Goal: Obtain resource: Download file/media

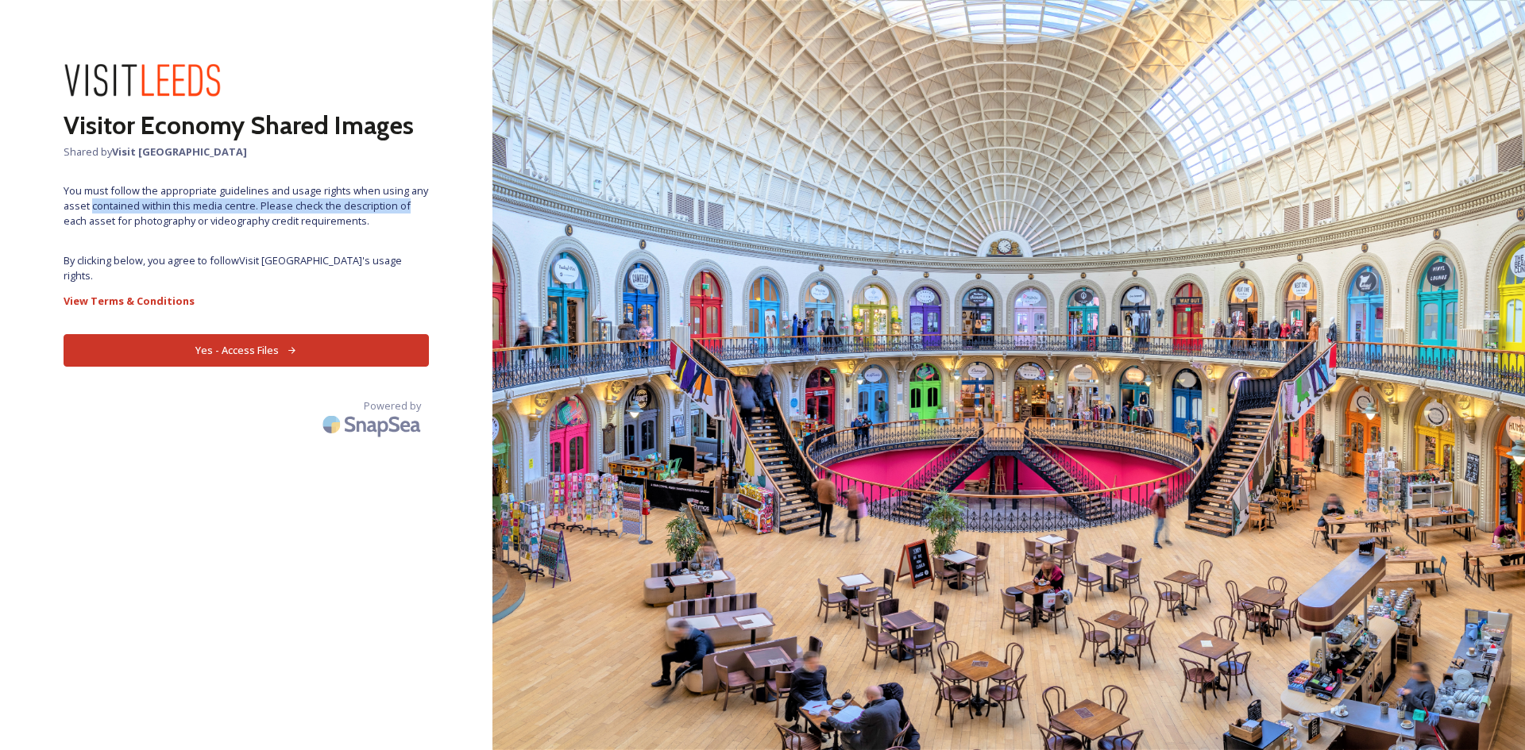
drag, startPoint x: 93, startPoint y: 202, endPoint x: 432, endPoint y: 210, distance: 339.2
click at [432, 210] on div "Visitor Economy Shared Images Shared by Visit Leeds You must follow the appropr…" at bounding box center [246, 375] width 492 height 623
click at [316, 337] on button "Yes - Access Files" at bounding box center [246, 350] width 365 height 33
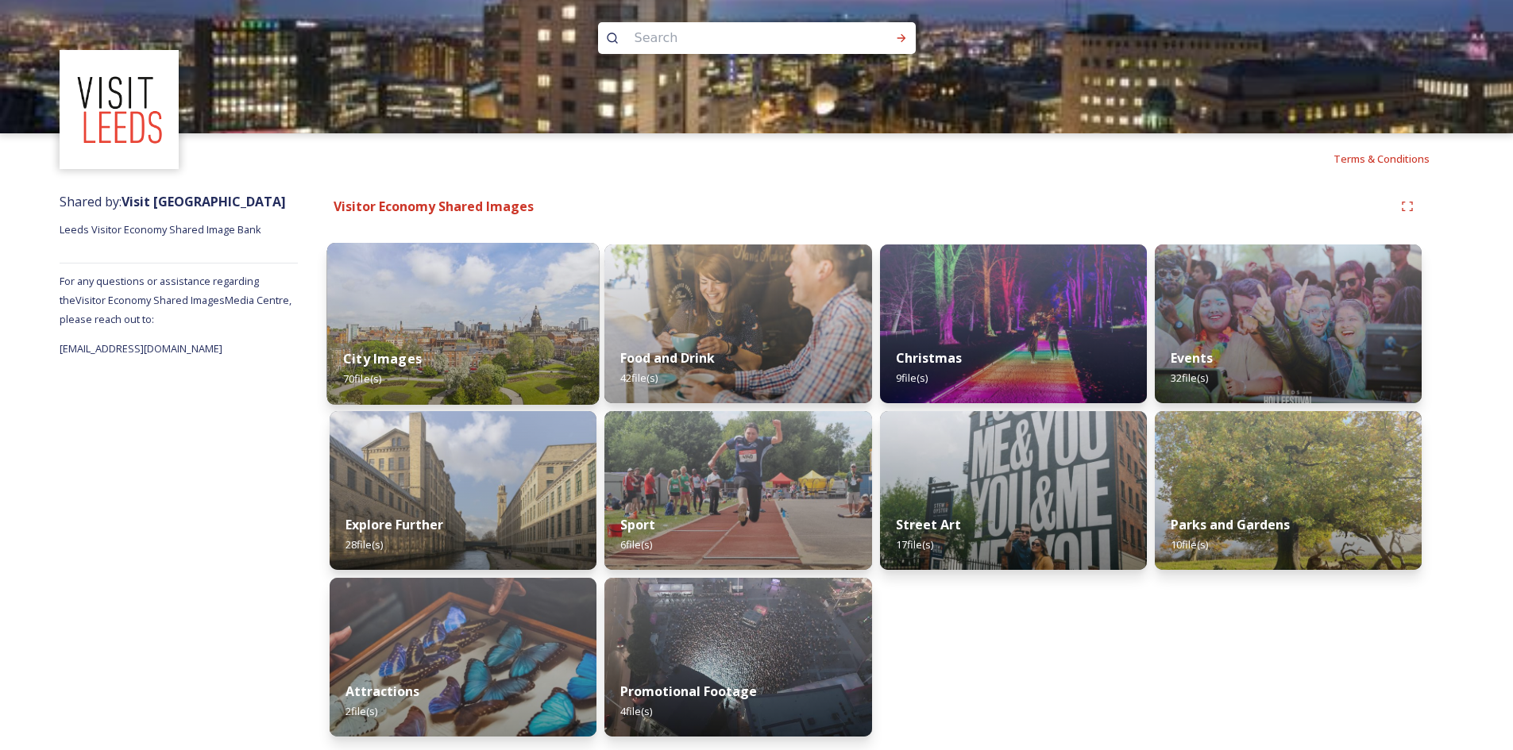
scroll to position [12, 0]
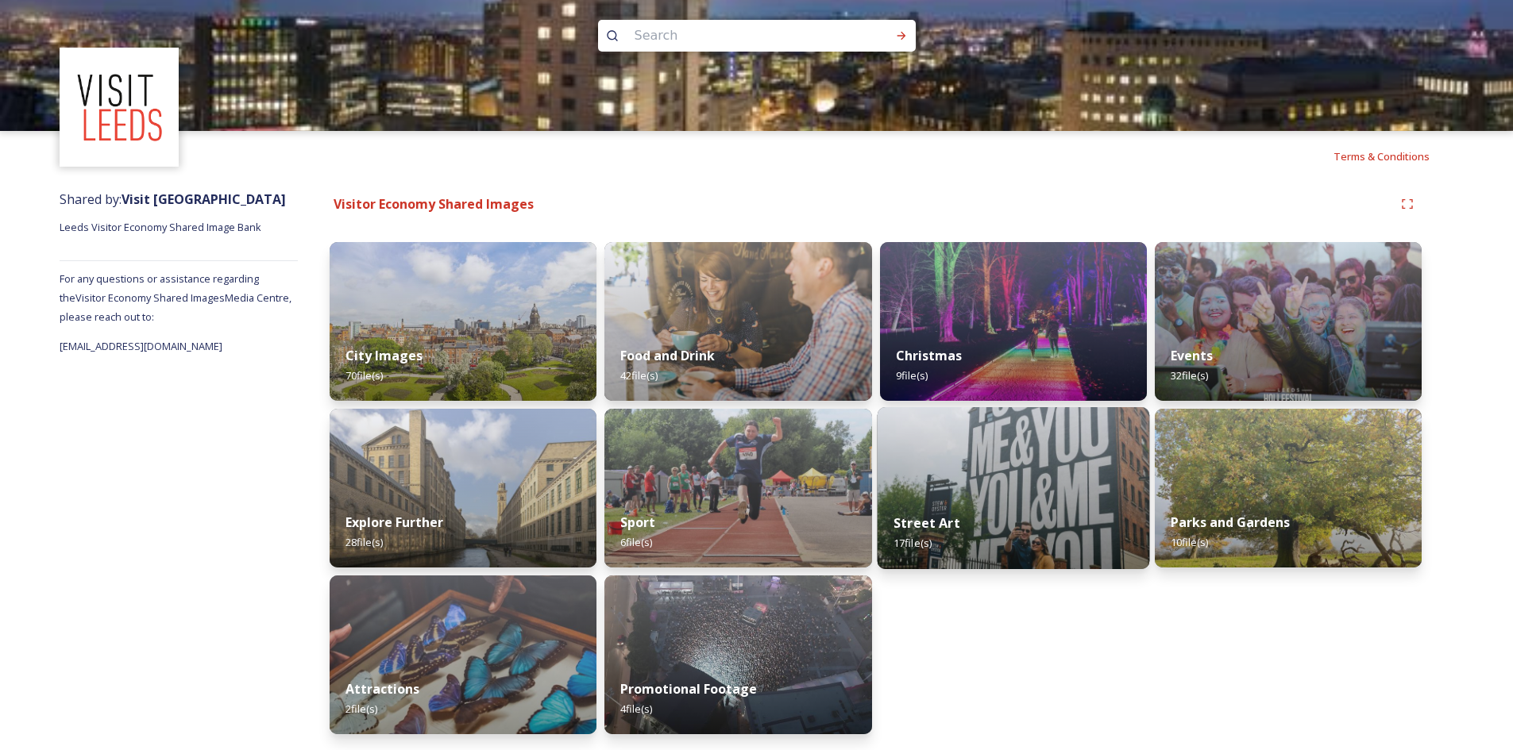
click at [1073, 468] on img at bounding box center [1013, 488] width 272 height 162
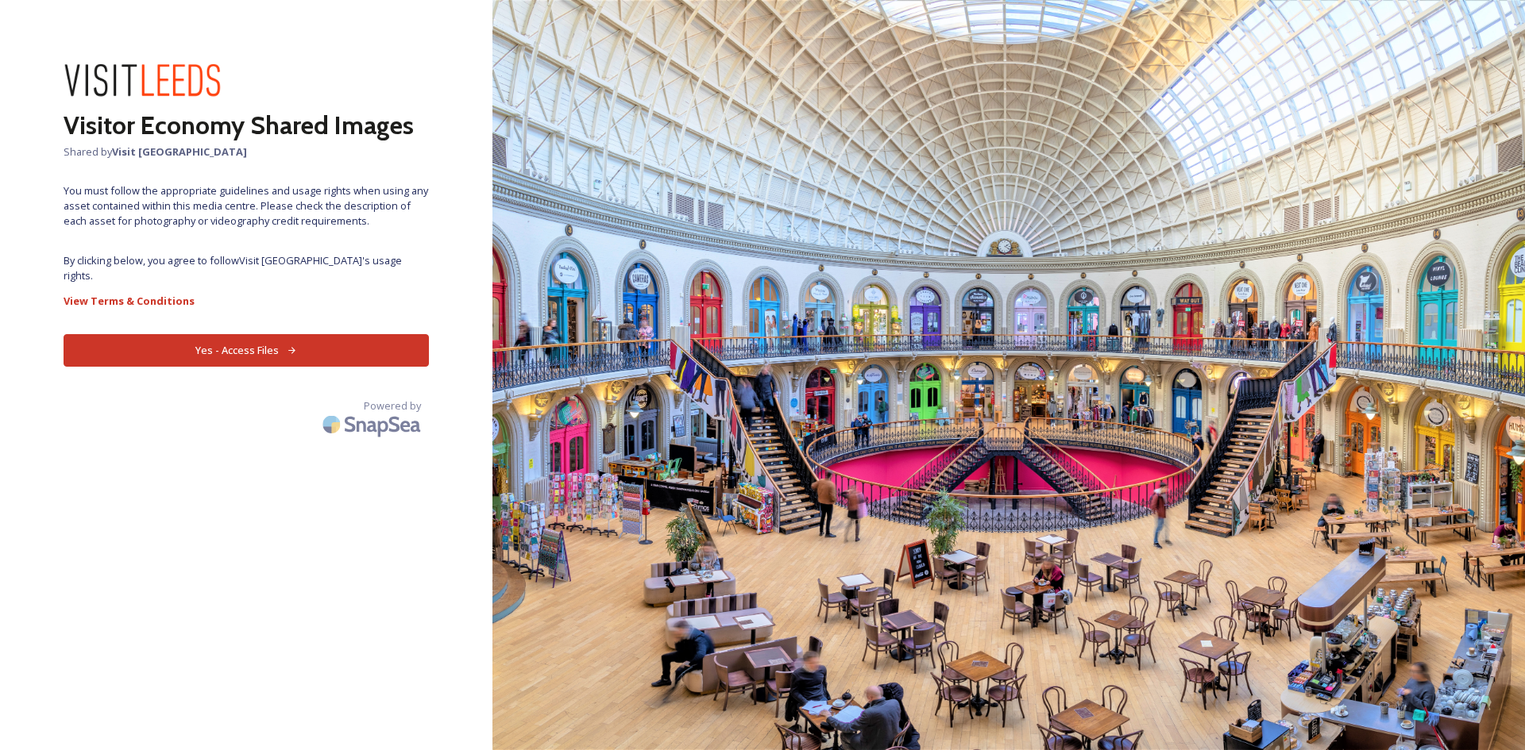
click at [281, 343] on button "Yes - Access Files" at bounding box center [246, 350] width 365 height 33
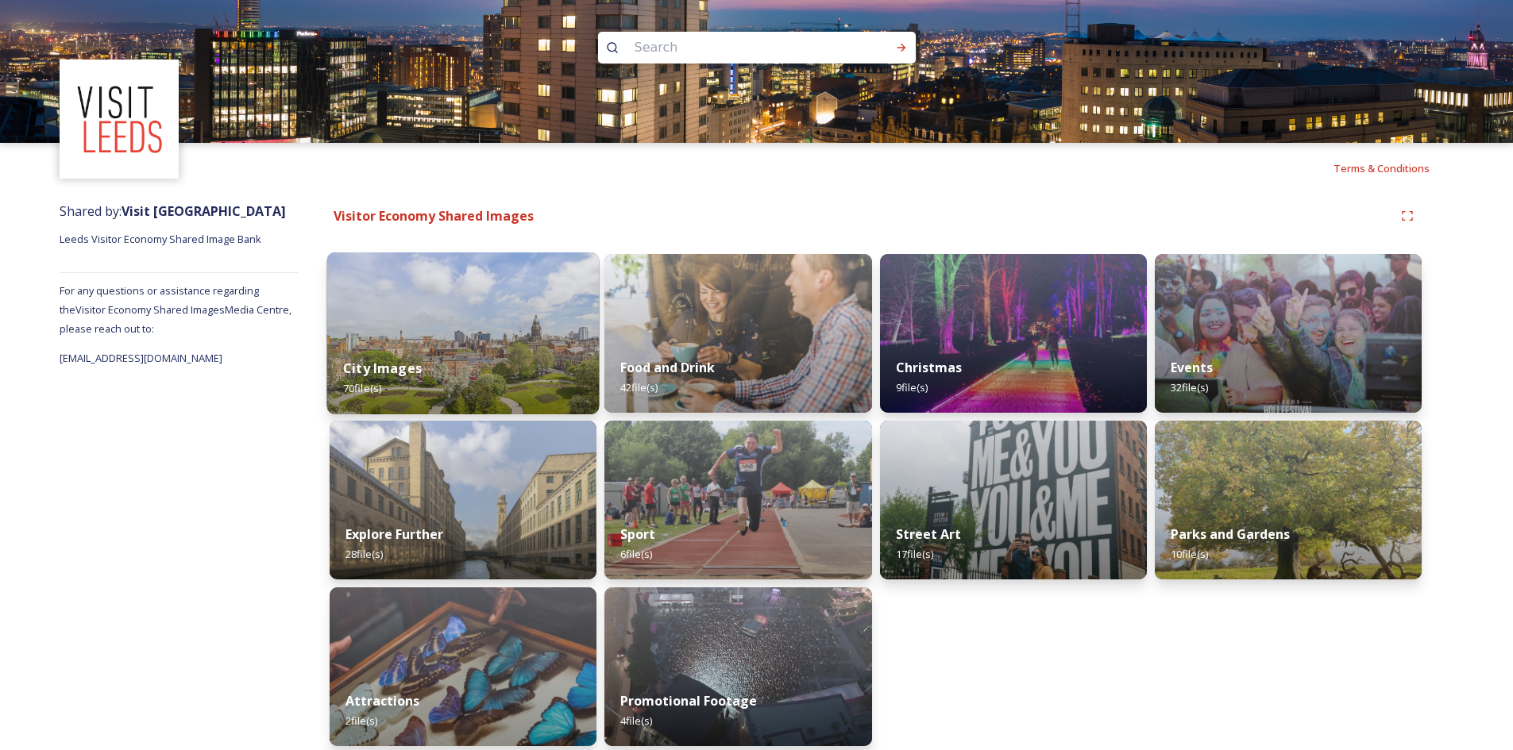
click at [403, 322] on img at bounding box center [463, 334] width 272 height 162
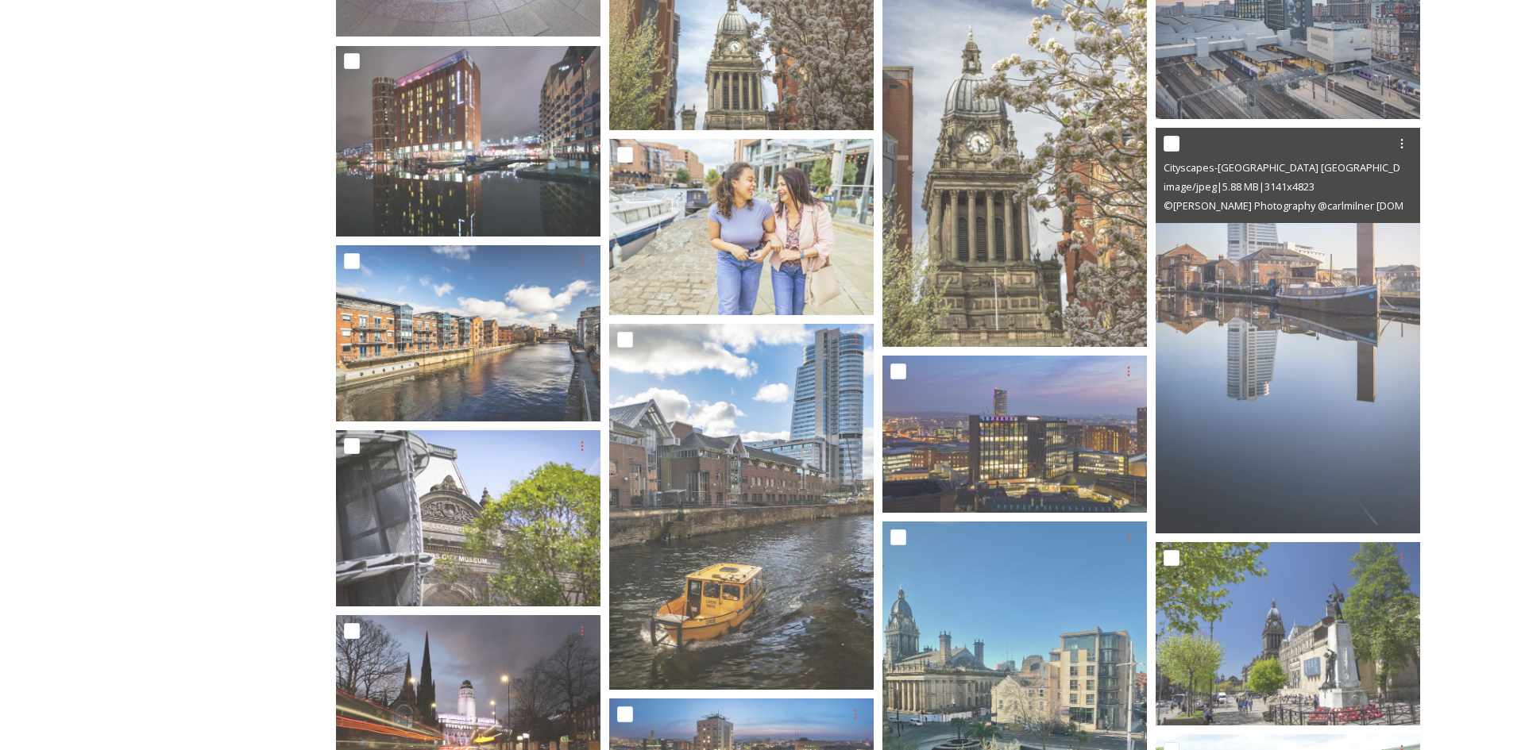
scroll to position [2938, 0]
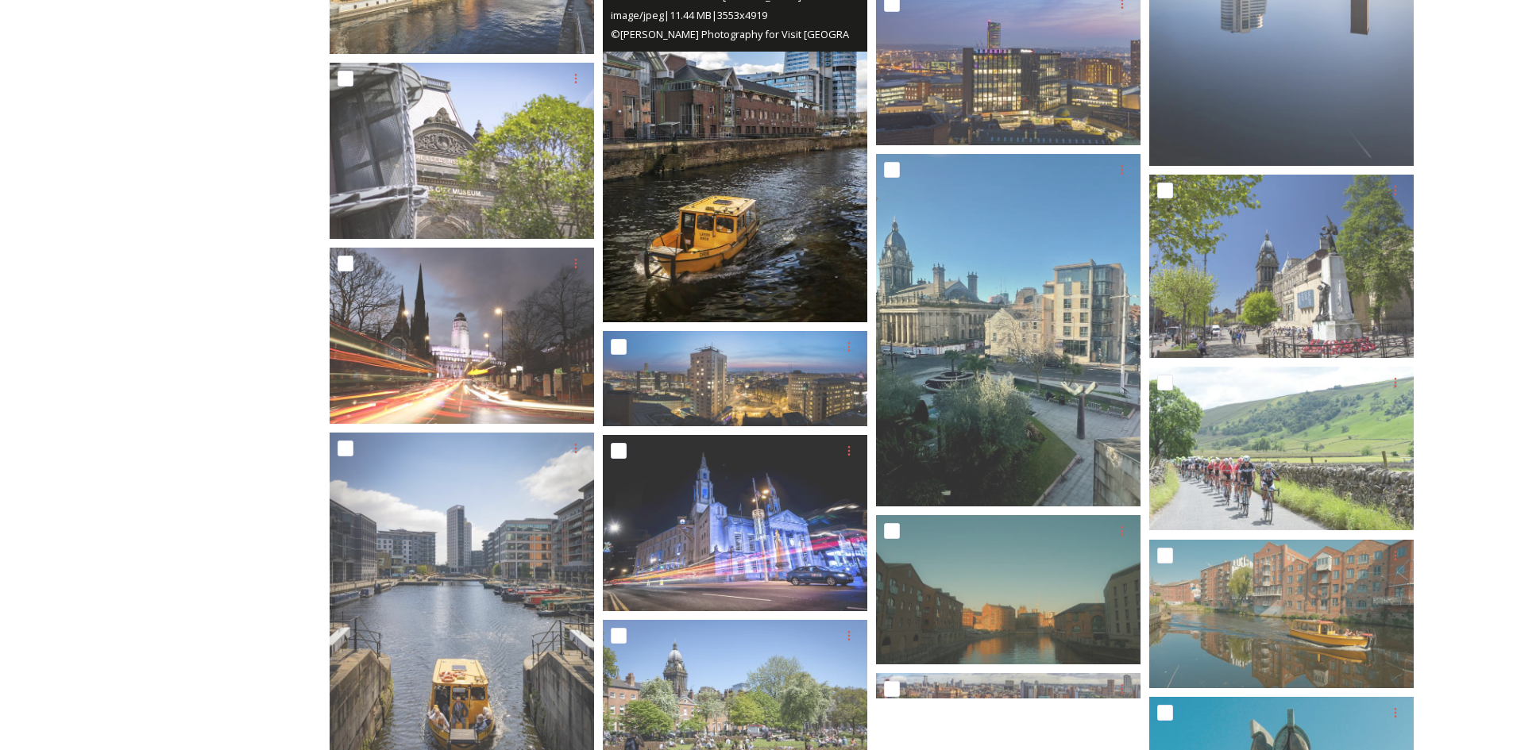
click at [776, 287] on img at bounding box center [735, 139] width 264 height 366
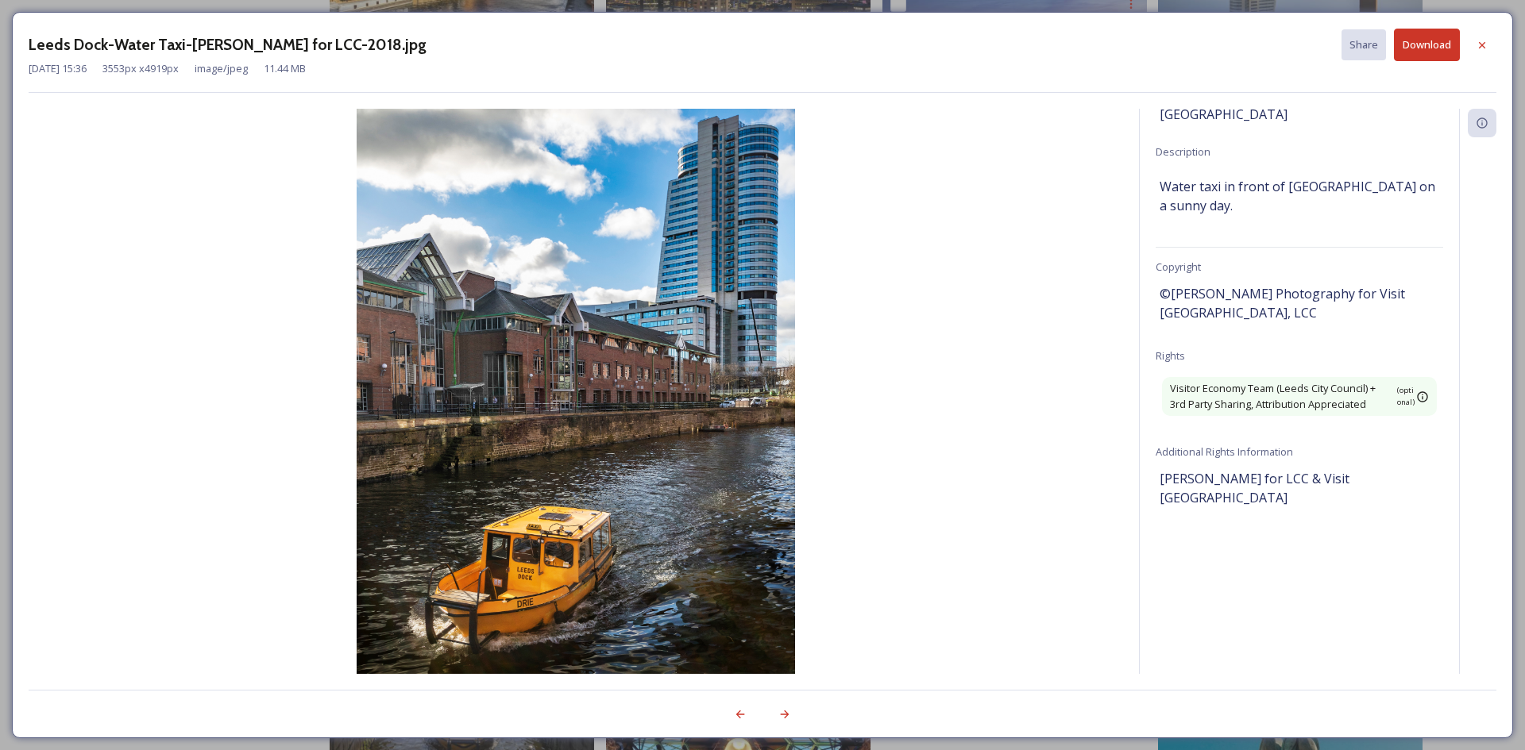
scroll to position [205, 0]
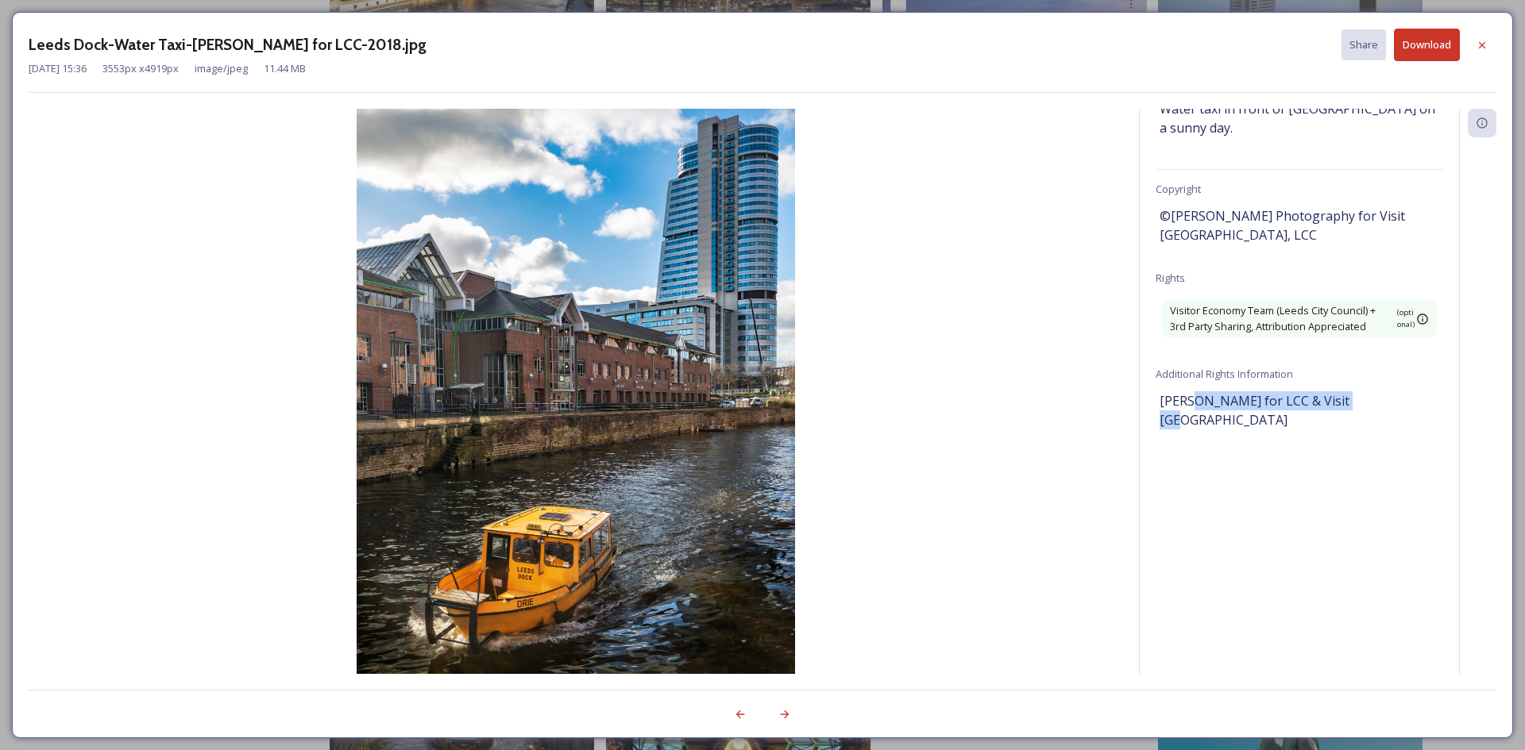
drag, startPoint x: 1191, startPoint y: 399, endPoint x: 1450, endPoint y: 393, distance: 258.9
click at [1450, 393] on div "Information Source Visit [GEOGRAPHIC_DATA] Location [GEOGRAPHIC_DATA] Descripti…" at bounding box center [1299, 391] width 319 height 565
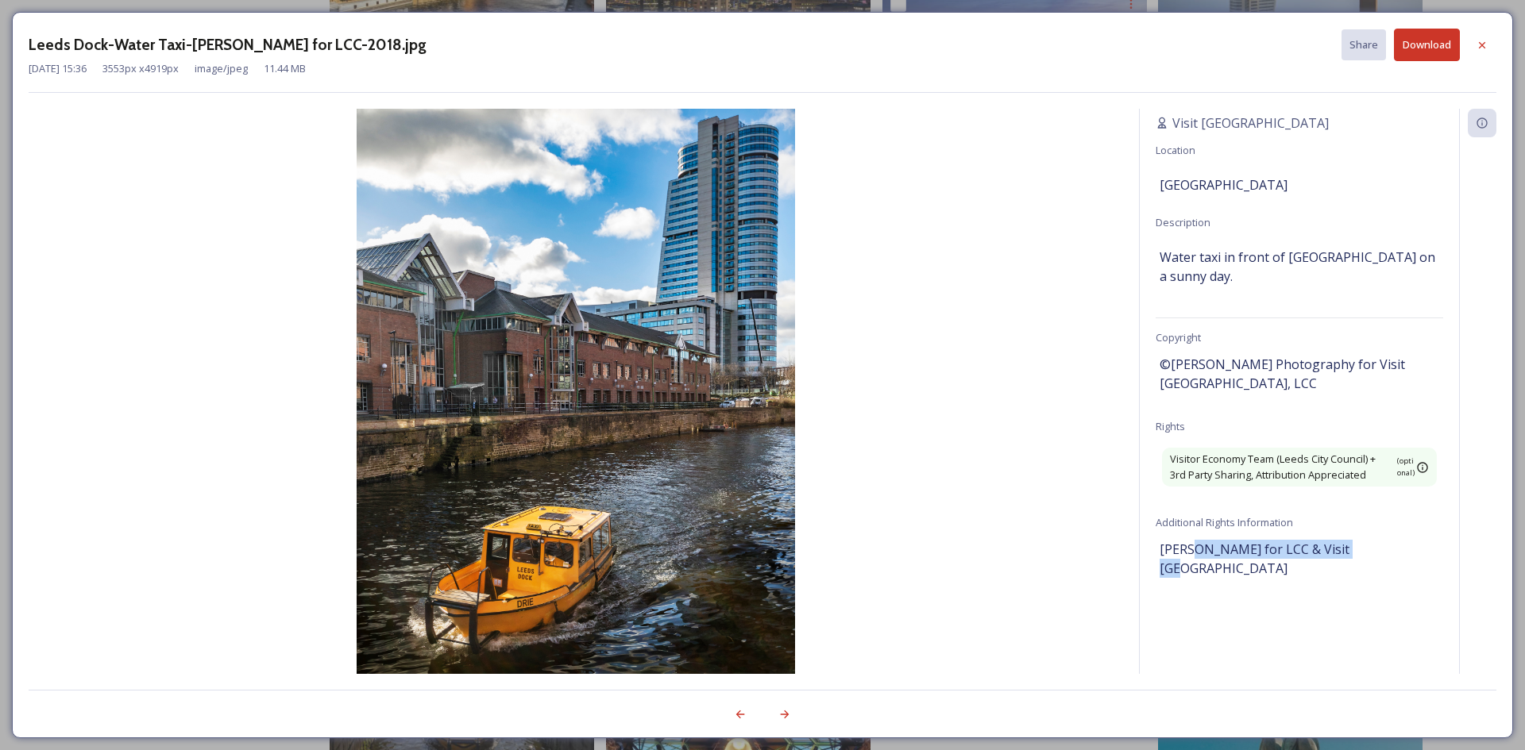
scroll to position [0, 0]
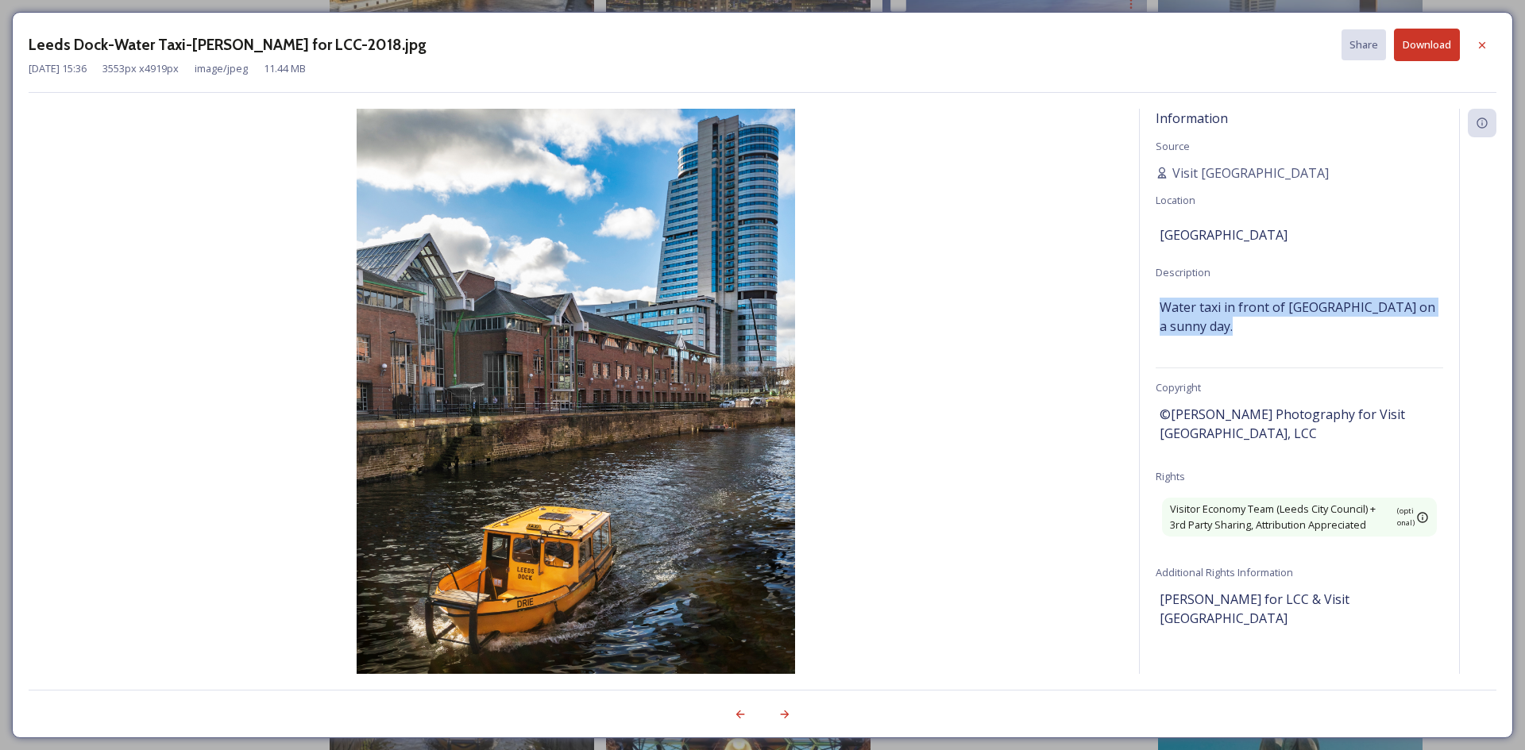
drag, startPoint x: 1255, startPoint y: 323, endPoint x: 1151, endPoint y: 293, distance: 108.3
click at [1151, 293] on div "Information Source Visit [GEOGRAPHIC_DATA] Location [GEOGRAPHIC_DATA] Descripti…" at bounding box center [1299, 391] width 319 height 565
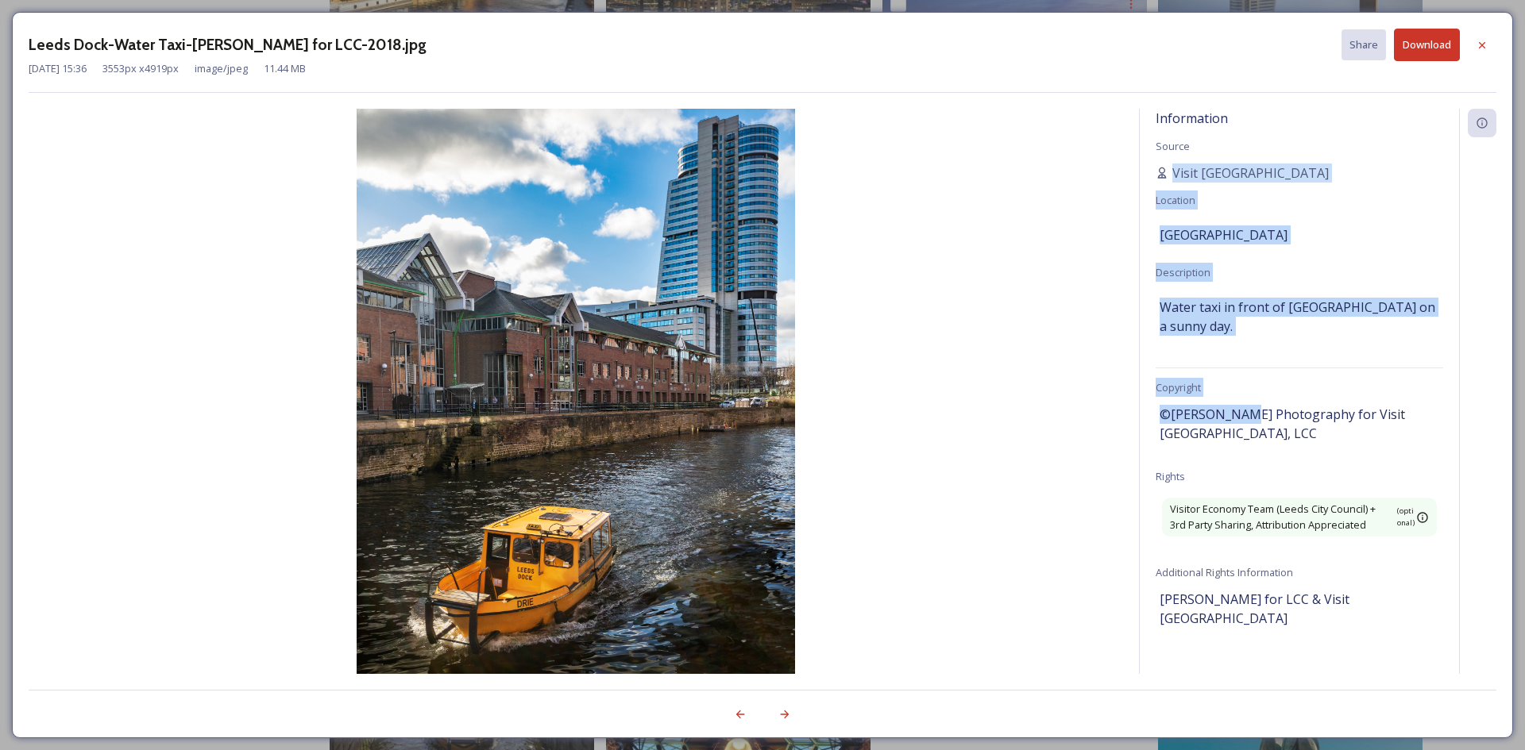
drag, startPoint x: 1227, startPoint y: 422, endPoint x: 1151, endPoint y: 155, distance: 277.5
click at [1138, 168] on div "Information Source Visit [GEOGRAPHIC_DATA] Location [GEOGRAPHIC_DATA] Descripti…" at bounding box center [762, 391] width 1467 height 565
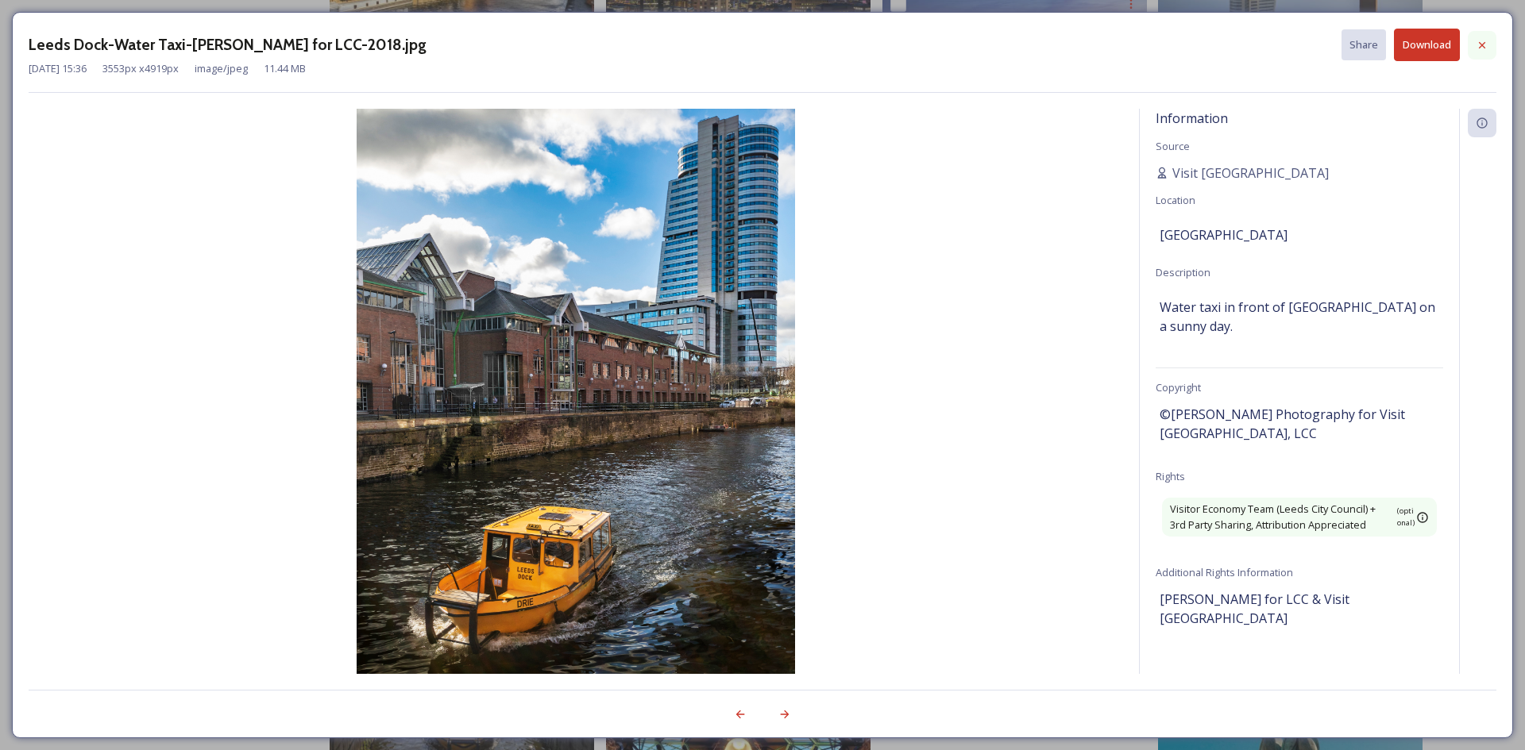
click at [1479, 47] on icon at bounding box center [1482, 44] width 6 height 6
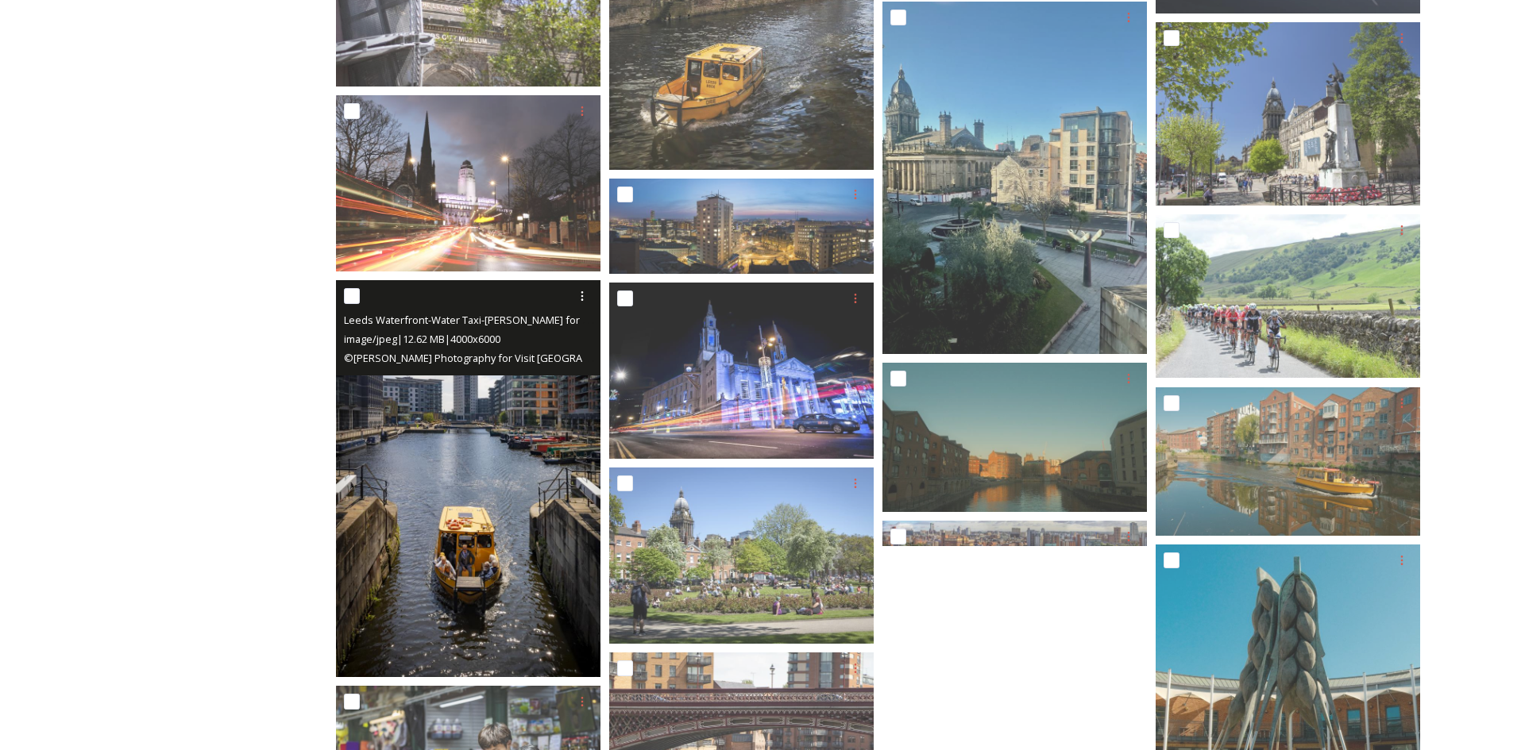
scroll to position [3097, 0]
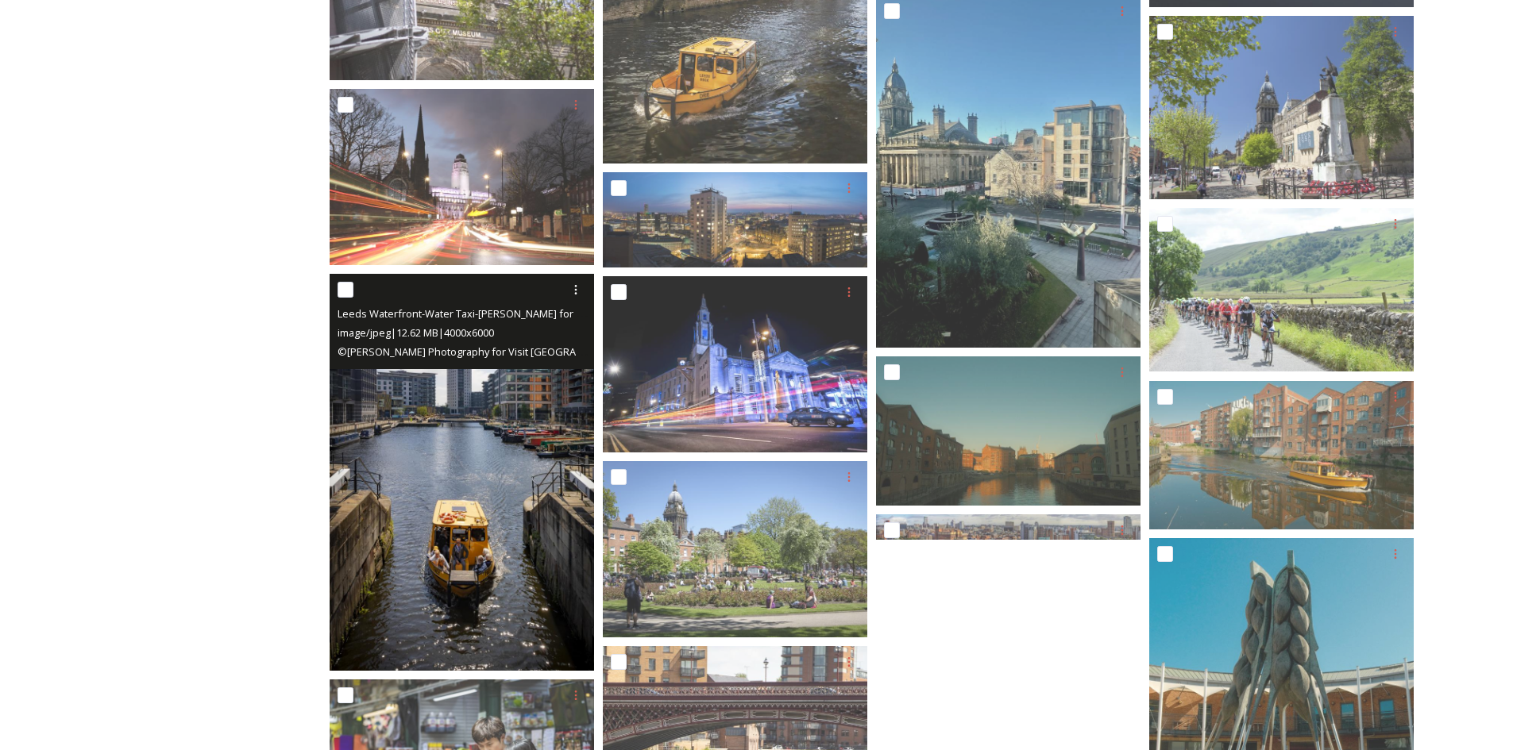
click at [505, 494] on img at bounding box center [462, 472] width 264 height 397
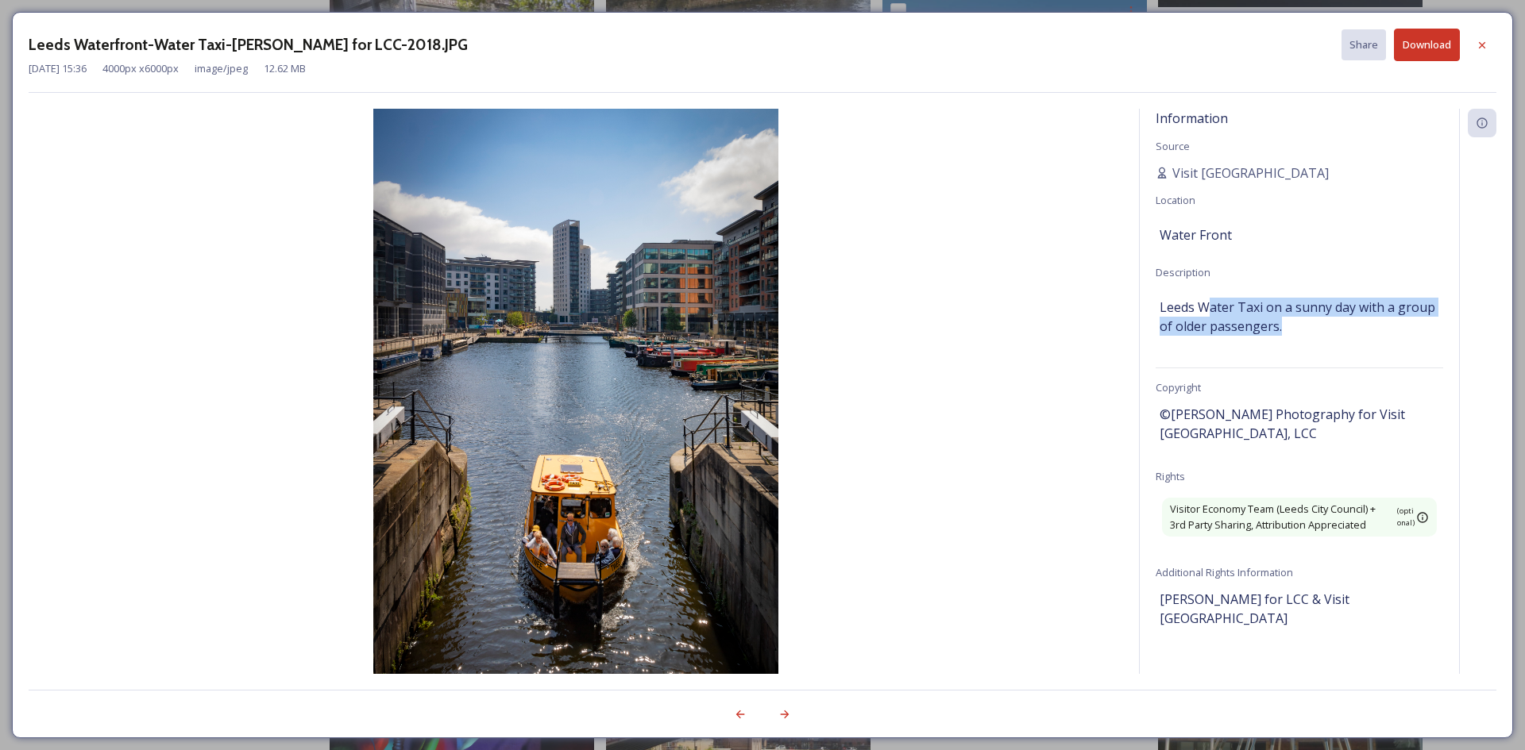
drag, startPoint x: 1212, startPoint y: 312, endPoint x: 1362, endPoint y: 340, distance: 152.6
click at [1362, 340] on div "Information Source Visit [GEOGRAPHIC_DATA] Location Water Front Description Lee…" at bounding box center [1299, 391] width 319 height 565
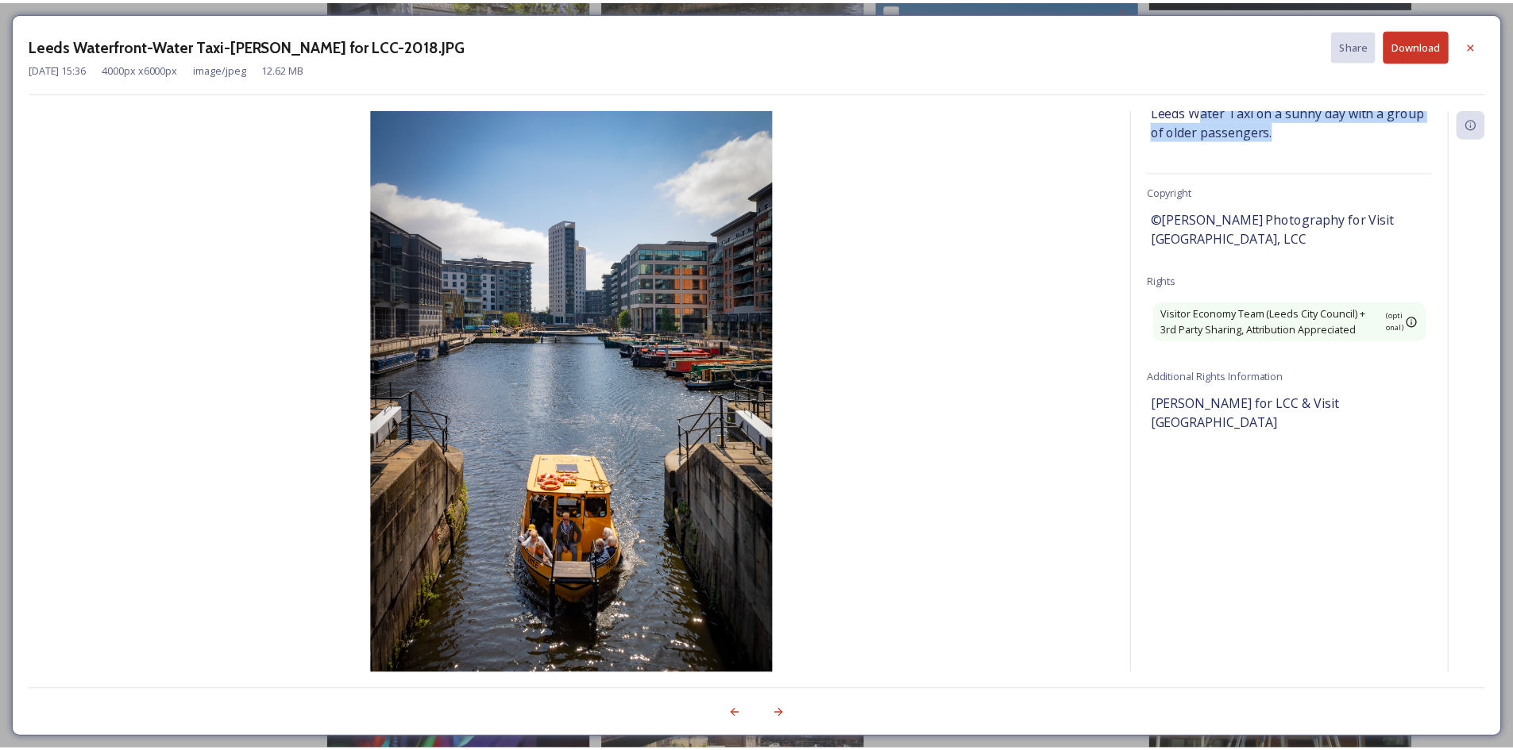
scroll to position [205, 0]
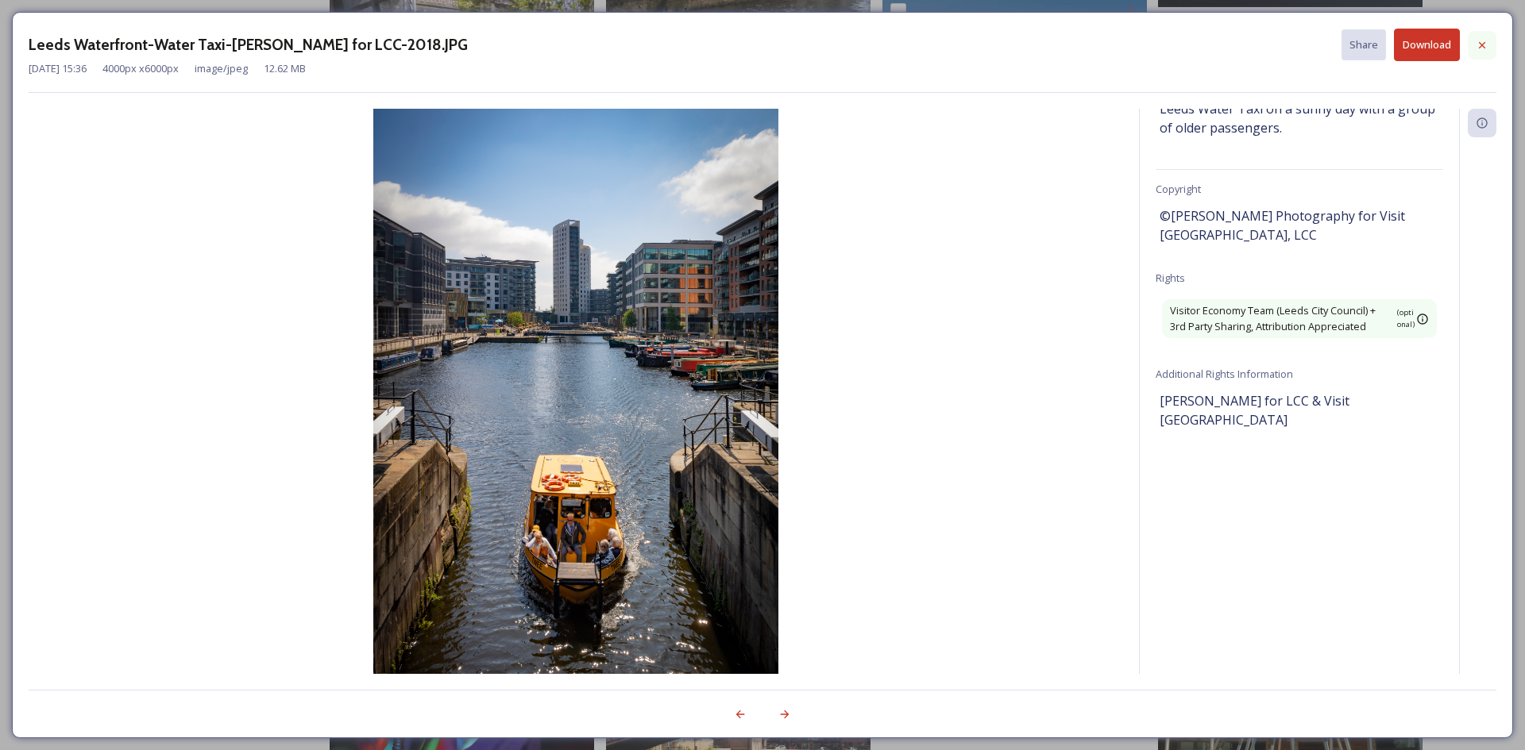
click at [1479, 45] on icon at bounding box center [1481, 45] width 13 height 13
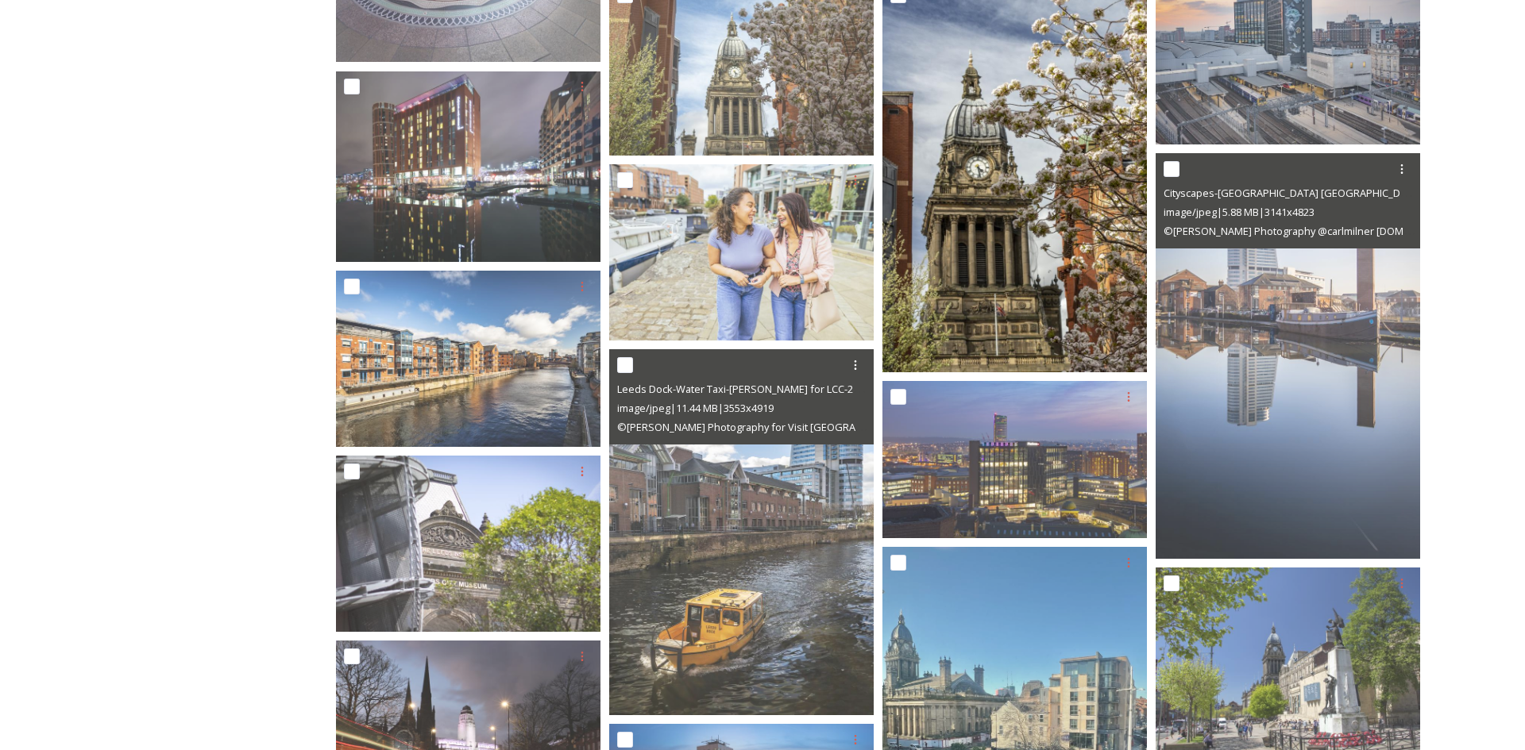
scroll to position [2541, 0]
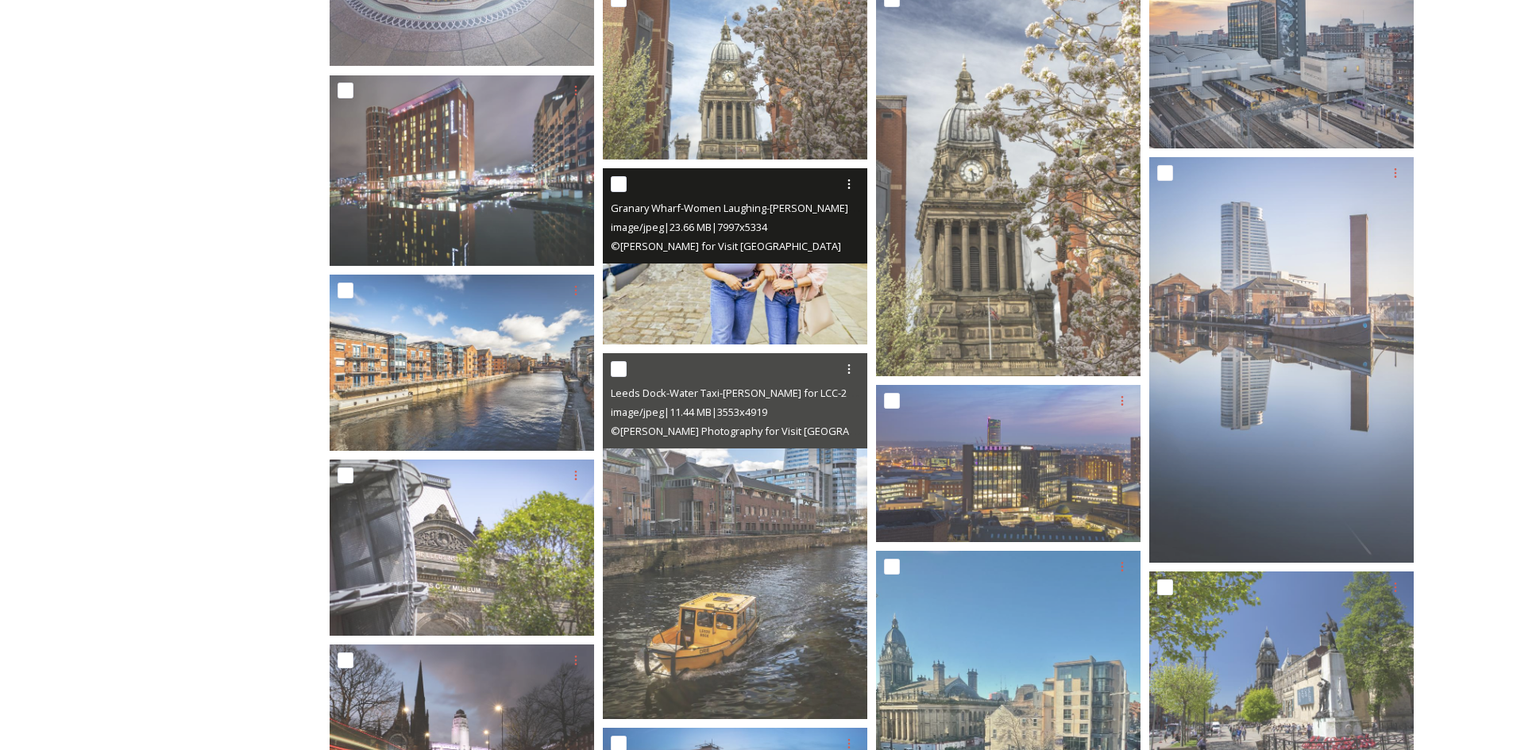
click at [748, 220] on span "image/jpeg | 23.66 MB | 7997 x 5334" at bounding box center [689, 227] width 156 height 14
click at [759, 292] on img at bounding box center [735, 256] width 264 height 176
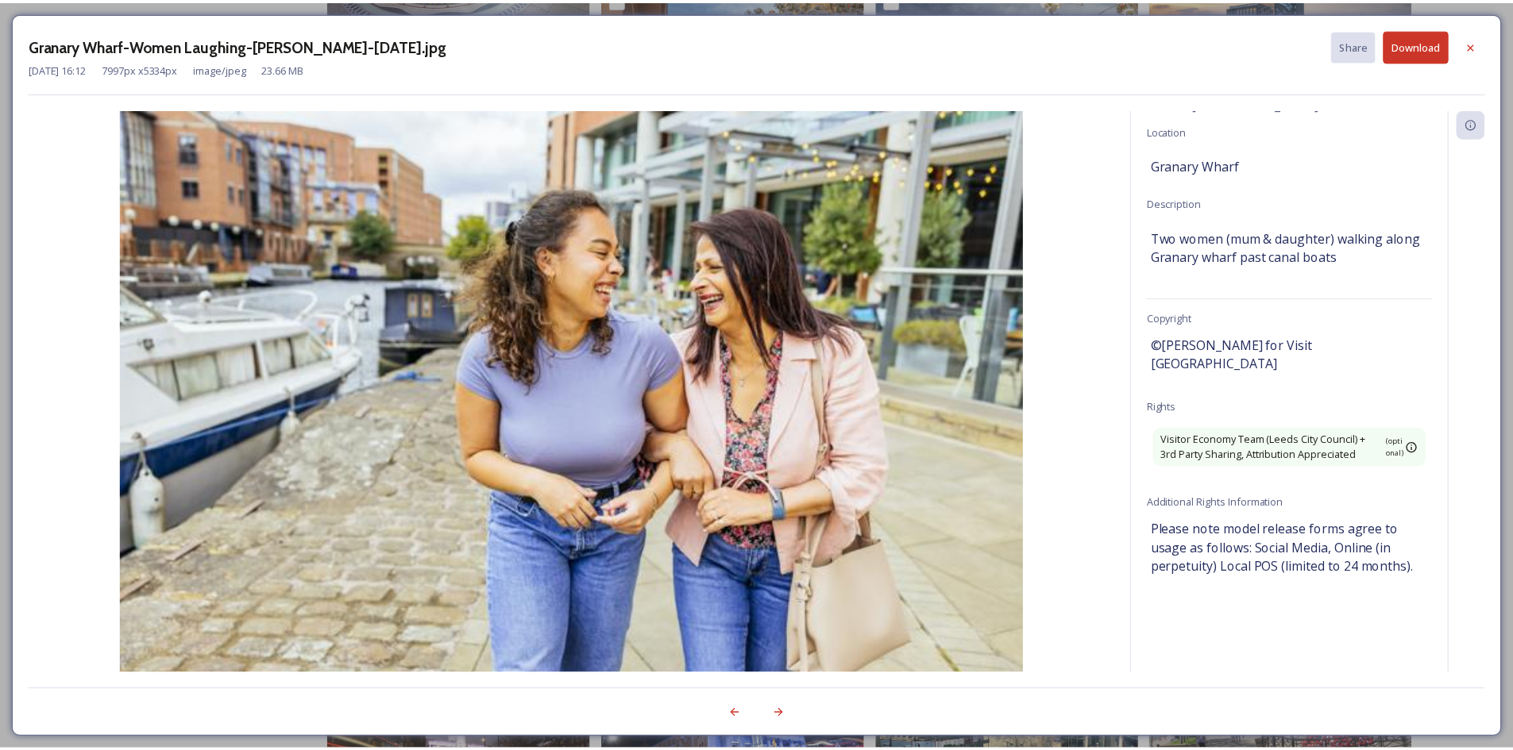
scroll to position [186, 0]
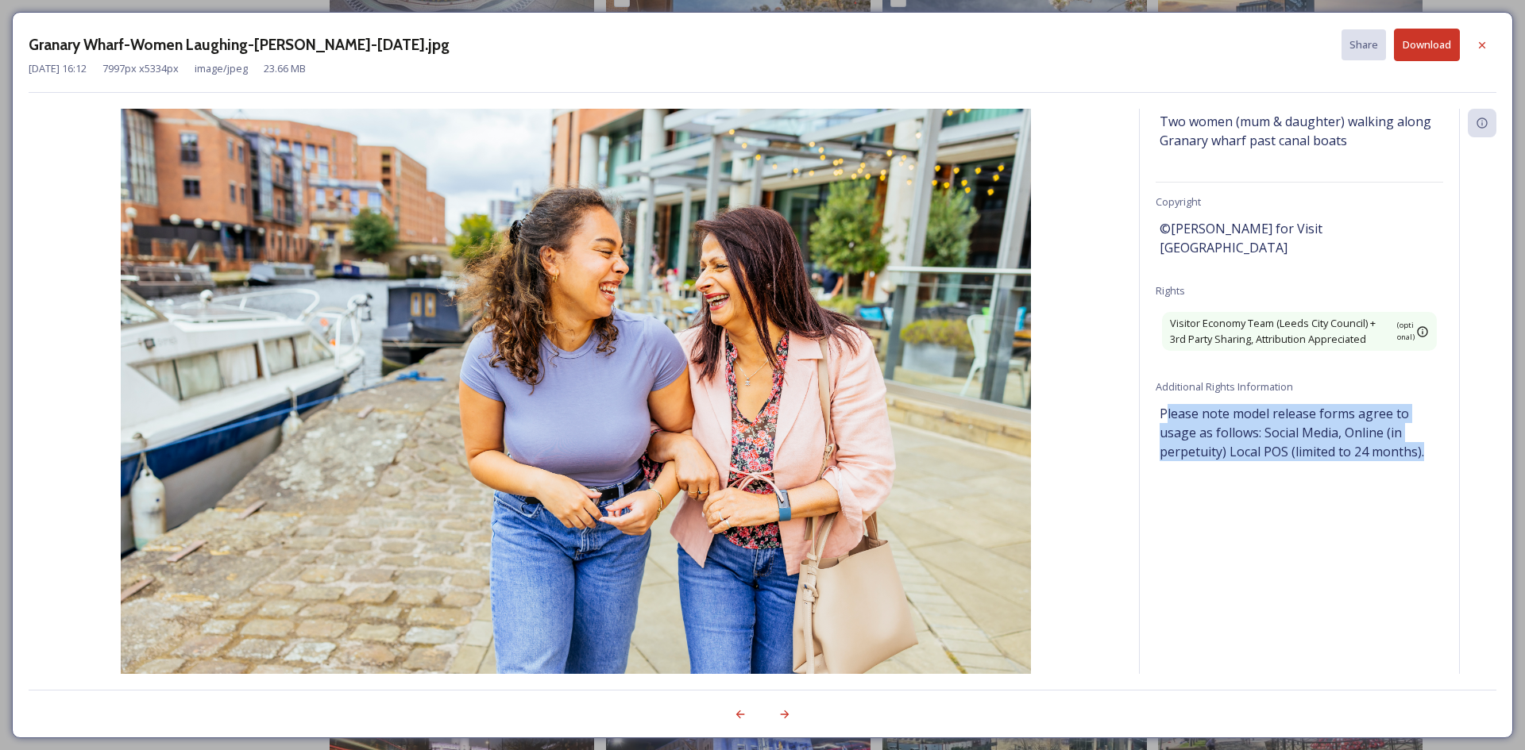
drag, startPoint x: 1167, startPoint y: 402, endPoint x: 1429, endPoint y: 445, distance: 265.7
click at [1429, 445] on div "Information Source Visit Leeds Location [GEOGRAPHIC_DATA] Description Two women…" at bounding box center [1299, 391] width 319 height 565
drag, startPoint x: 1413, startPoint y: 446, endPoint x: 1141, endPoint y: 364, distance: 284.6
click at [1141, 364] on div "Information Source Visit Leeds Location [GEOGRAPHIC_DATA] Description Two women…" at bounding box center [1299, 391] width 319 height 565
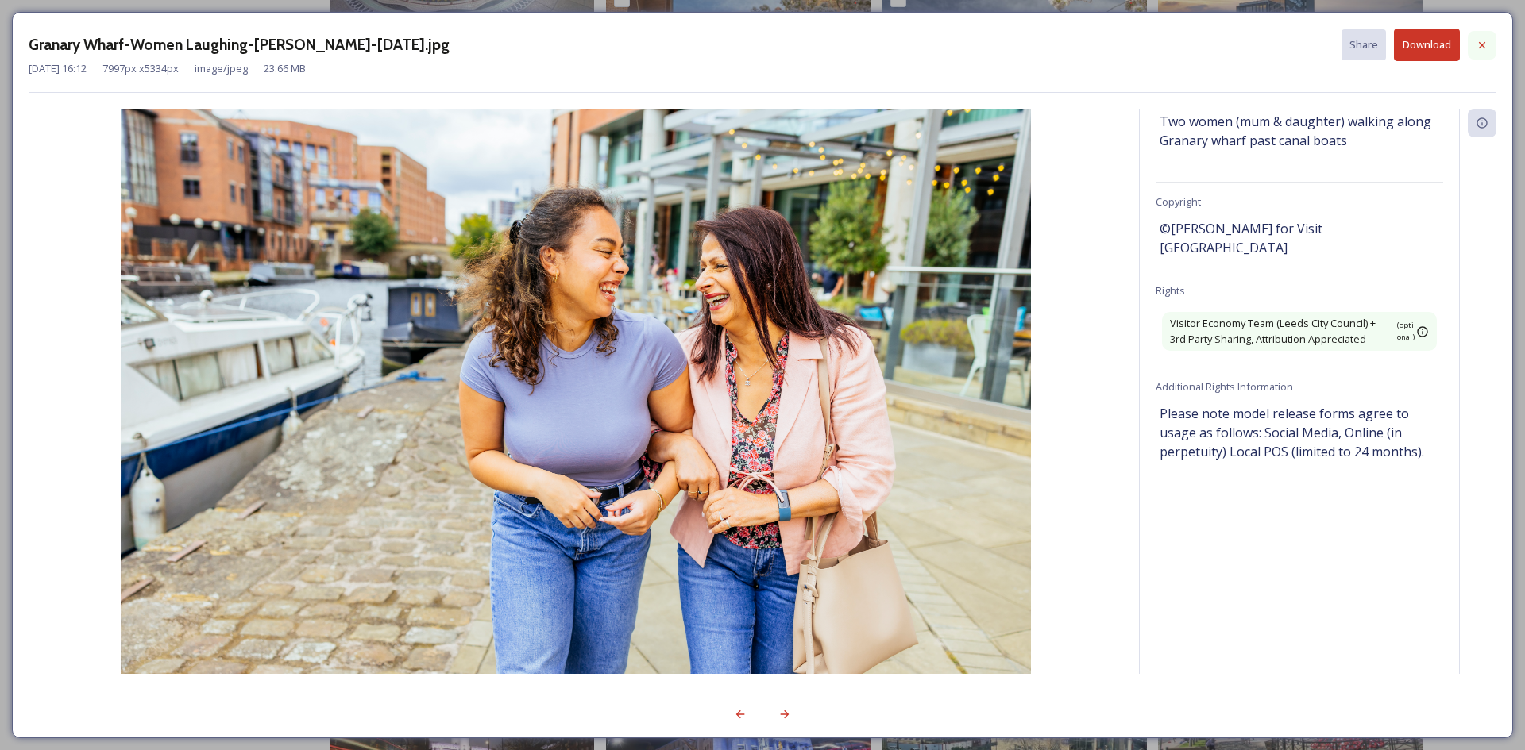
click at [1472, 40] on div at bounding box center [1481, 45] width 29 height 29
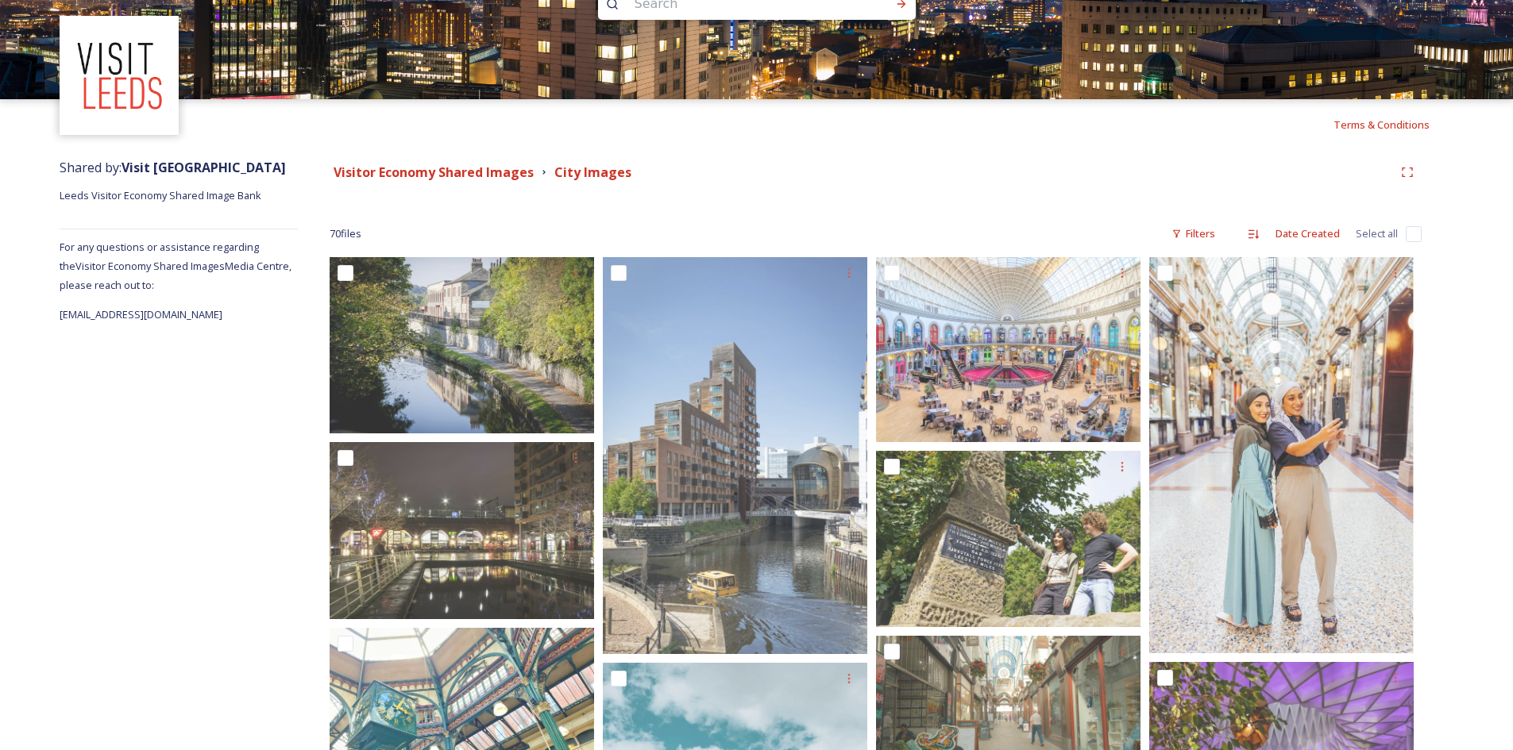
scroll to position [0, 0]
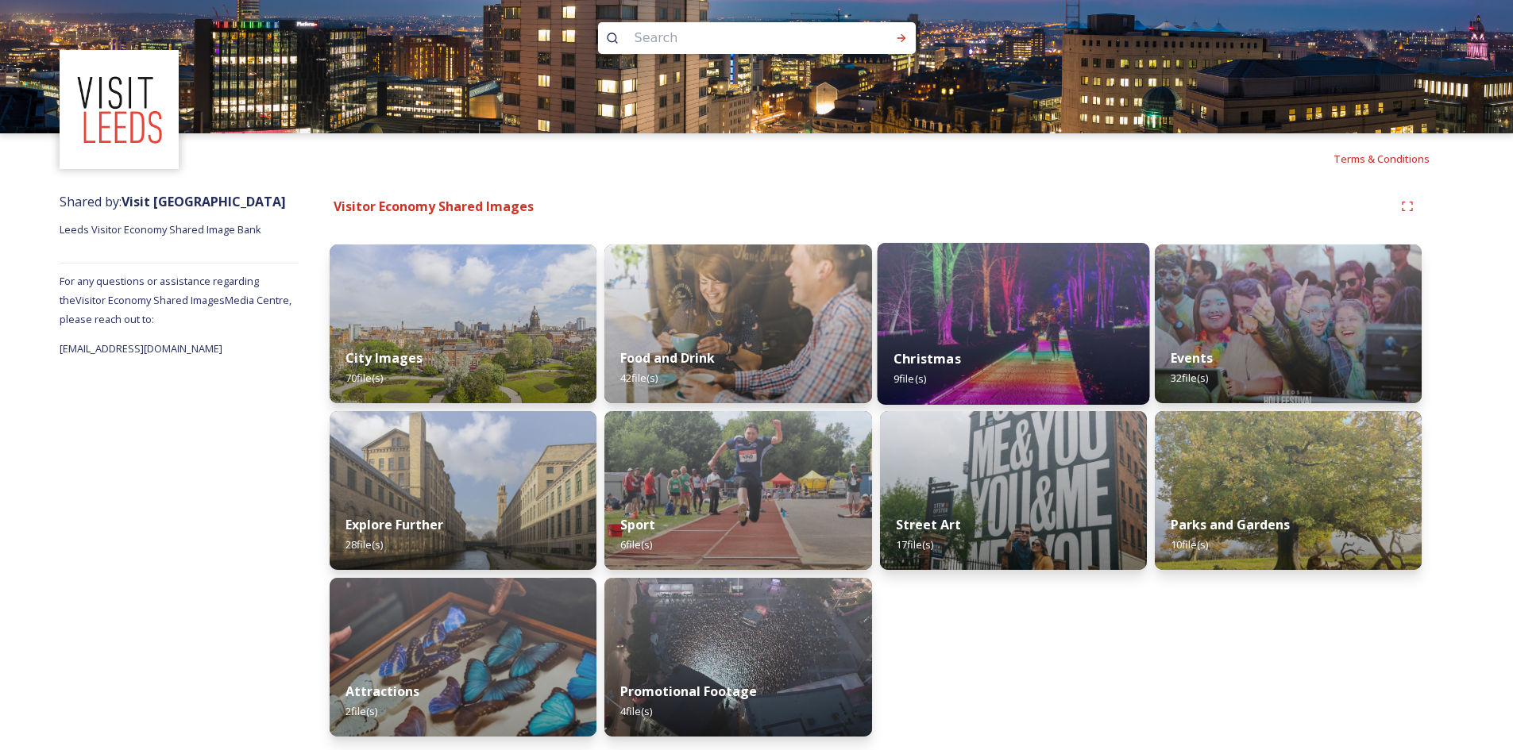
scroll to position [12, 0]
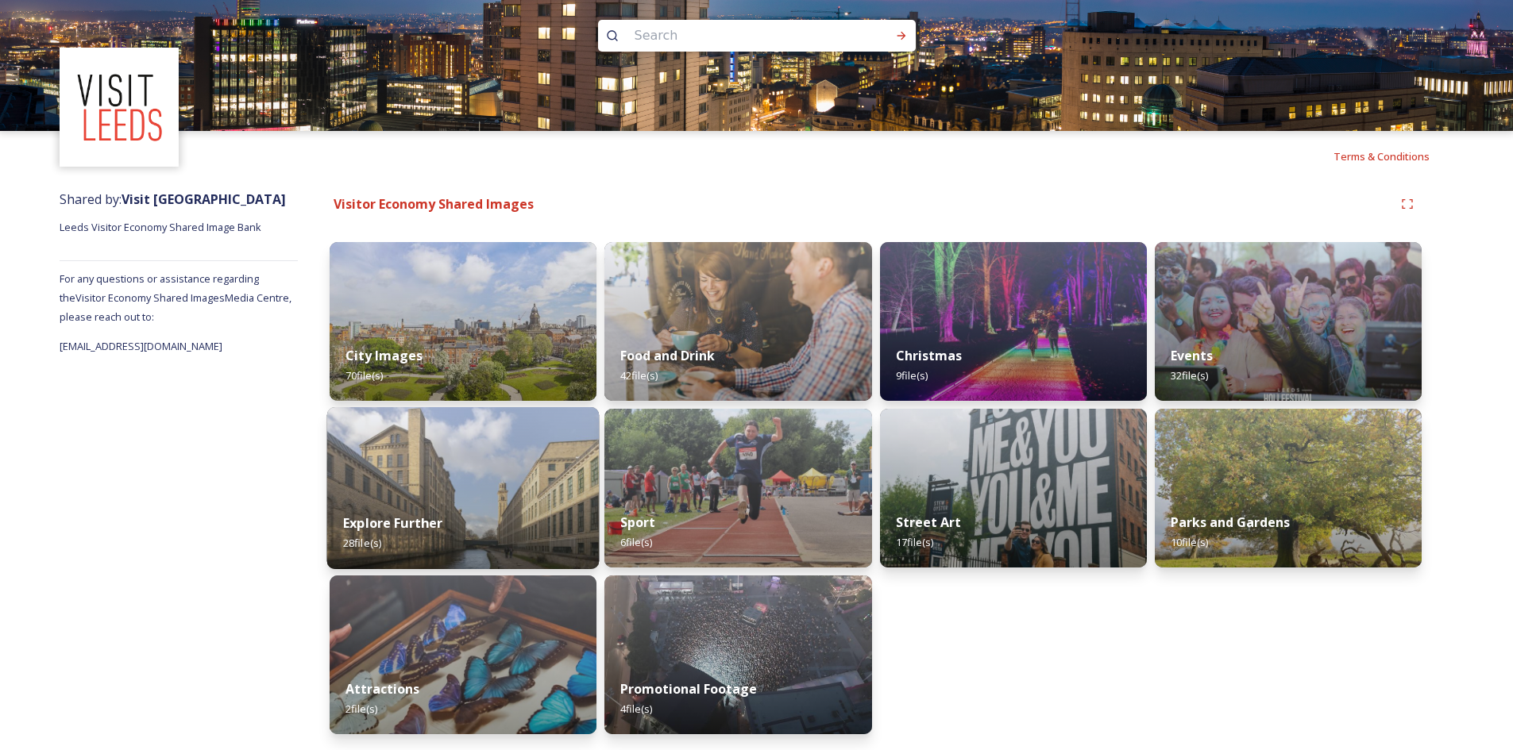
click at [499, 504] on div "Explore Further 28 file(s)" at bounding box center [463, 533] width 272 height 72
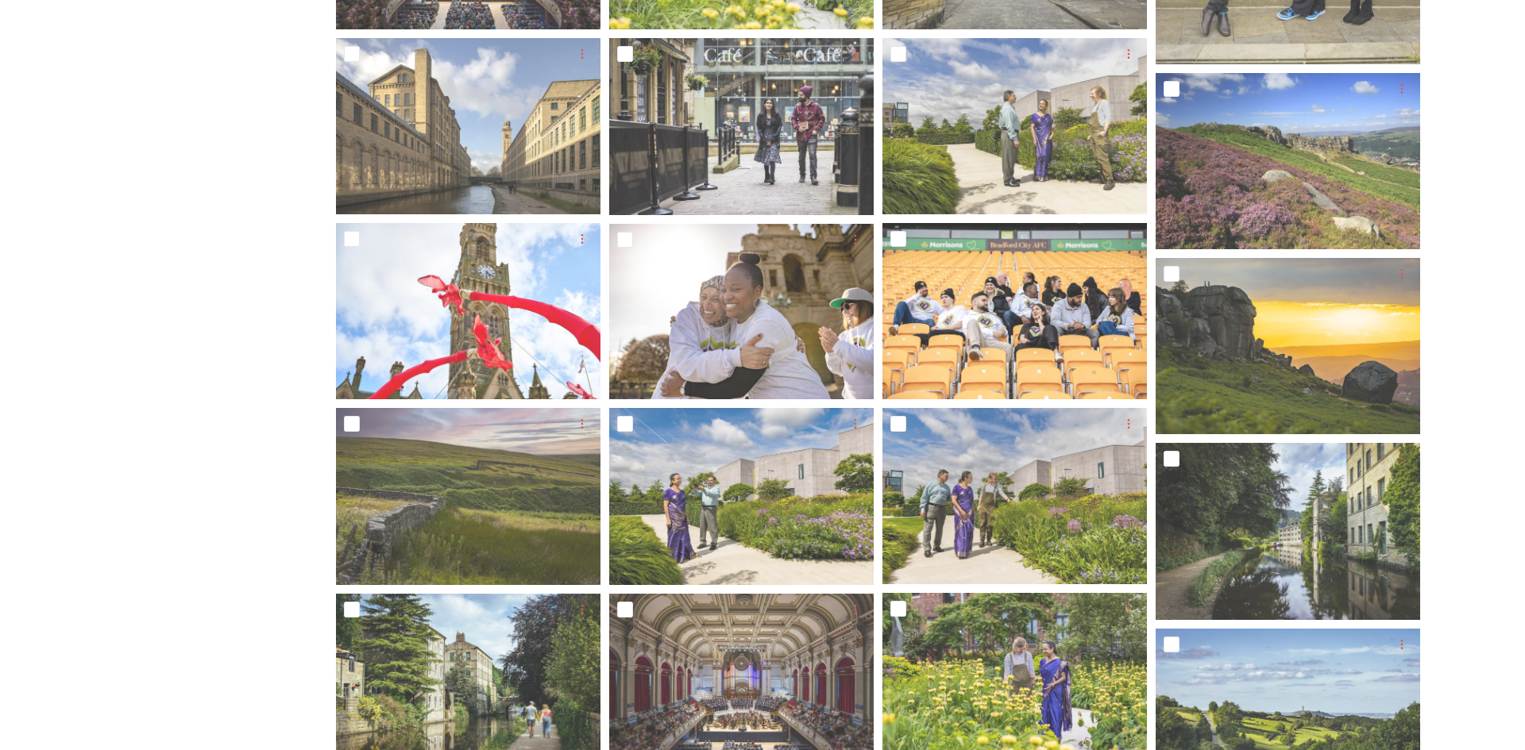
scroll to position [635, 0]
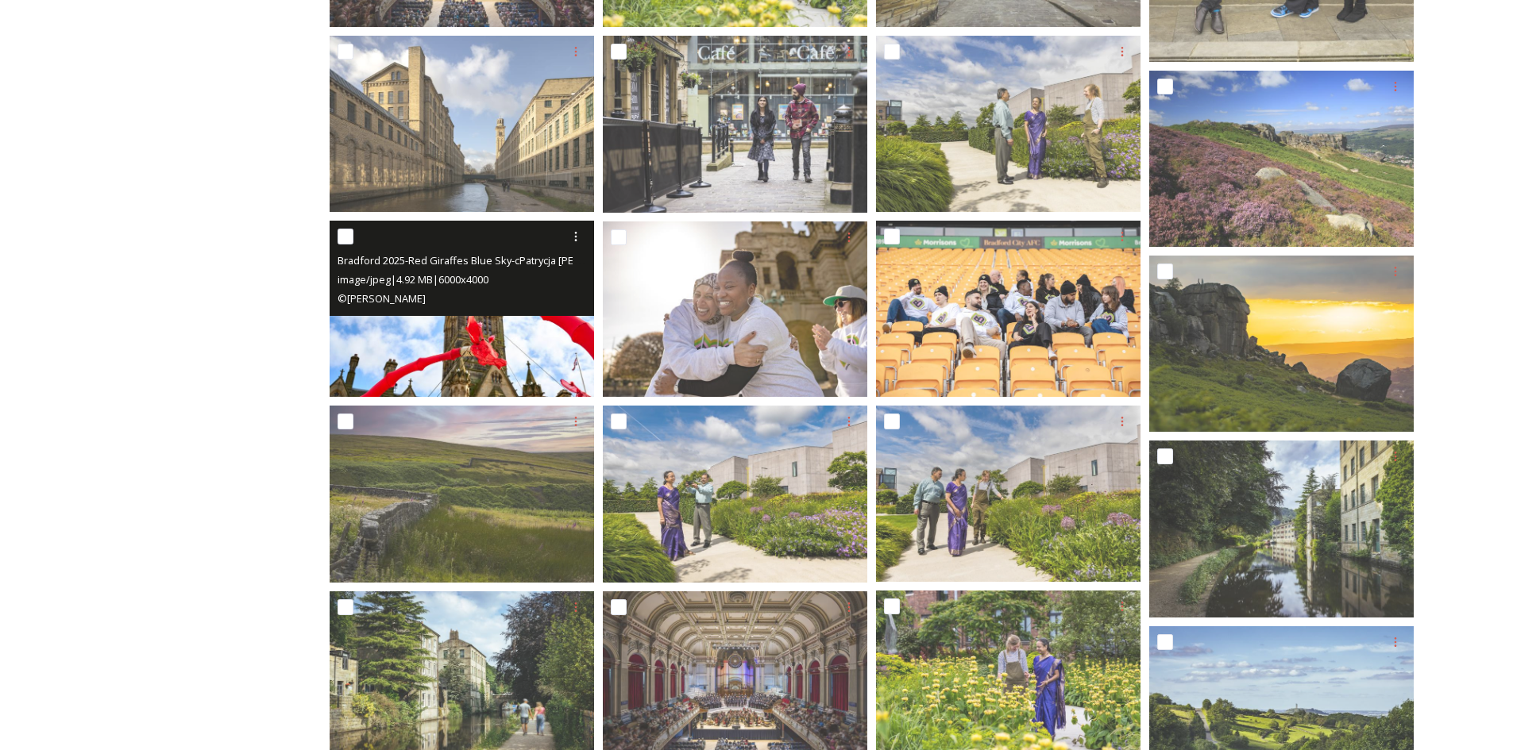
click at [489, 327] on img at bounding box center [462, 309] width 264 height 176
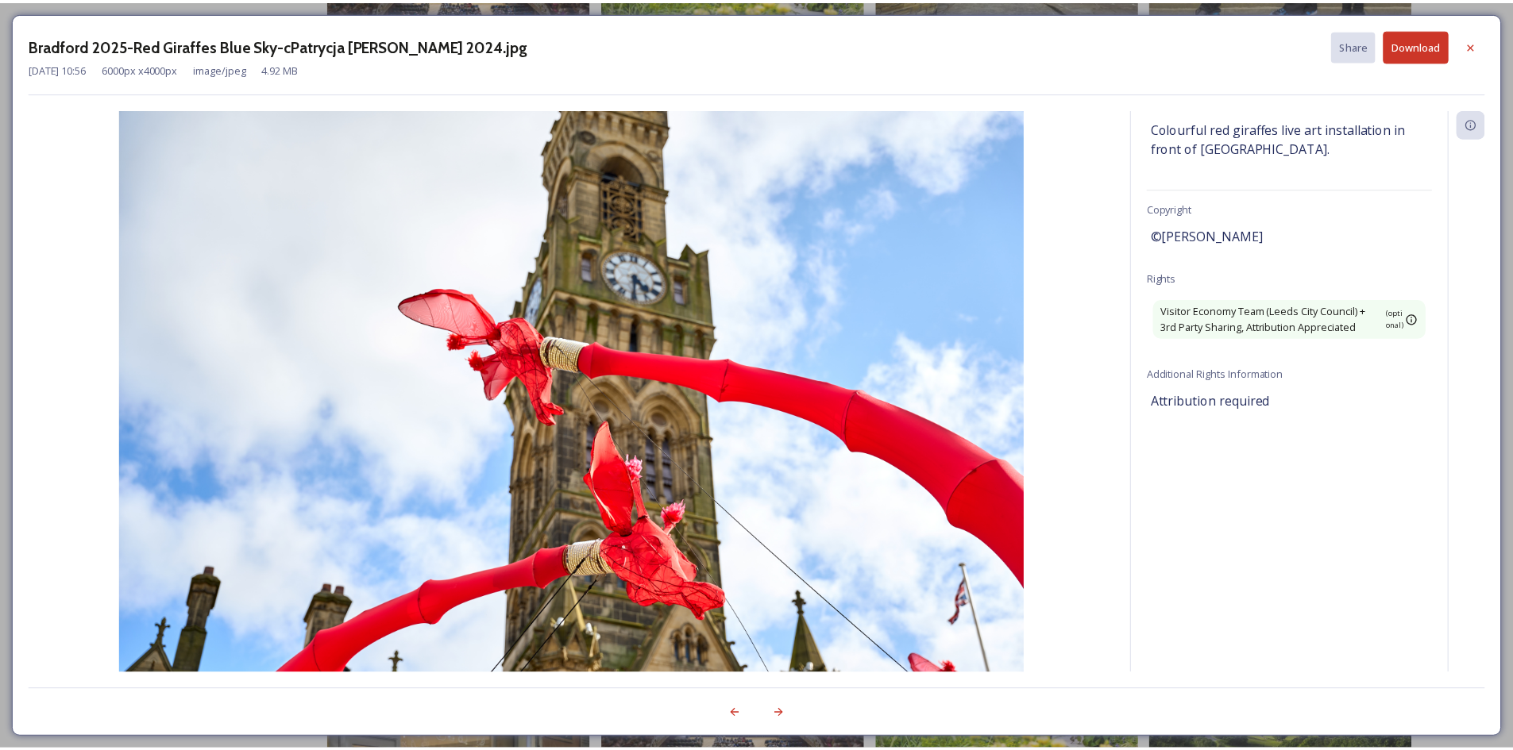
scroll to position [186, 0]
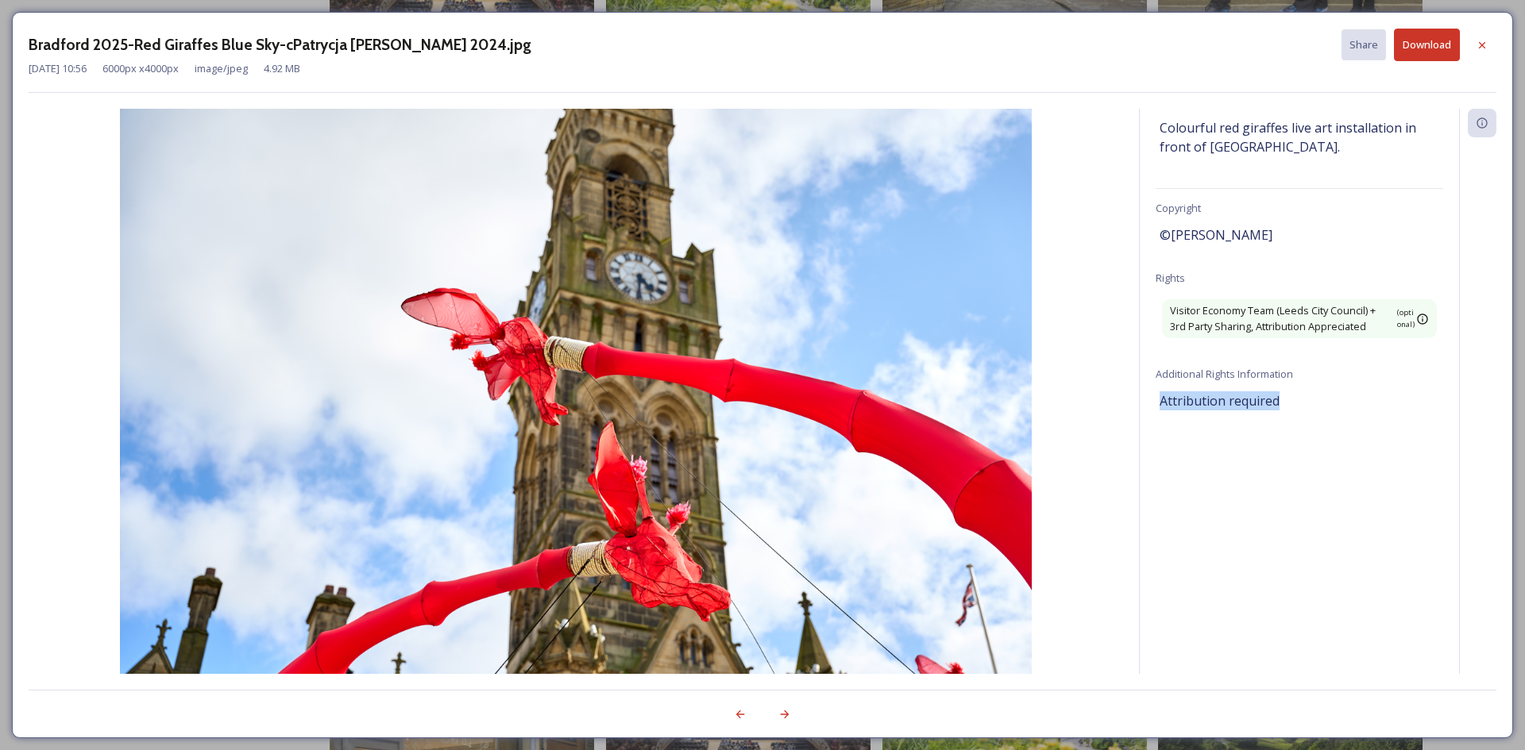
drag, startPoint x: 1313, startPoint y: 402, endPoint x: 1134, endPoint y: 402, distance: 178.7
click at [1134, 402] on div "Information Source Visit [GEOGRAPHIC_DATA] Location [GEOGRAPHIC_DATA] Descripti…" at bounding box center [762, 391] width 1467 height 565
click at [1485, 48] on icon at bounding box center [1482, 44] width 6 height 6
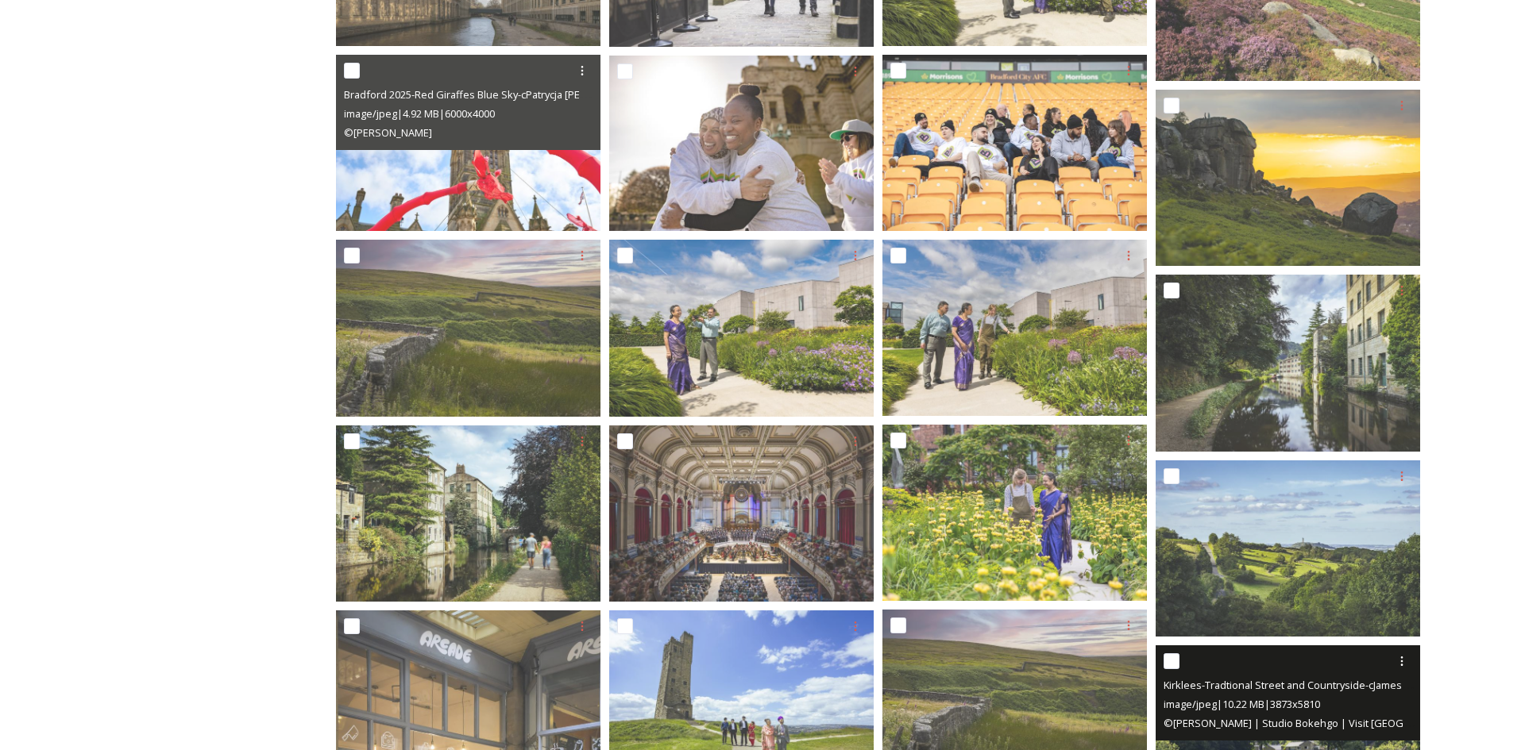
scroll to position [1112, 0]
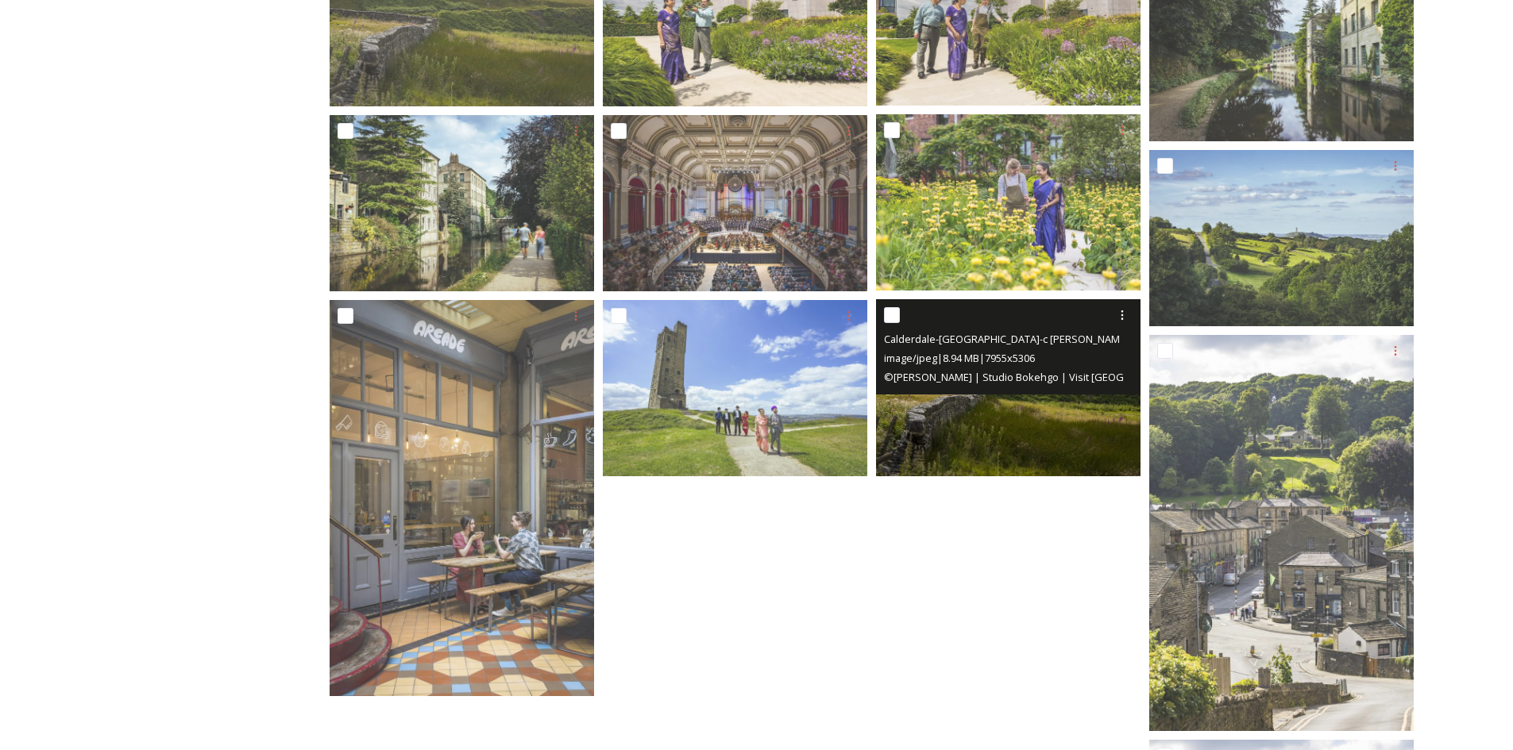
click at [1014, 428] on img at bounding box center [1008, 387] width 264 height 176
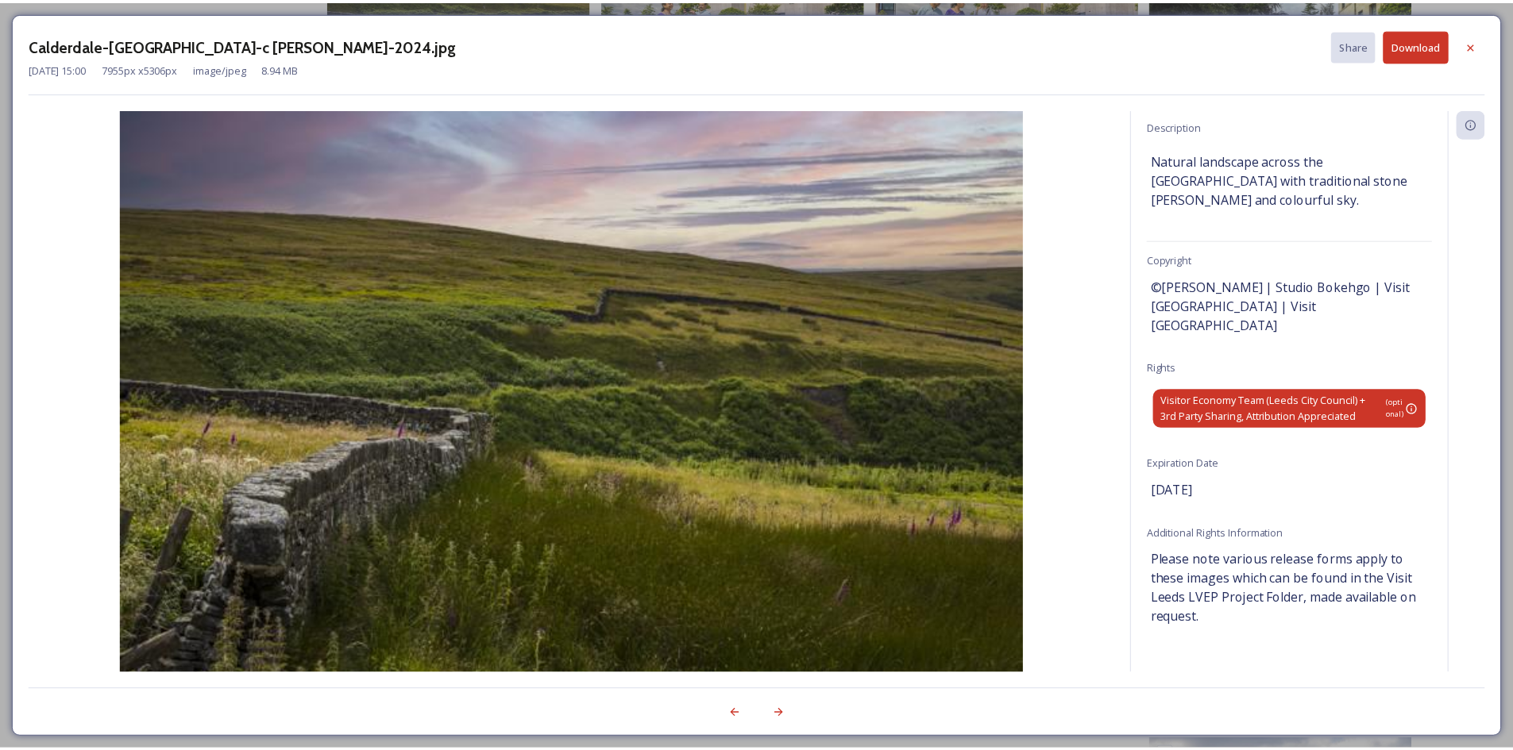
scroll to position [224, 0]
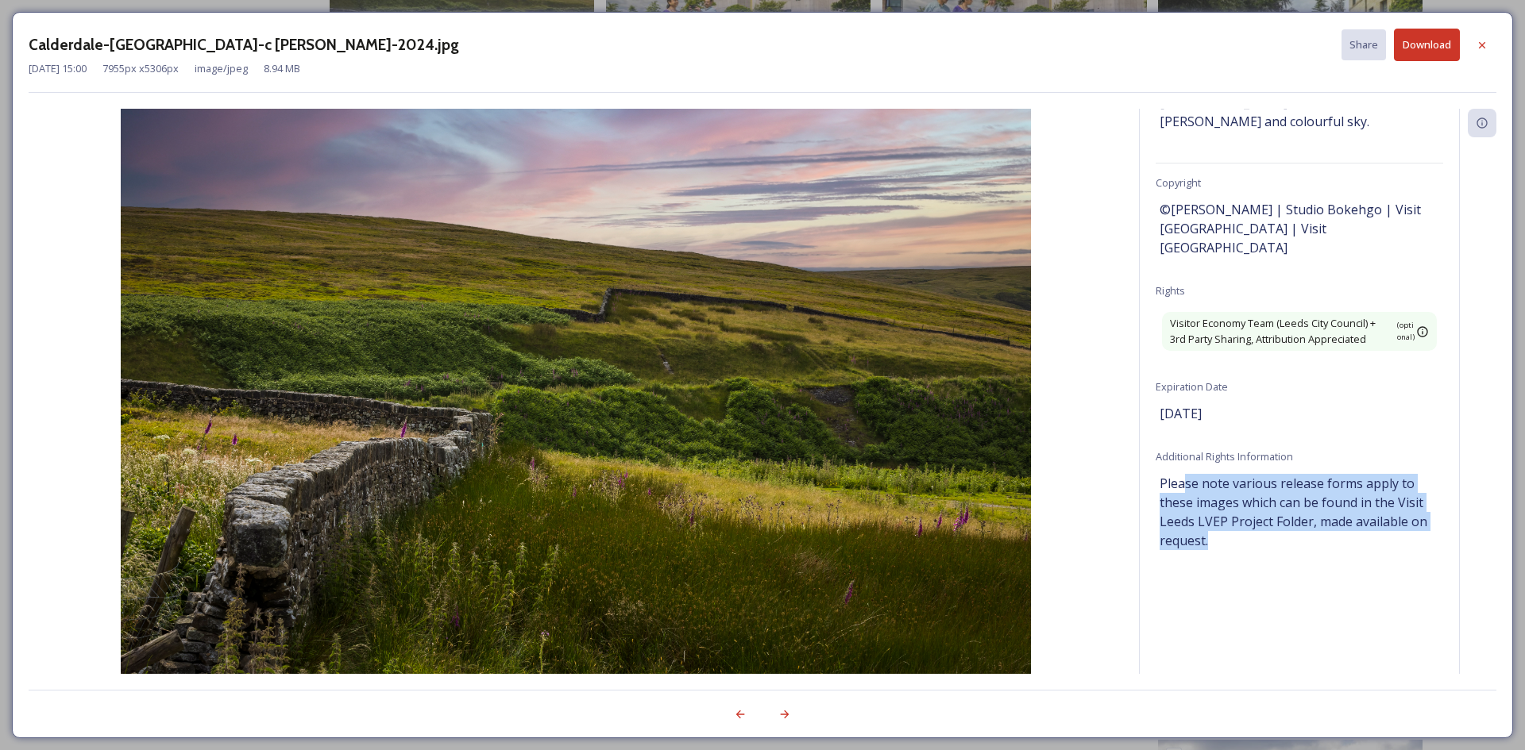
drag, startPoint x: 1184, startPoint y: 467, endPoint x: 1355, endPoint y: 530, distance: 181.9
click at [1355, 530] on span "Please note various release forms apply to these images which can be found in t…" at bounding box center [1299, 512] width 280 height 76
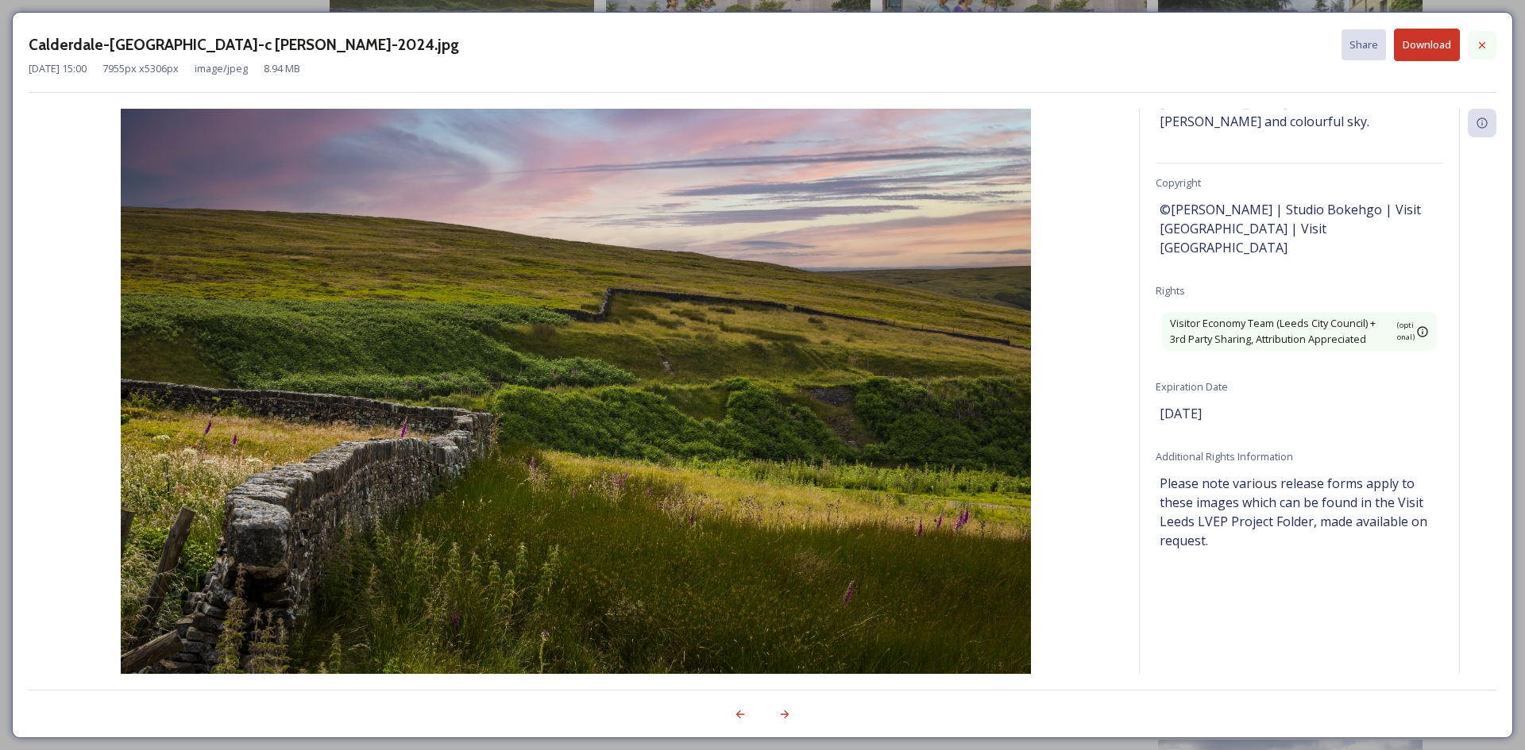
click at [1490, 48] on div at bounding box center [1481, 45] width 29 height 29
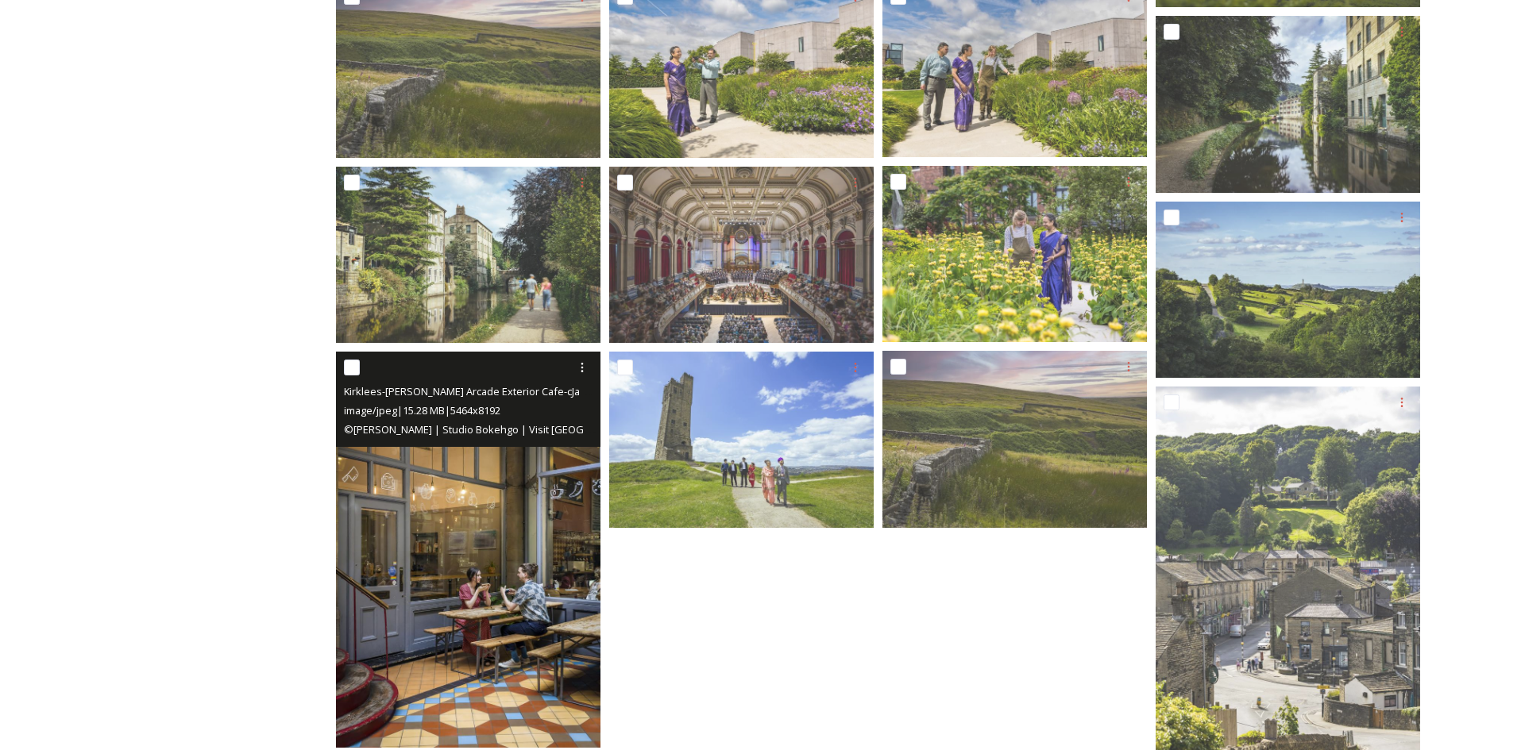
scroll to position [1032, 0]
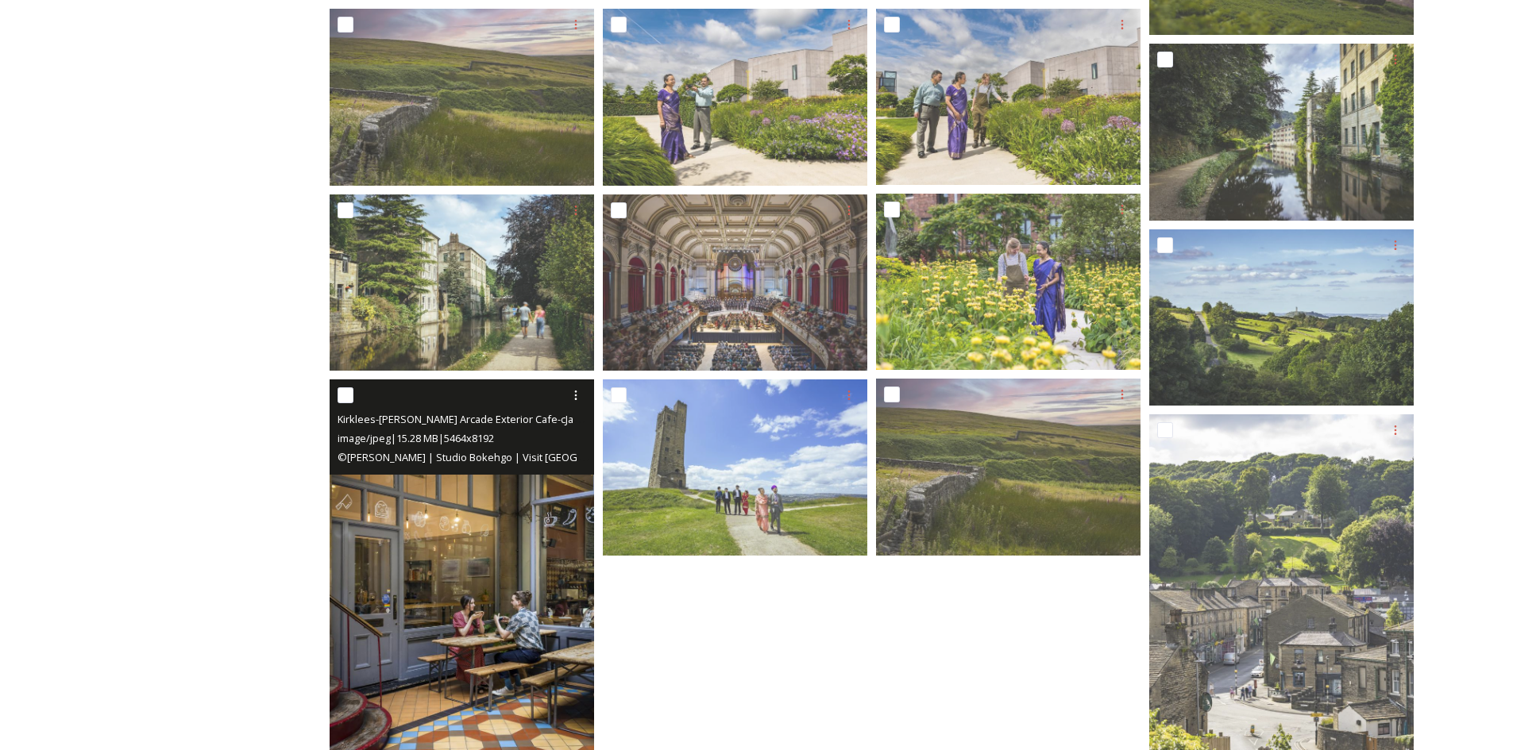
click at [445, 569] on img at bounding box center [462, 578] width 264 height 396
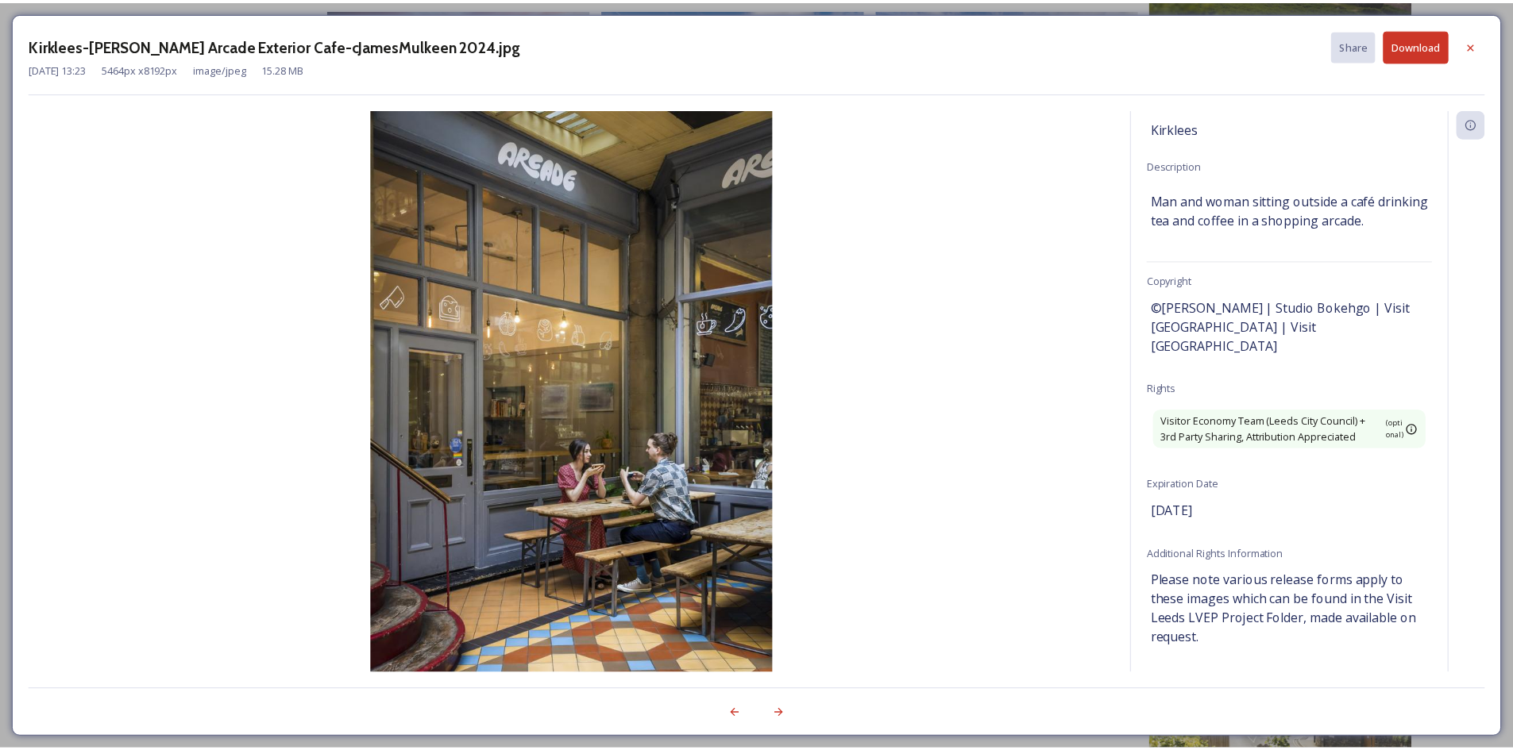
scroll to position [199, 0]
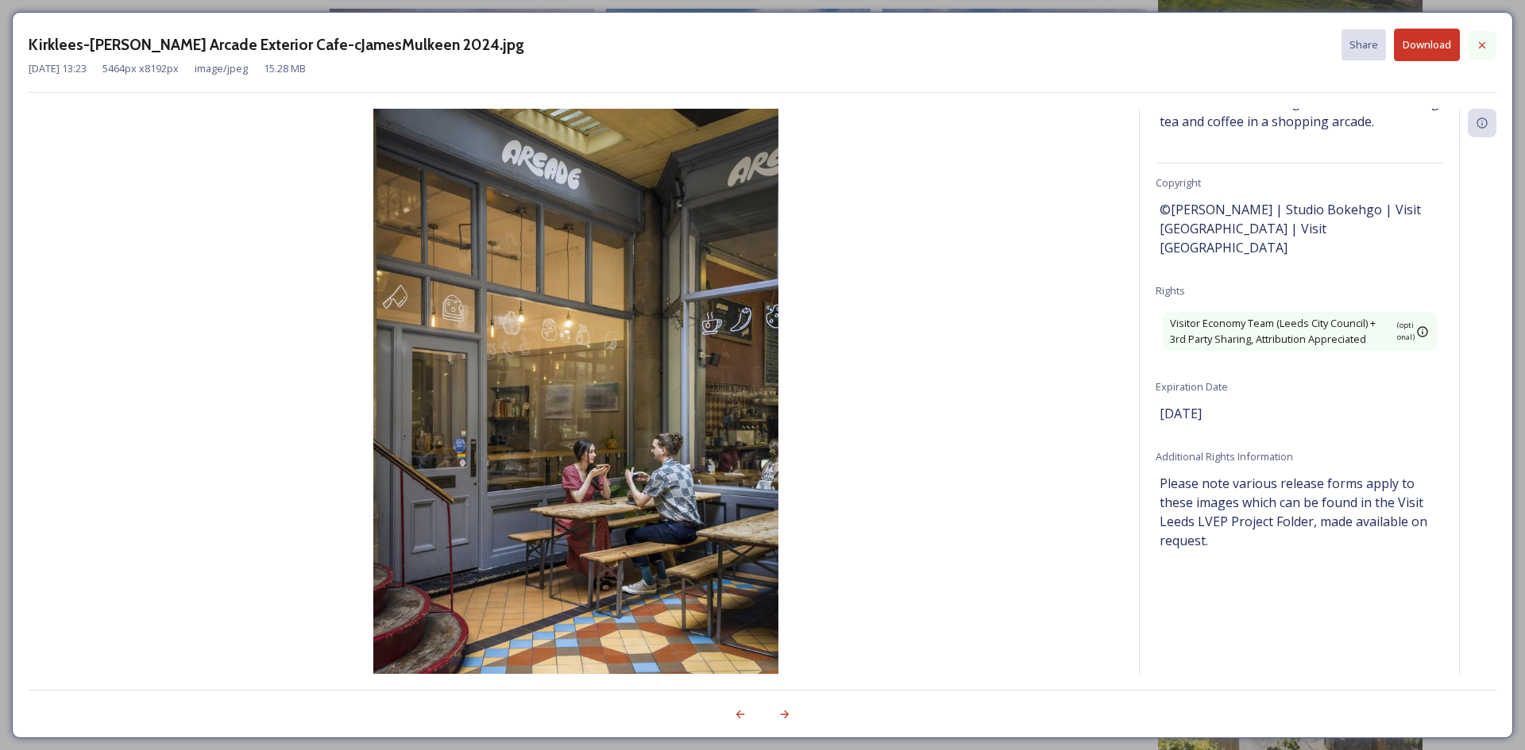
click at [1483, 48] on icon at bounding box center [1481, 45] width 13 height 13
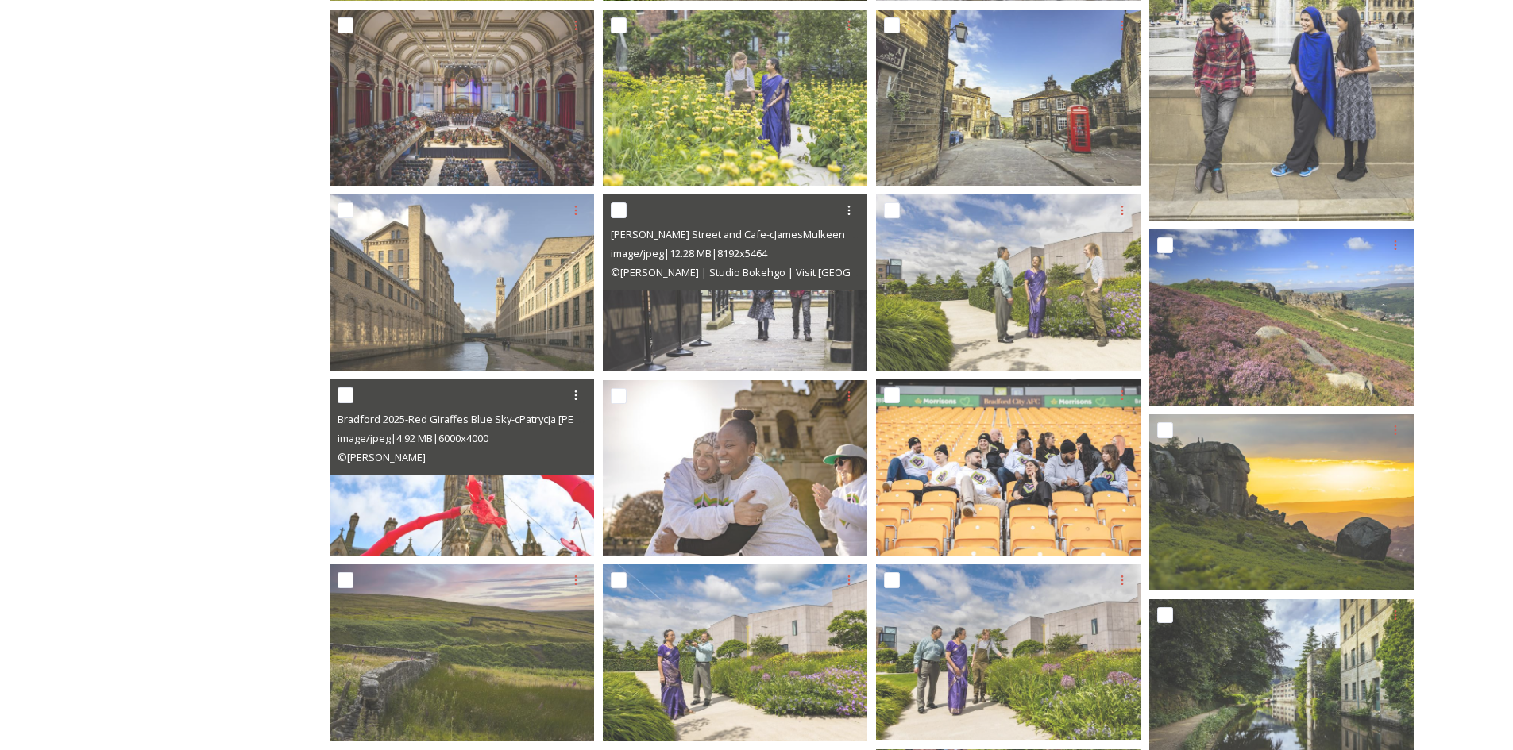
scroll to position [0, 0]
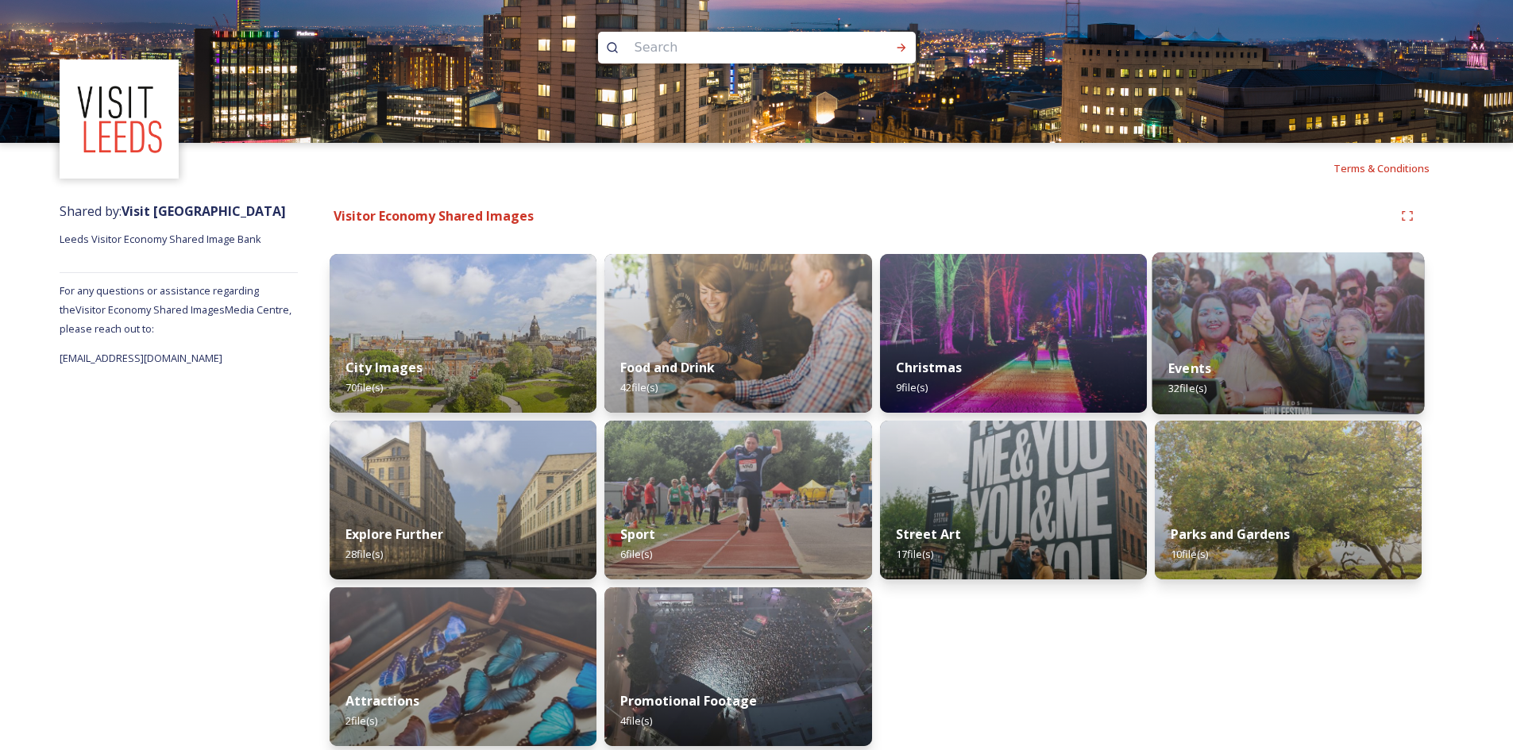
click at [1282, 344] on div "Events 32 file(s)" at bounding box center [1287, 378] width 272 height 72
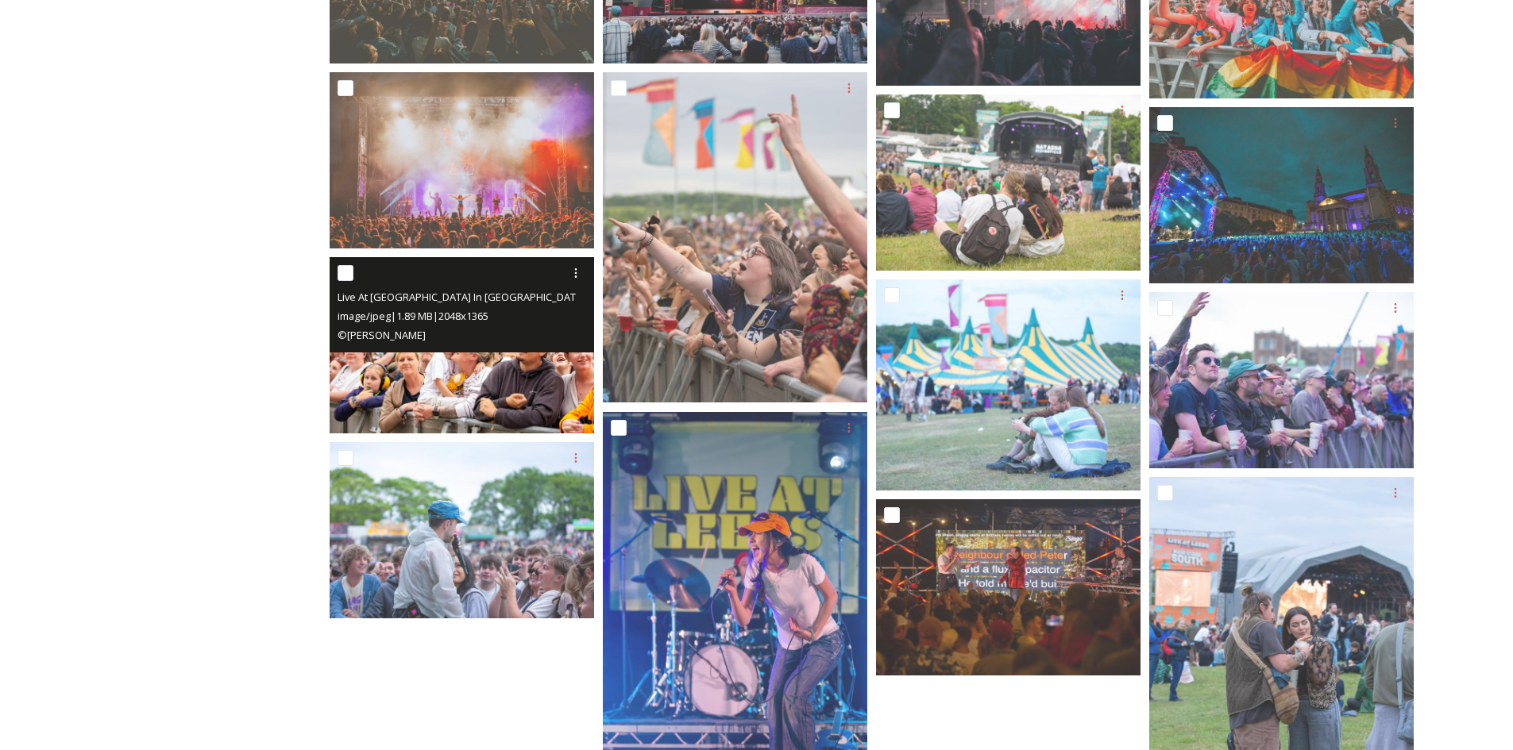
scroll to position [1191, 0]
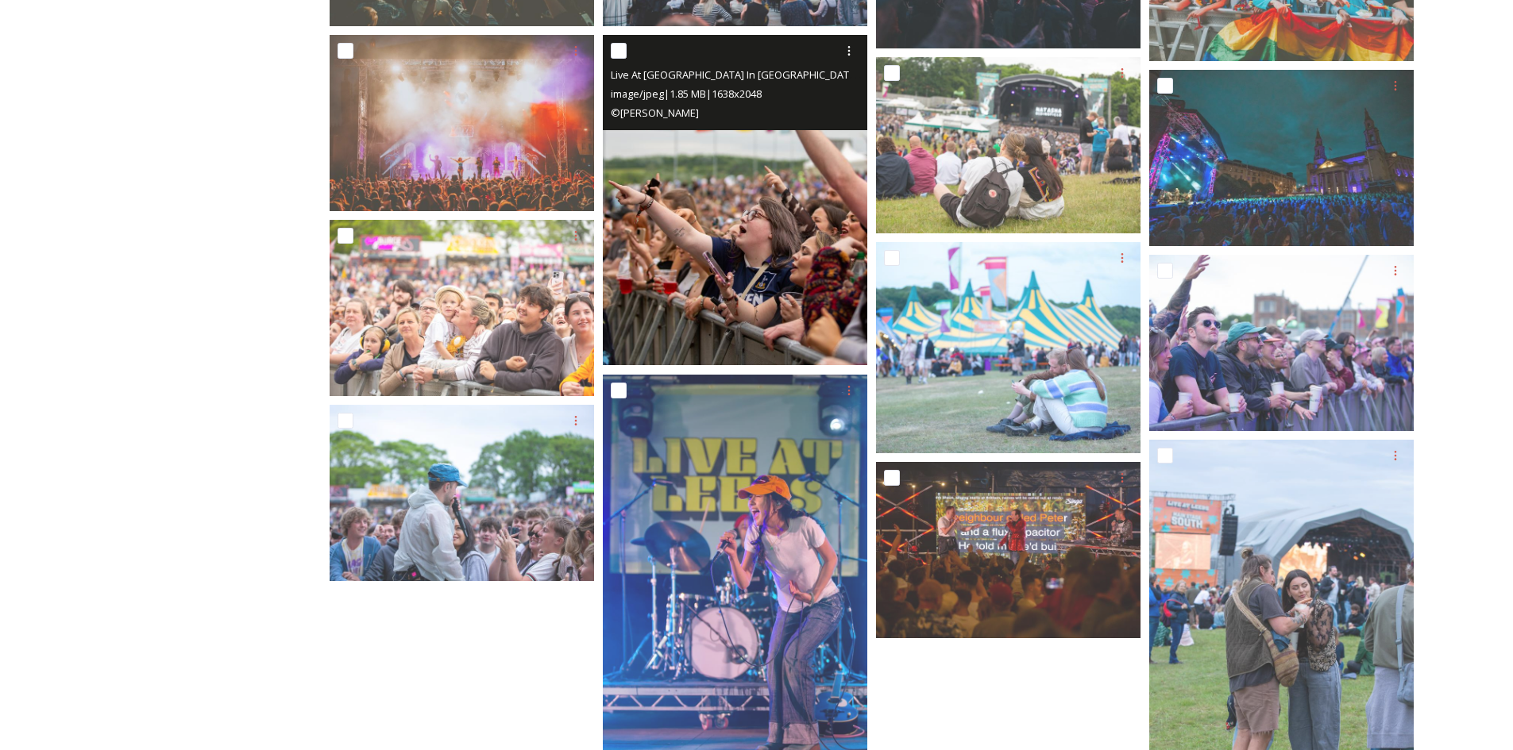
click at [745, 214] on img at bounding box center [735, 200] width 264 height 330
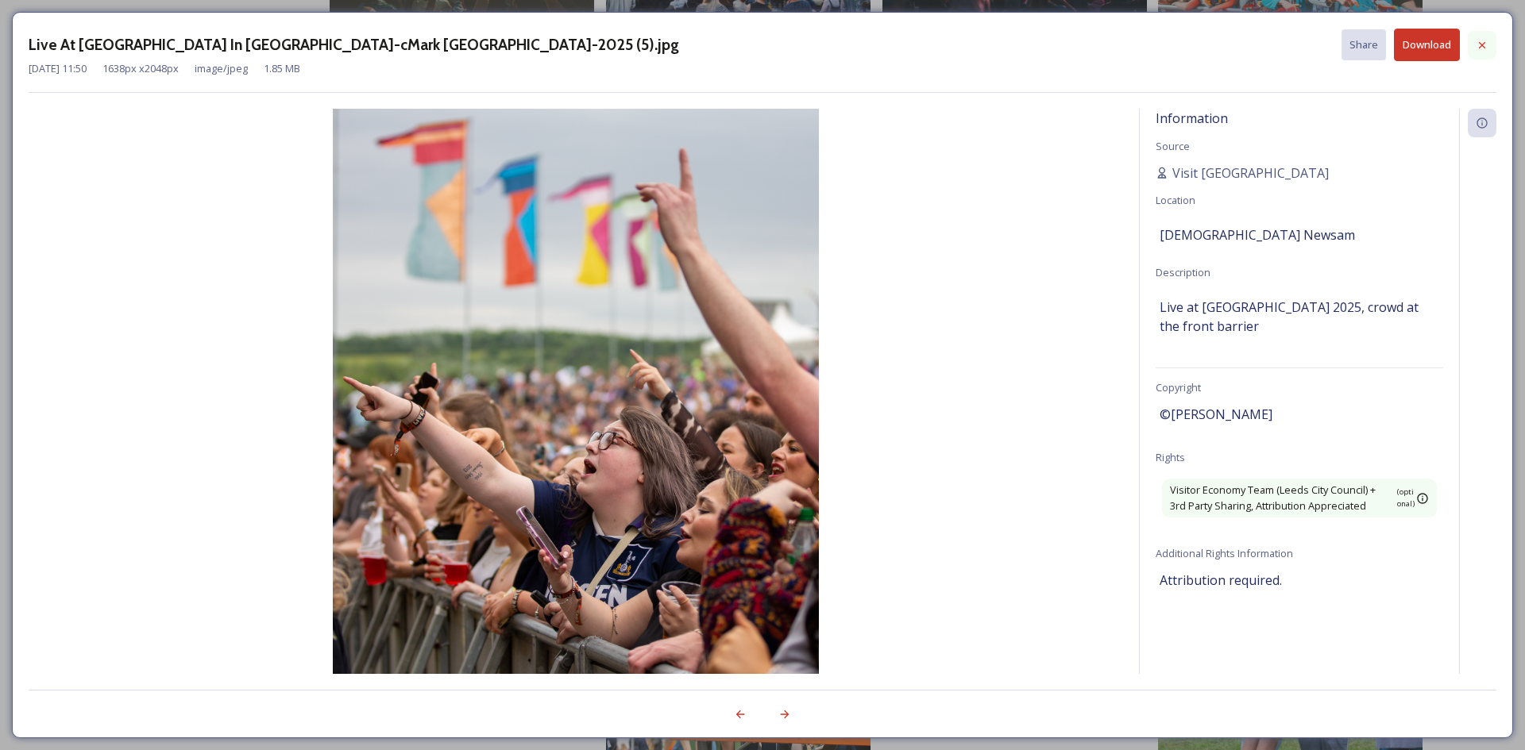
click at [1478, 44] on icon at bounding box center [1481, 45] width 13 height 13
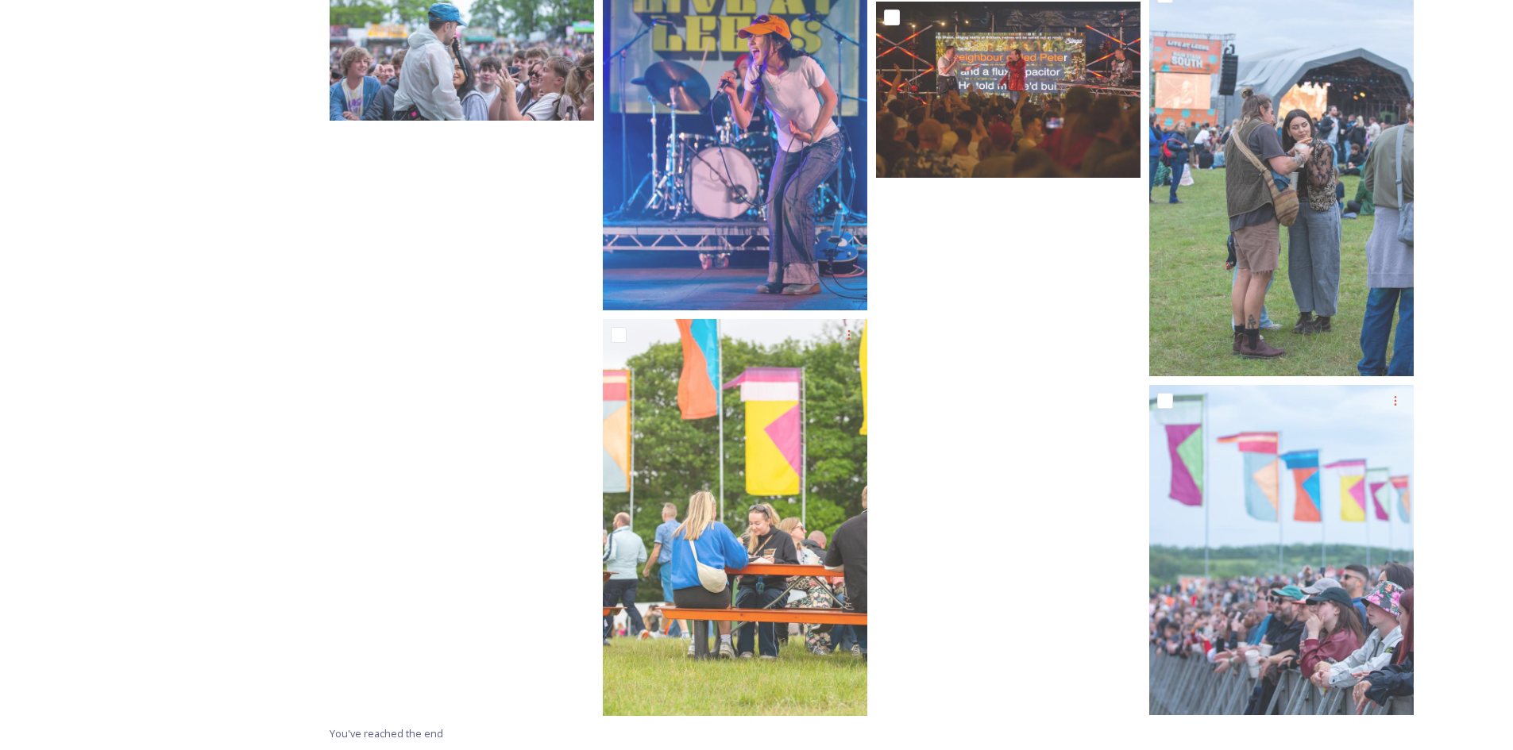
scroll to position [1652, 0]
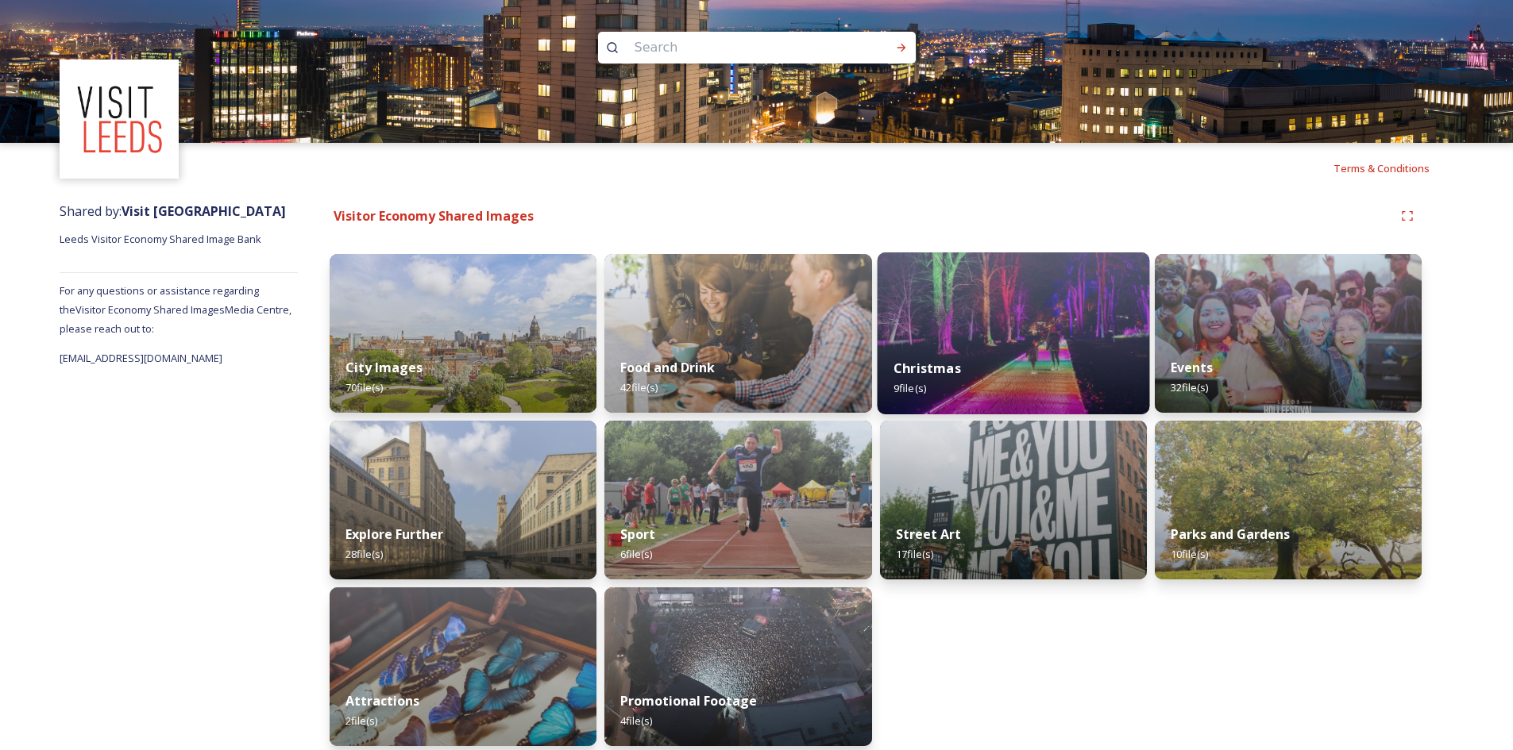
scroll to position [12, 0]
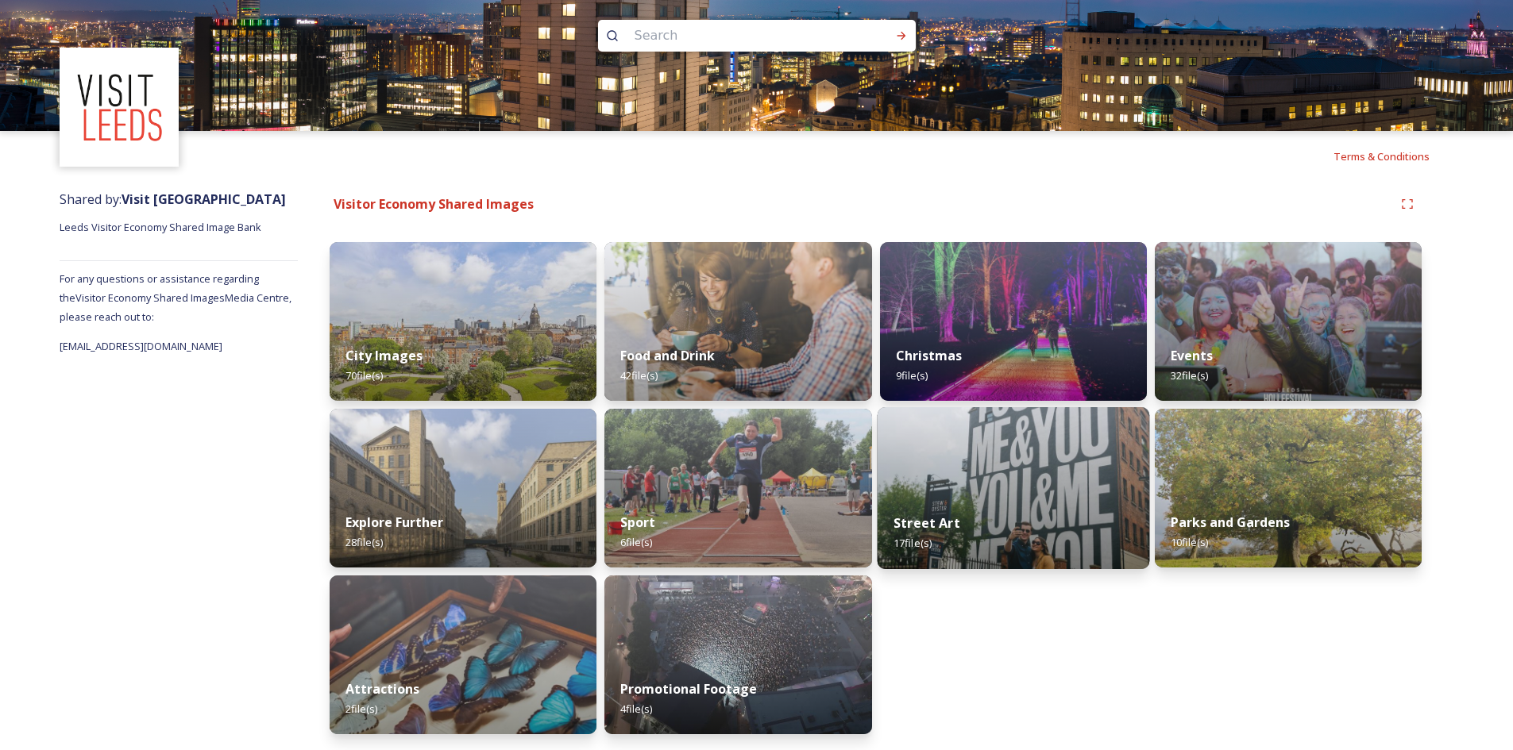
click at [1045, 472] on img at bounding box center [1013, 488] width 272 height 162
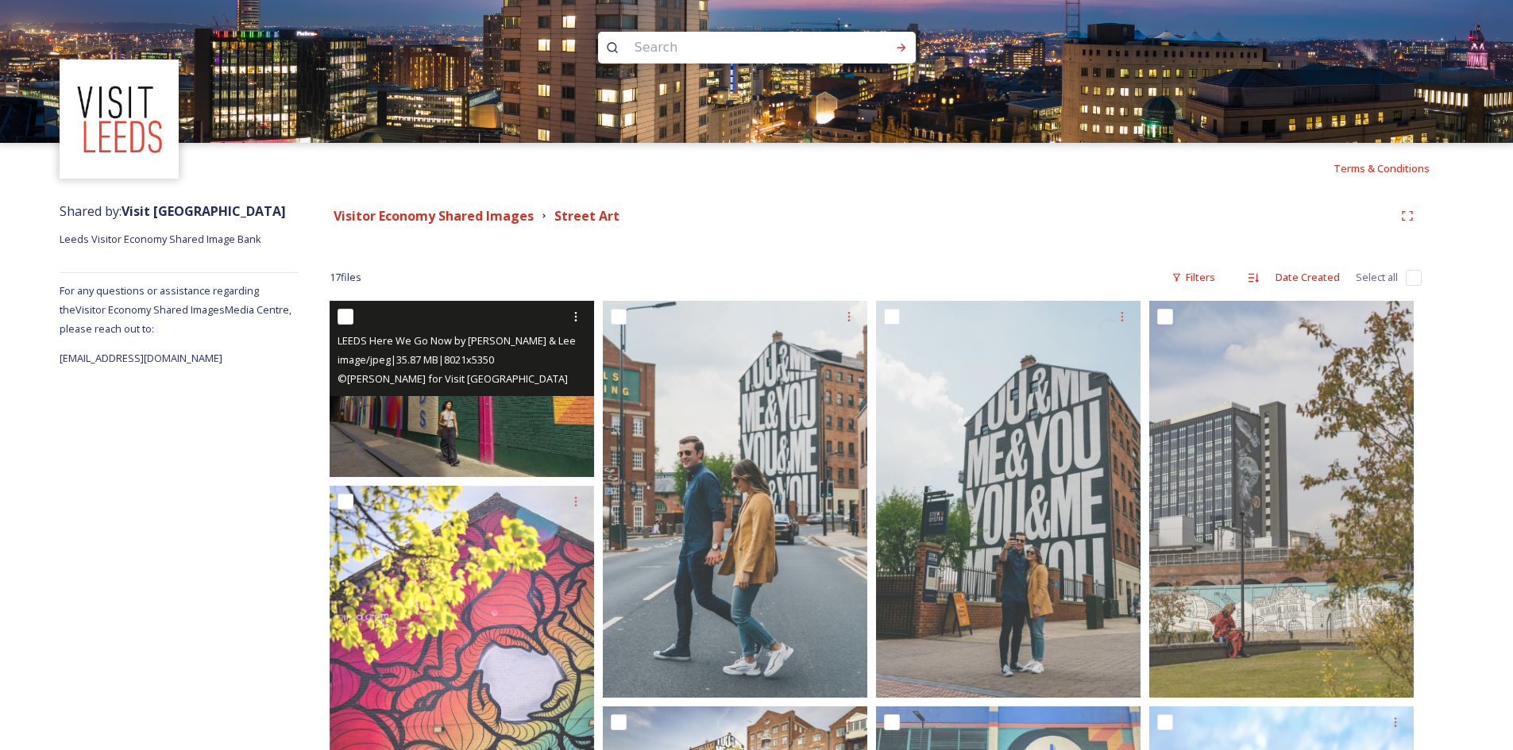
click at [516, 376] on div "© [PERSON_NAME] for Visit [GEOGRAPHIC_DATA]" at bounding box center [463, 378] width 253 height 19
click at [511, 453] on img at bounding box center [462, 389] width 264 height 176
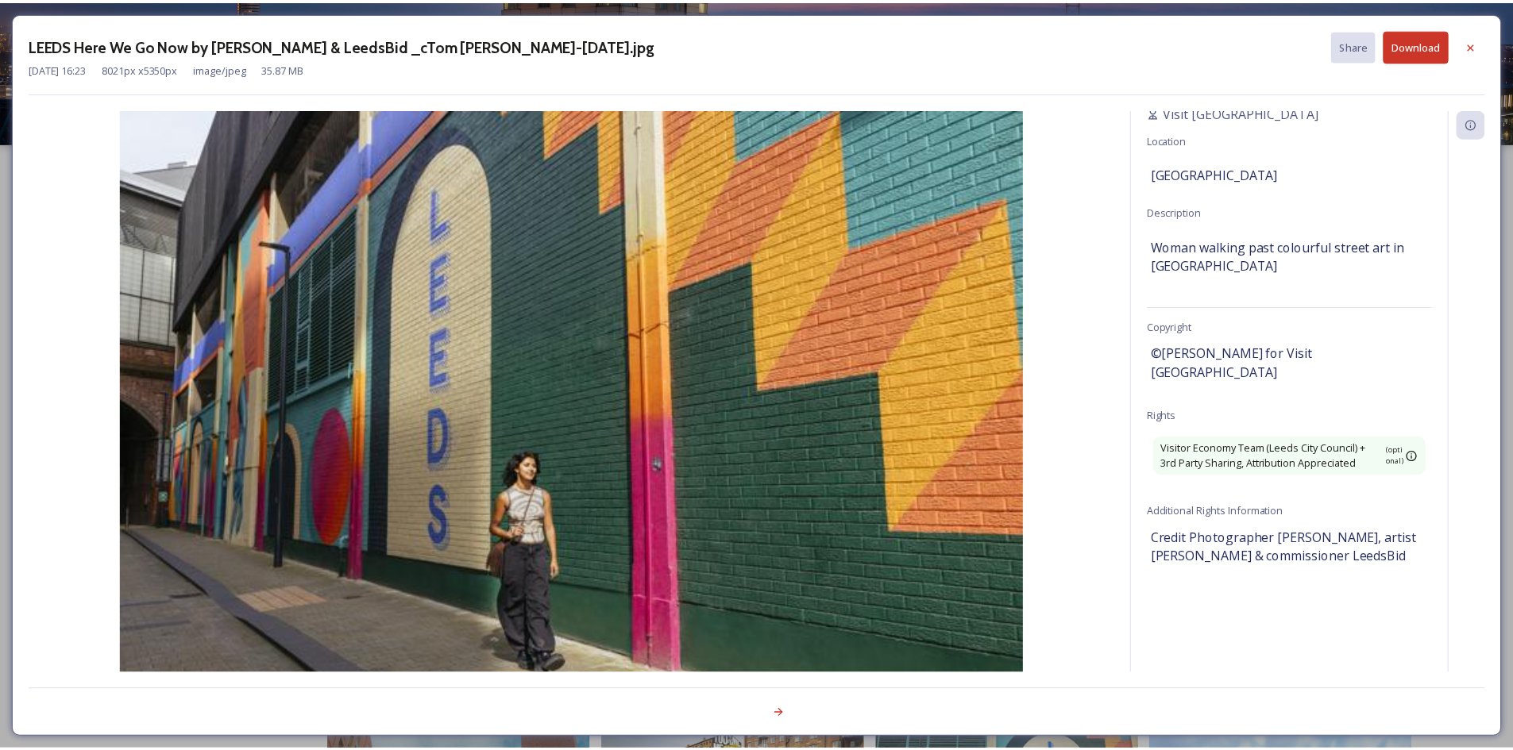
scroll to position [186, 0]
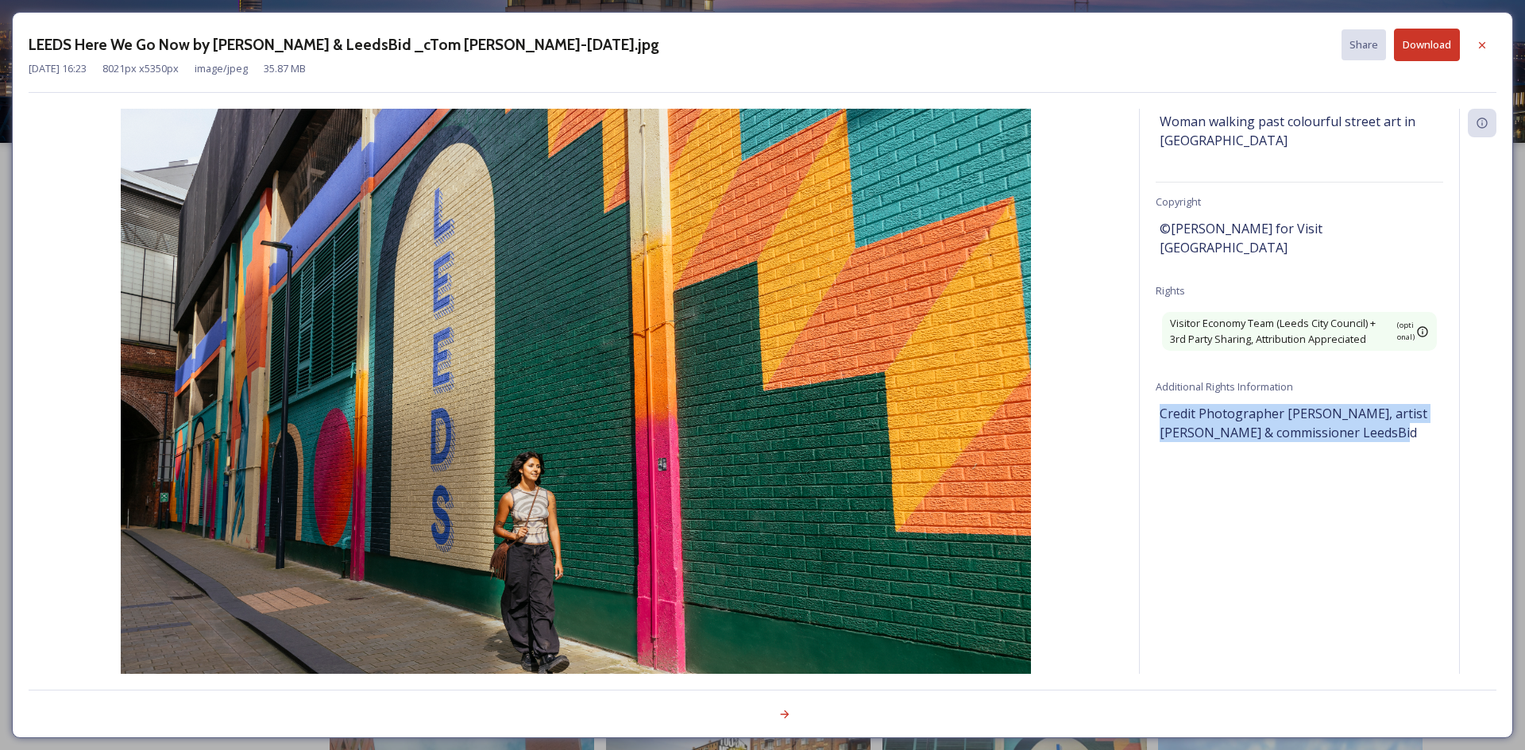
drag, startPoint x: 1158, startPoint y: 405, endPoint x: 1425, endPoint y: 424, distance: 268.3
click at [1425, 424] on div "Information Source Visit [GEOGRAPHIC_DATA] Location [GEOGRAPHIC_DATA] Descripti…" at bounding box center [1299, 391] width 319 height 565
click at [1425, 424] on span "Credit Photographer [PERSON_NAME], artist [PERSON_NAME] & commissioner LeedsBid" at bounding box center [1299, 423] width 280 height 38
click at [1486, 44] on icon at bounding box center [1481, 45] width 13 height 13
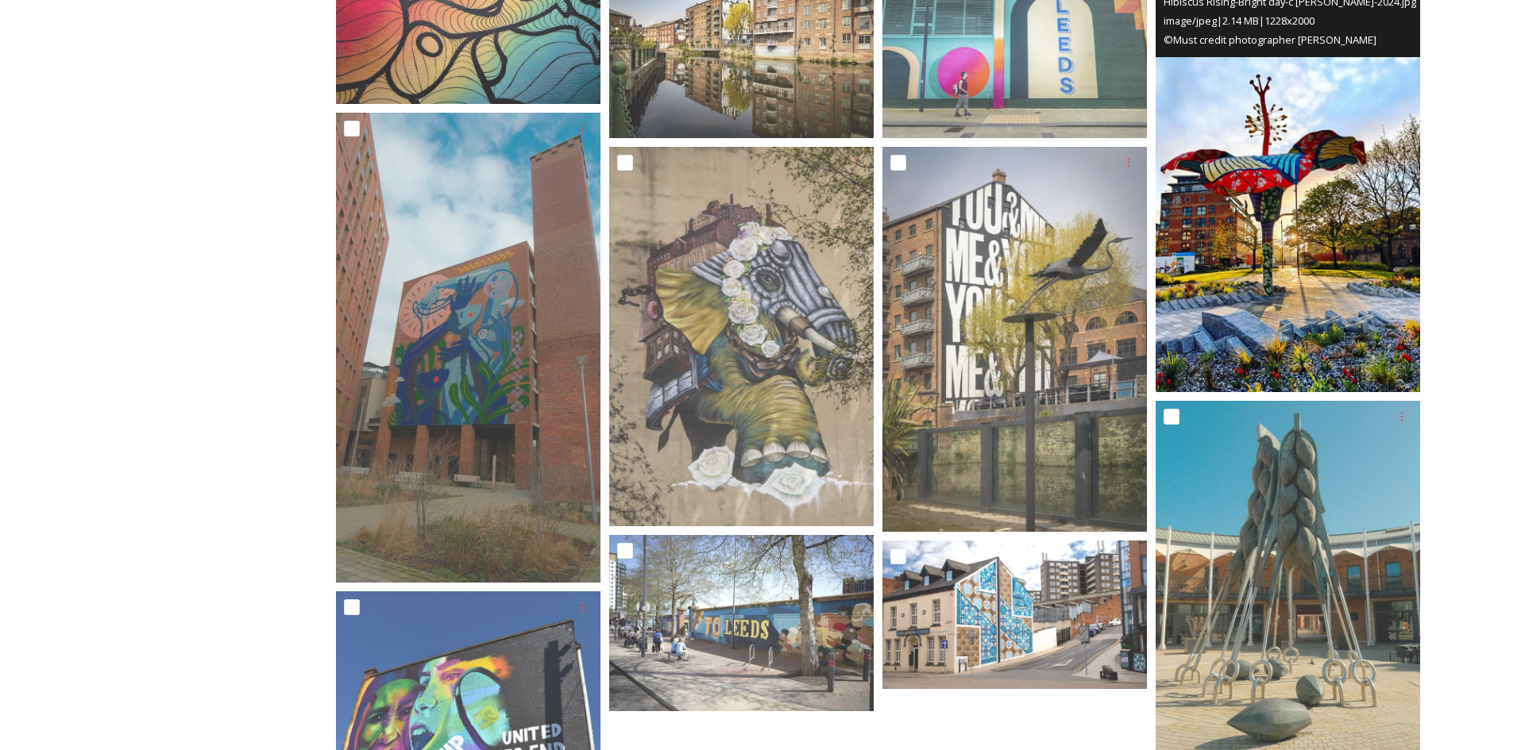
scroll to position [794, 0]
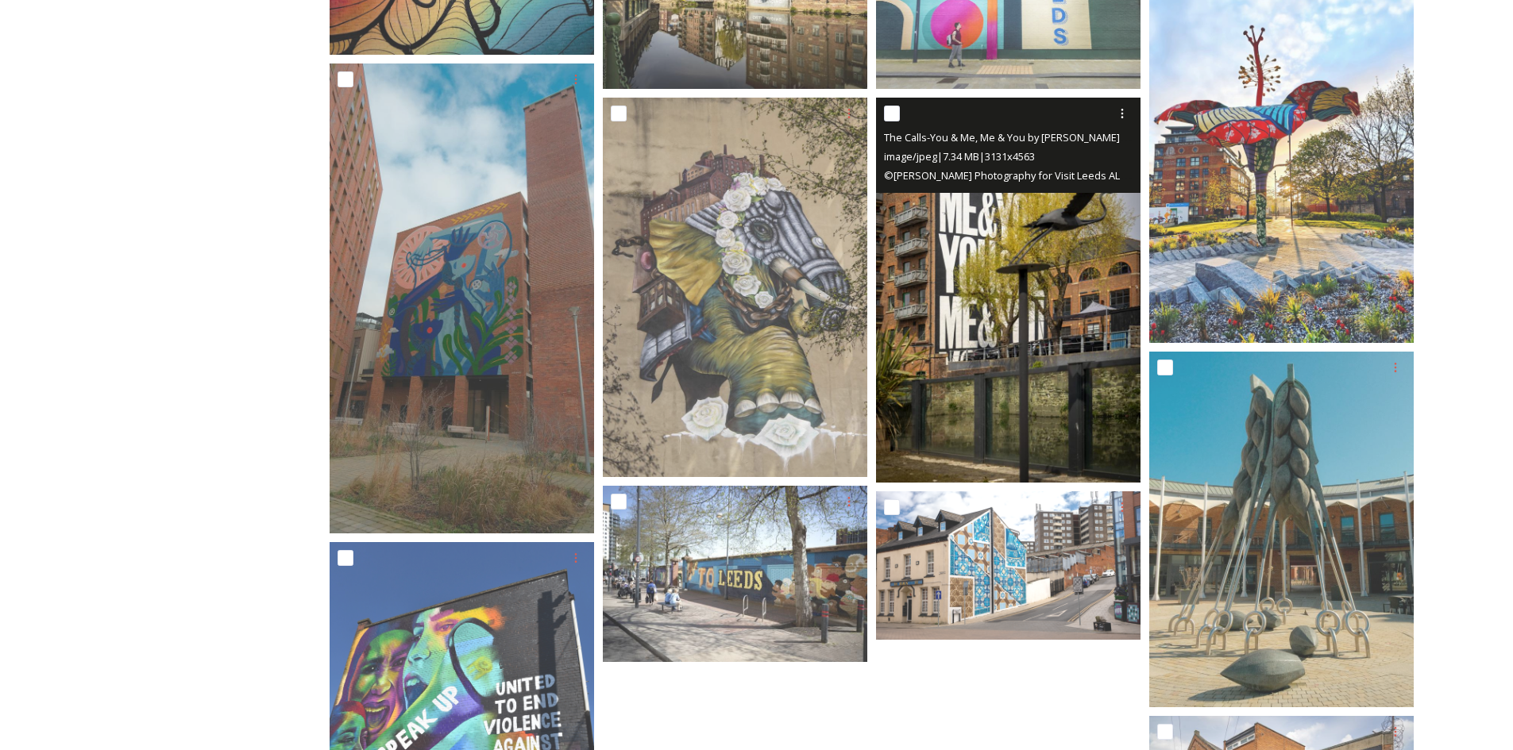
click at [1084, 368] on img at bounding box center [1008, 290] width 264 height 385
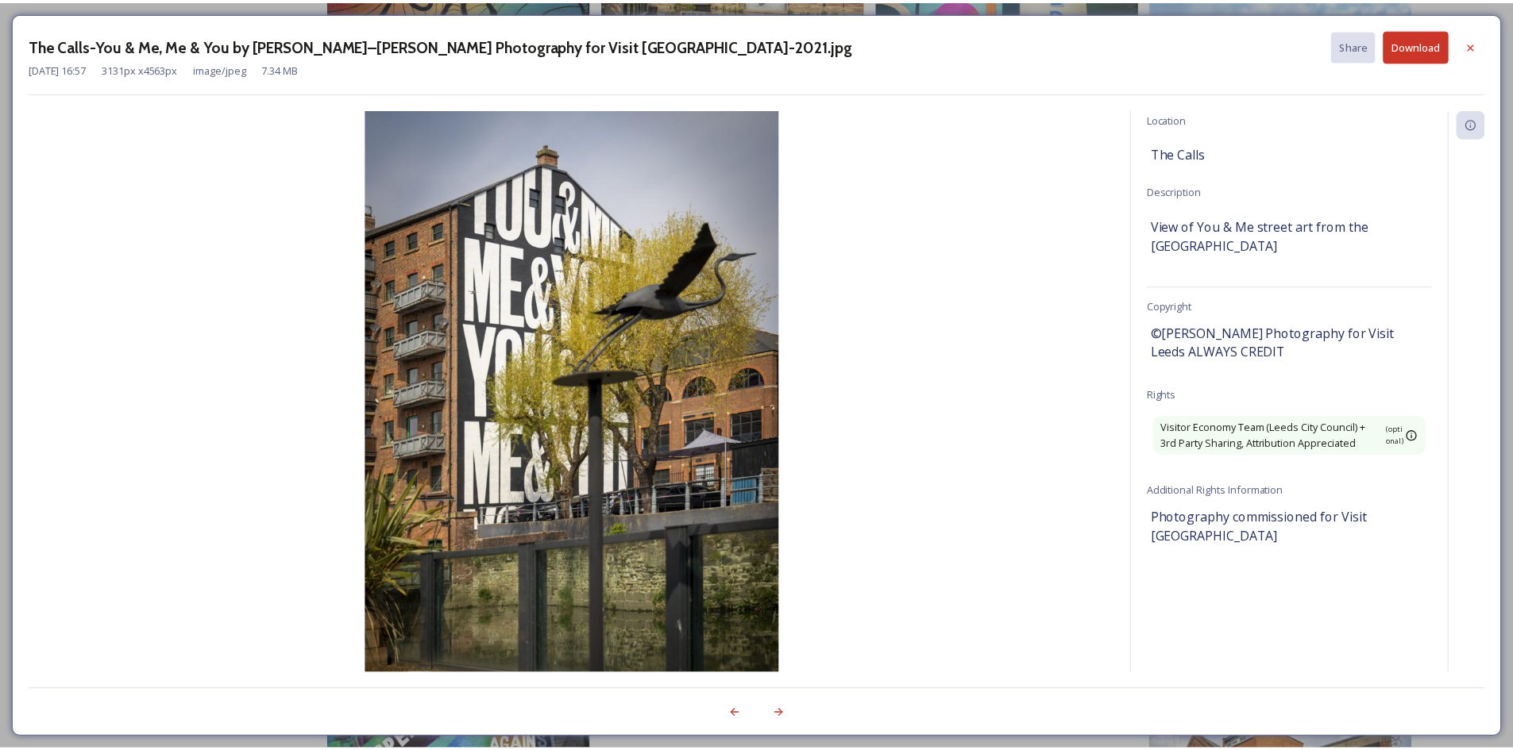
scroll to position [205, 0]
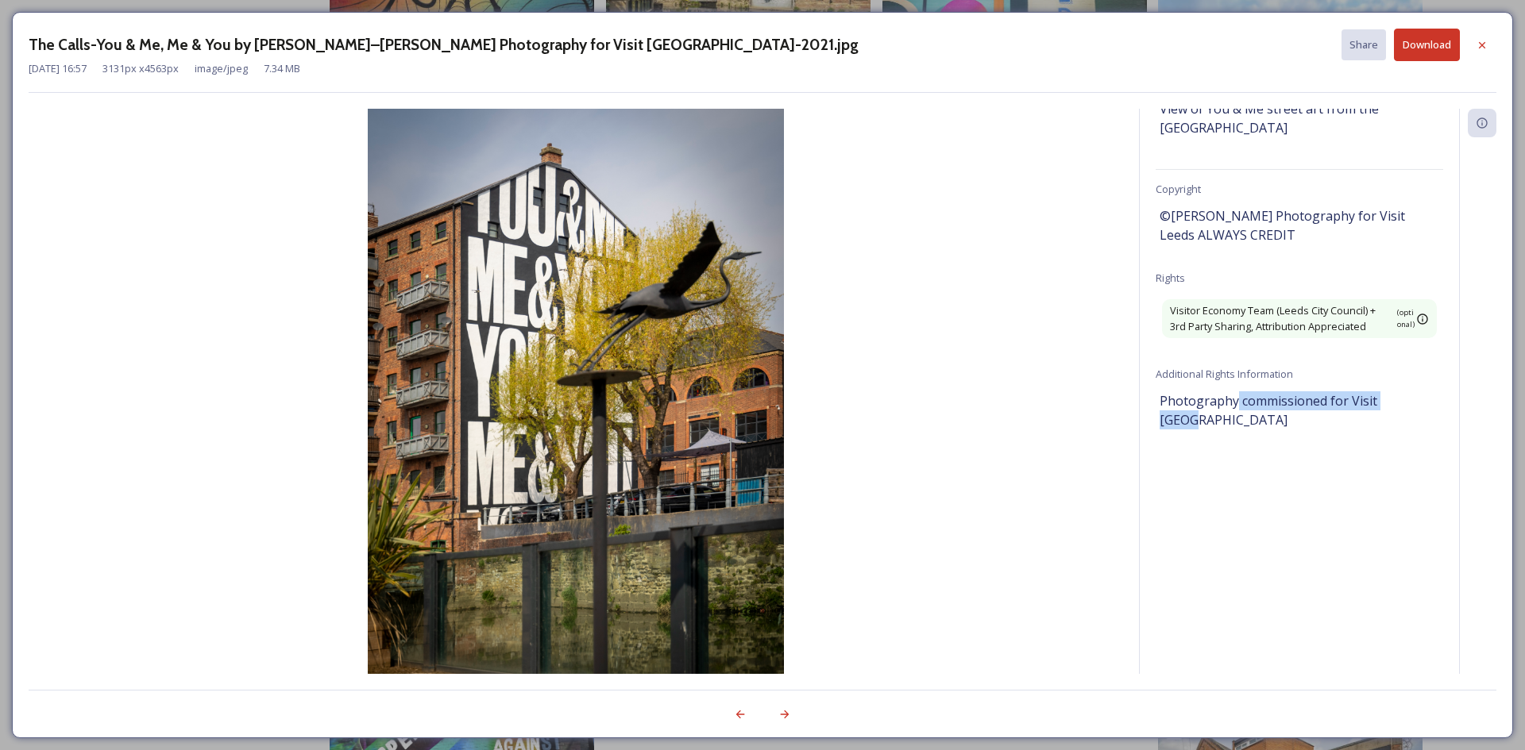
drag, startPoint x: 1282, startPoint y: 402, endPoint x: 1430, endPoint y: 397, distance: 147.8
click at [1430, 397] on div "Information Source Visit [GEOGRAPHIC_DATA] Location The Calls Description View …" at bounding box center [1299, 391] width 319 height 565
click at [1483, 48] on icon at bounding box center [1481, 45] width 13 height 13
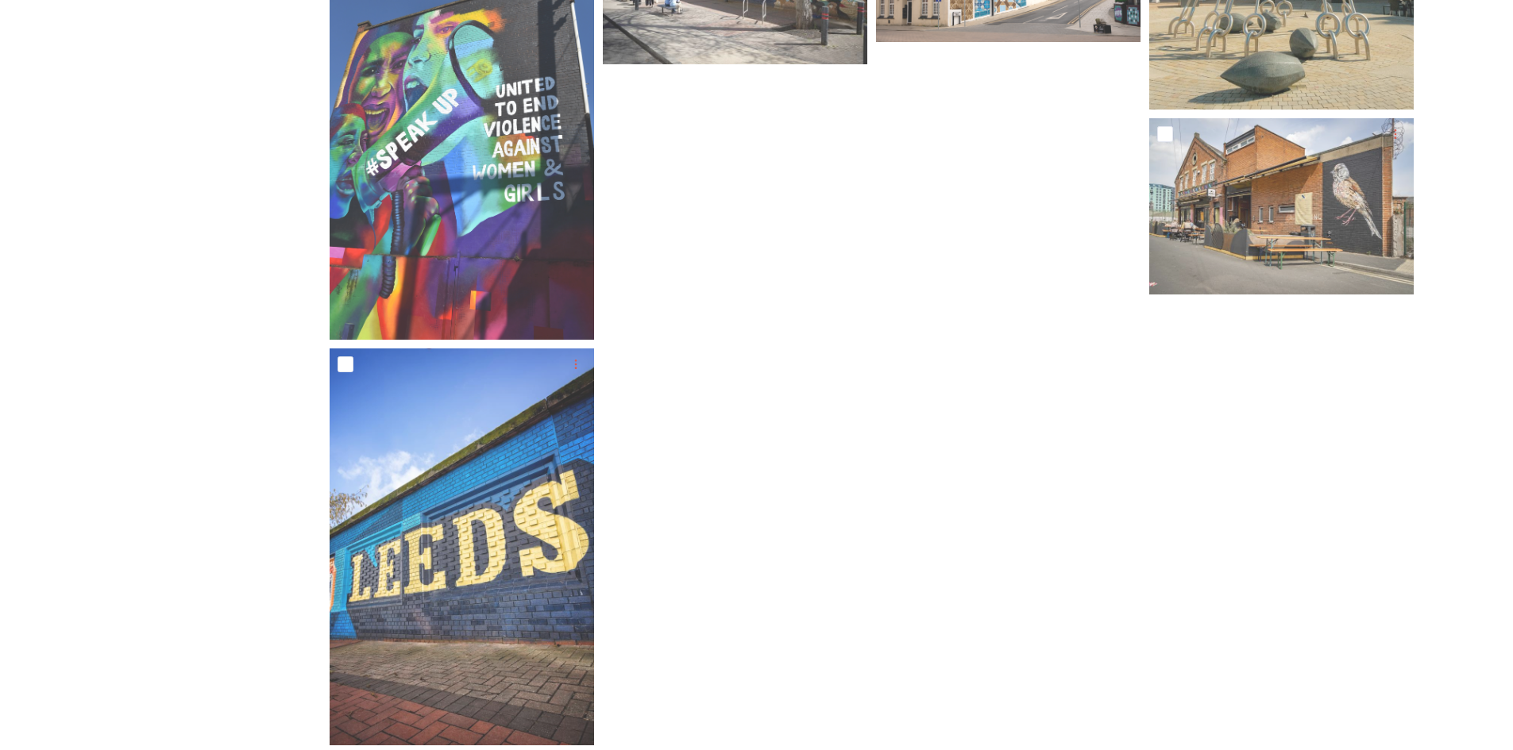
scroll to position [1422, 0]
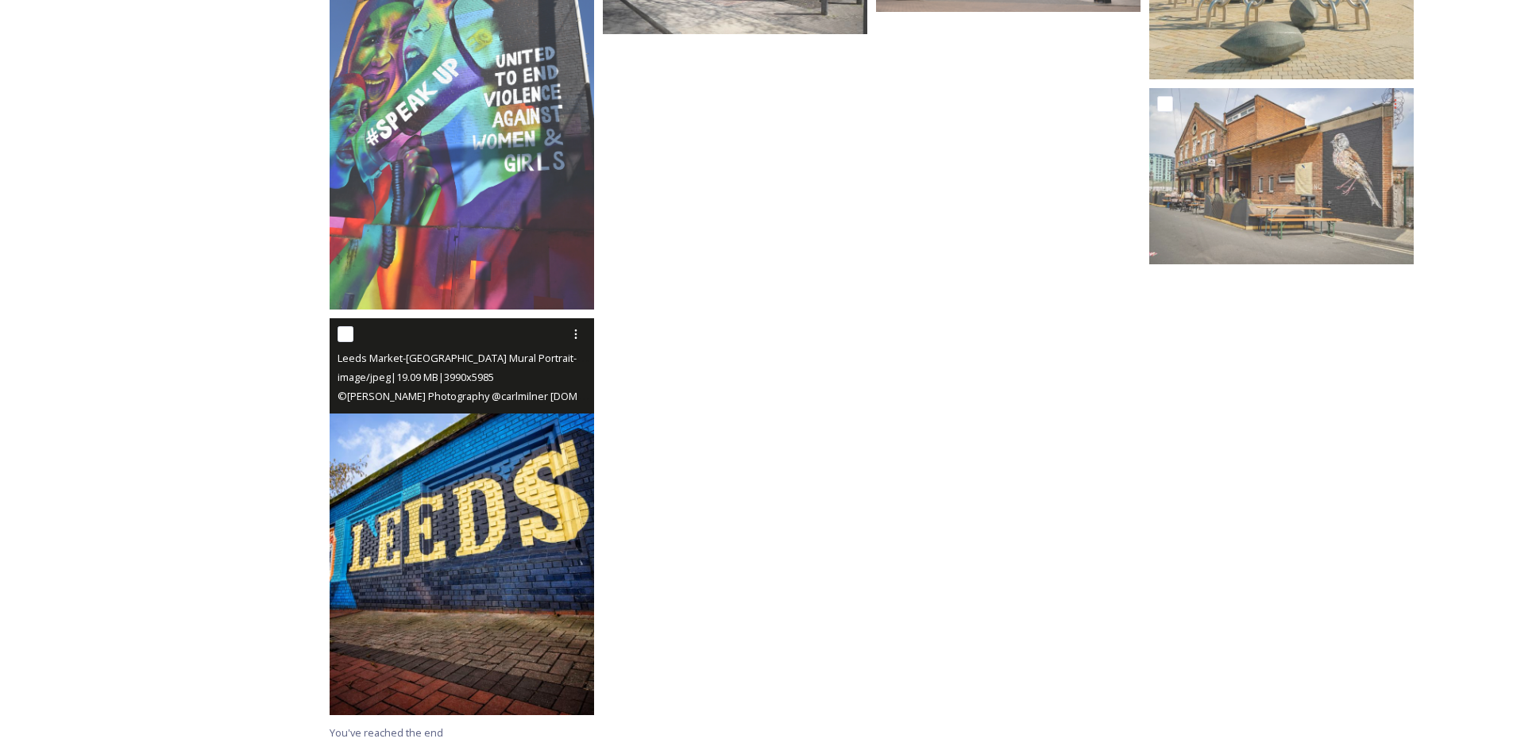
click at [435, 513] on img at bounding box center [462, 516] width 264 height 397
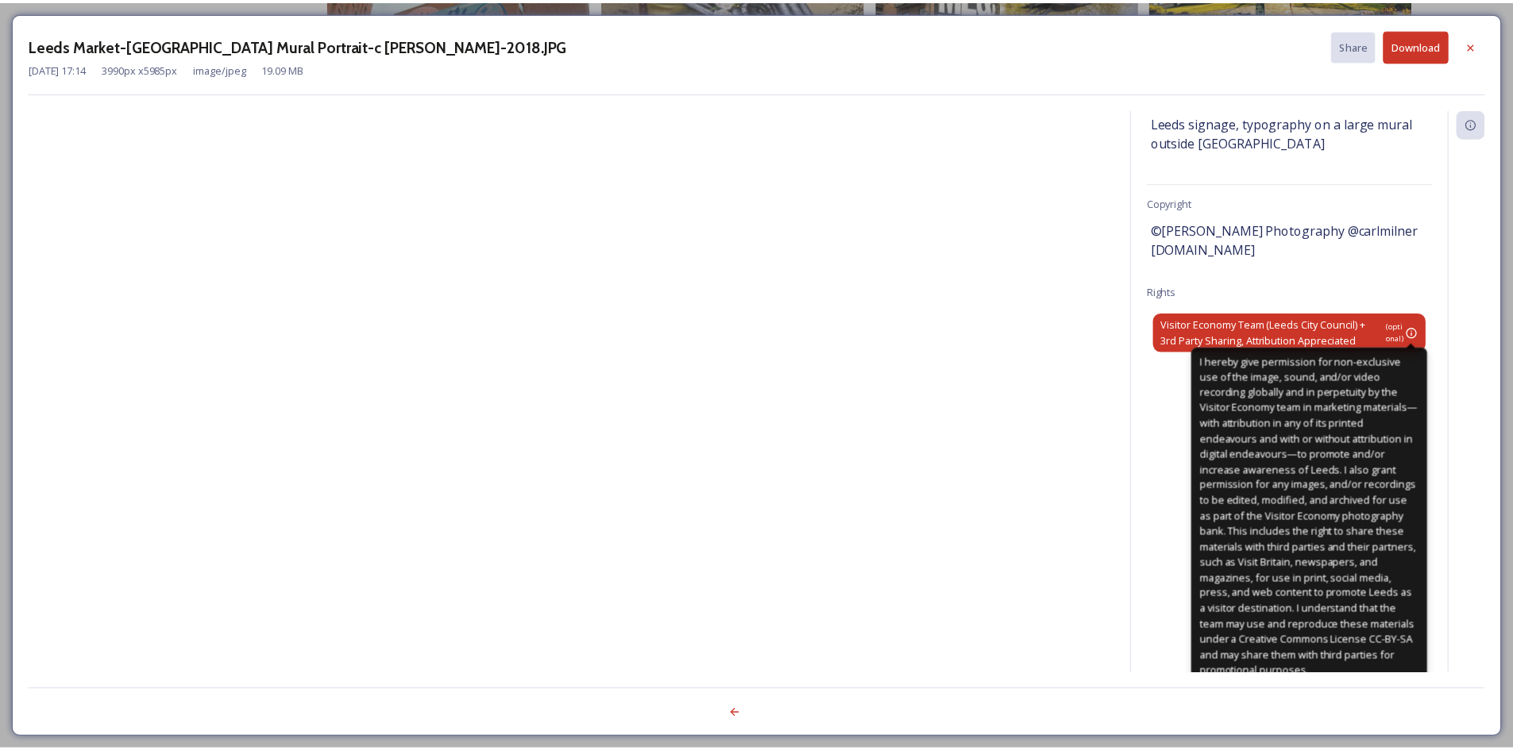
scroll to position [135, 0]
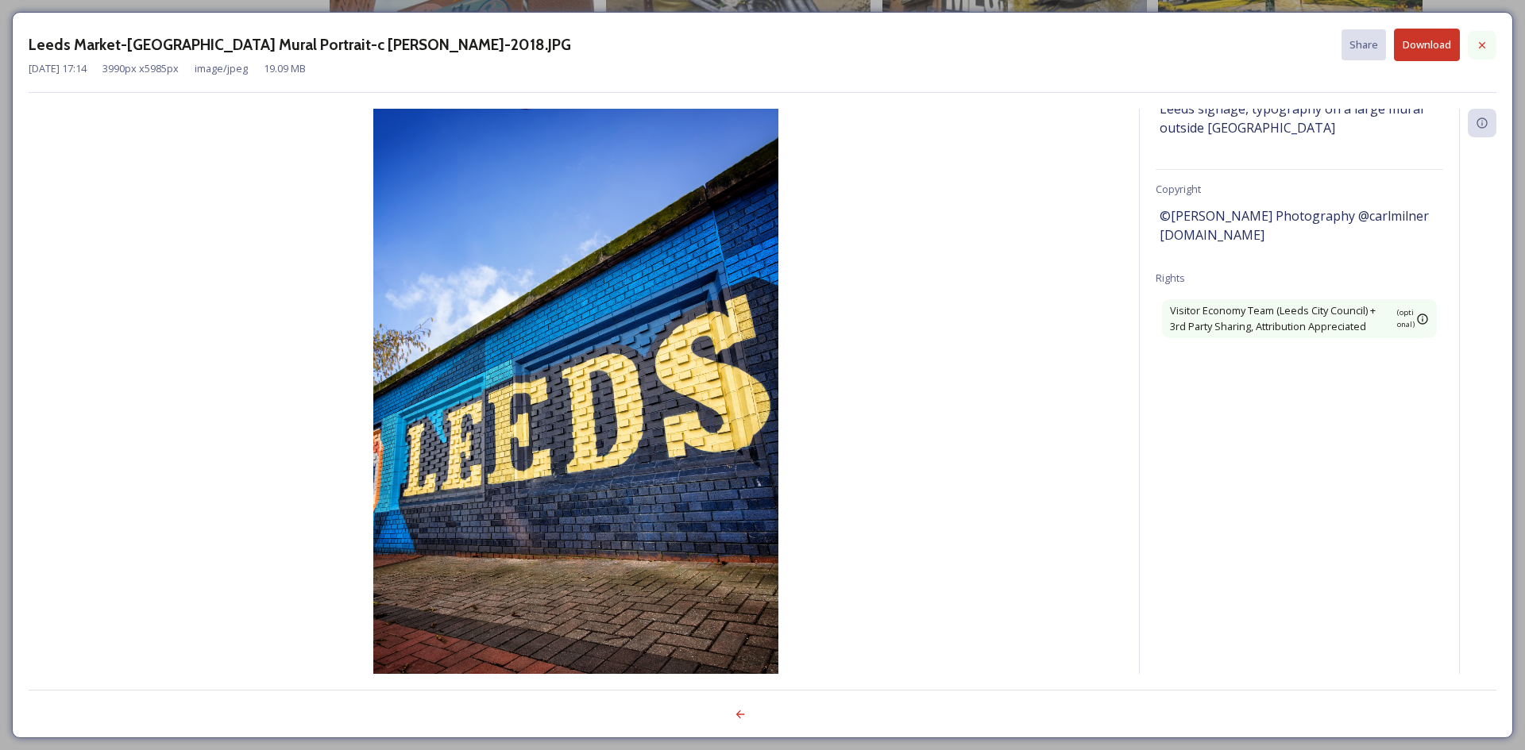
click at [1487, 44] on icon at bounding box center [1481, 45] width 13 height 13
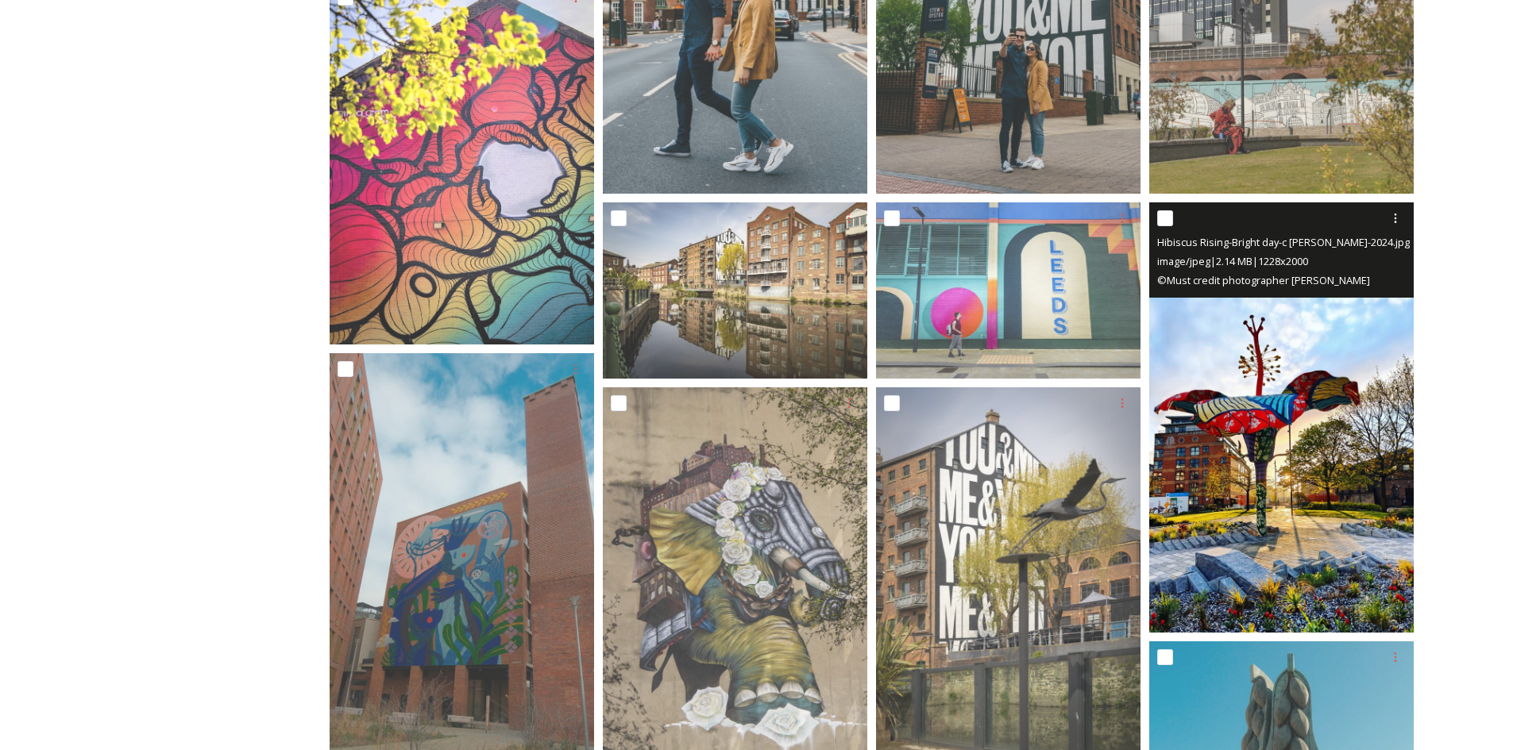
scroll to position [556, 0]
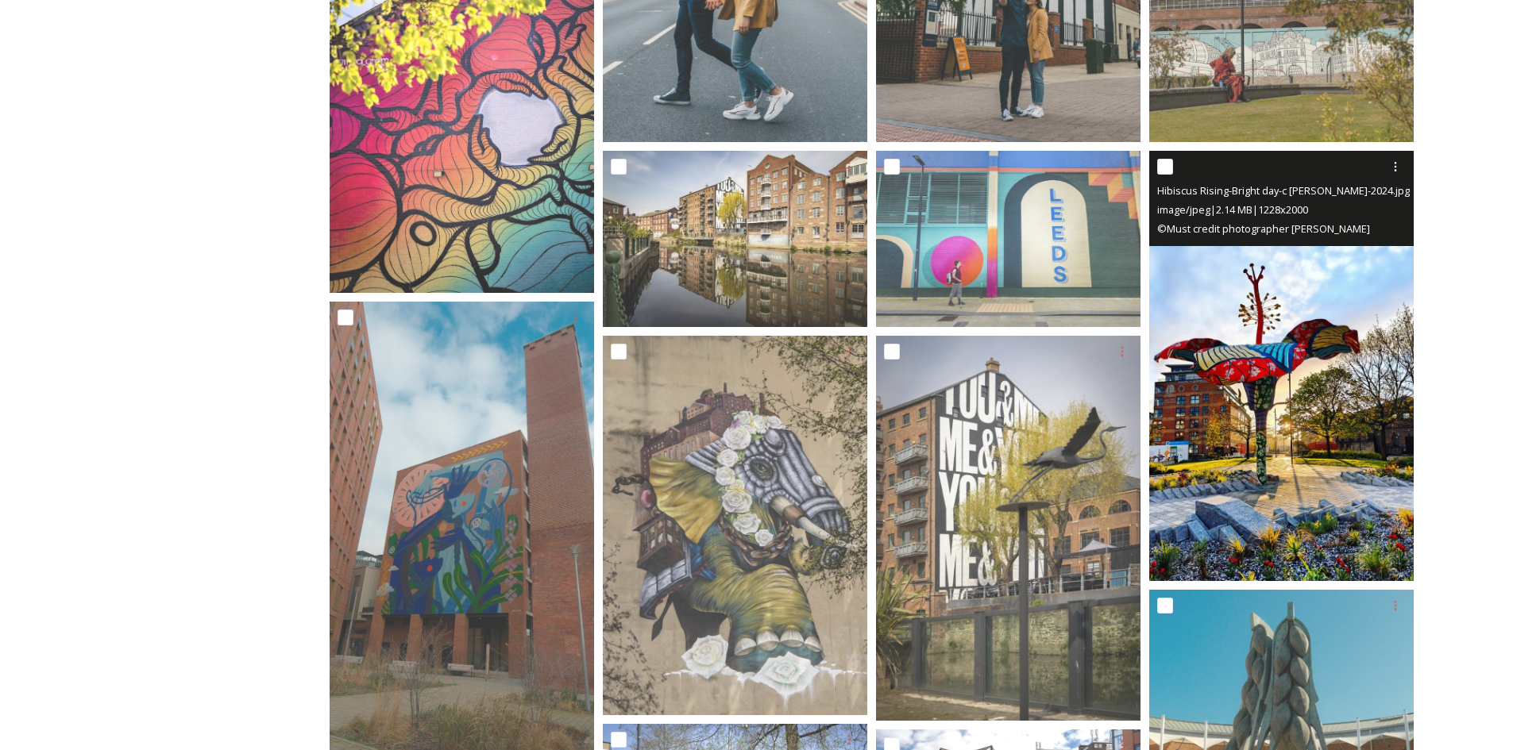
click at [1237, 264] on img at bounding box center [1281, 366] width 264 height 430
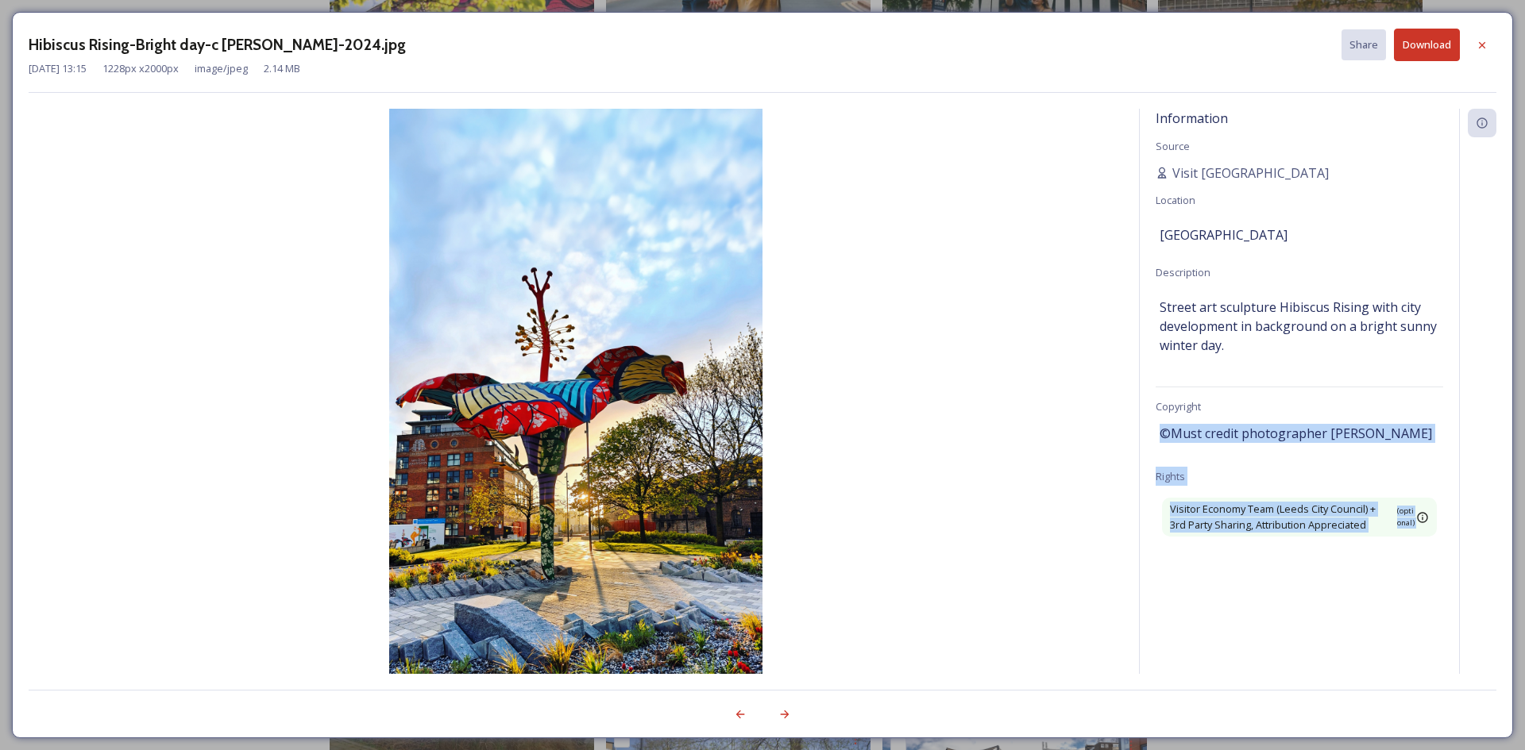
drag, startPoint x: 1265, startPoint y: 434, endPoint x: 1469, endPoint y: 433, distance: 204.1
click at [1469, 433] on div "Information Source Visit [GEOGRAPHIC_DATA] Location [GEOGRAPHIC_DATA] Descripti…" at bounding box center [1317, 391] width 357 height 565
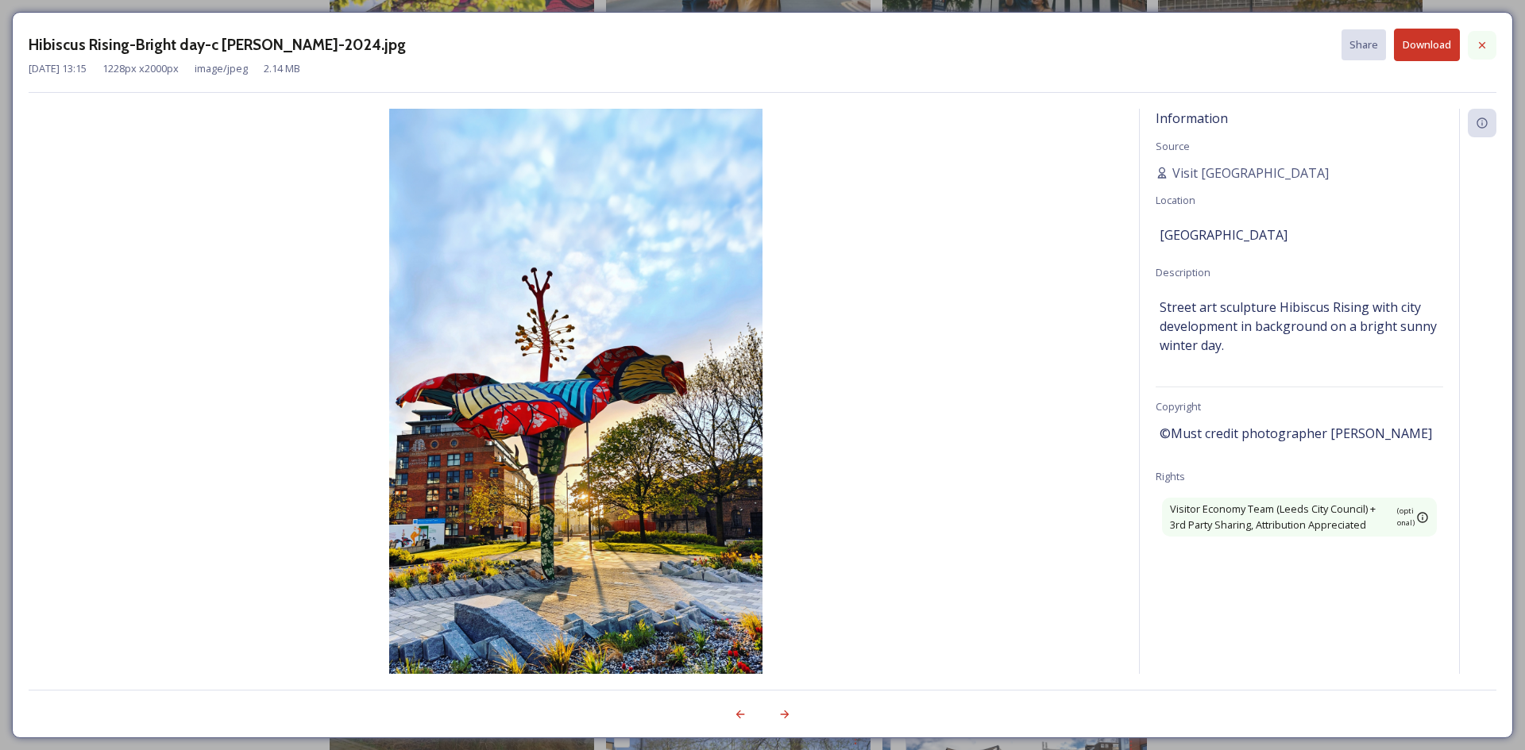
click at [1485, 42] on icon at bounding box center [1481, 45] width 13 height 13
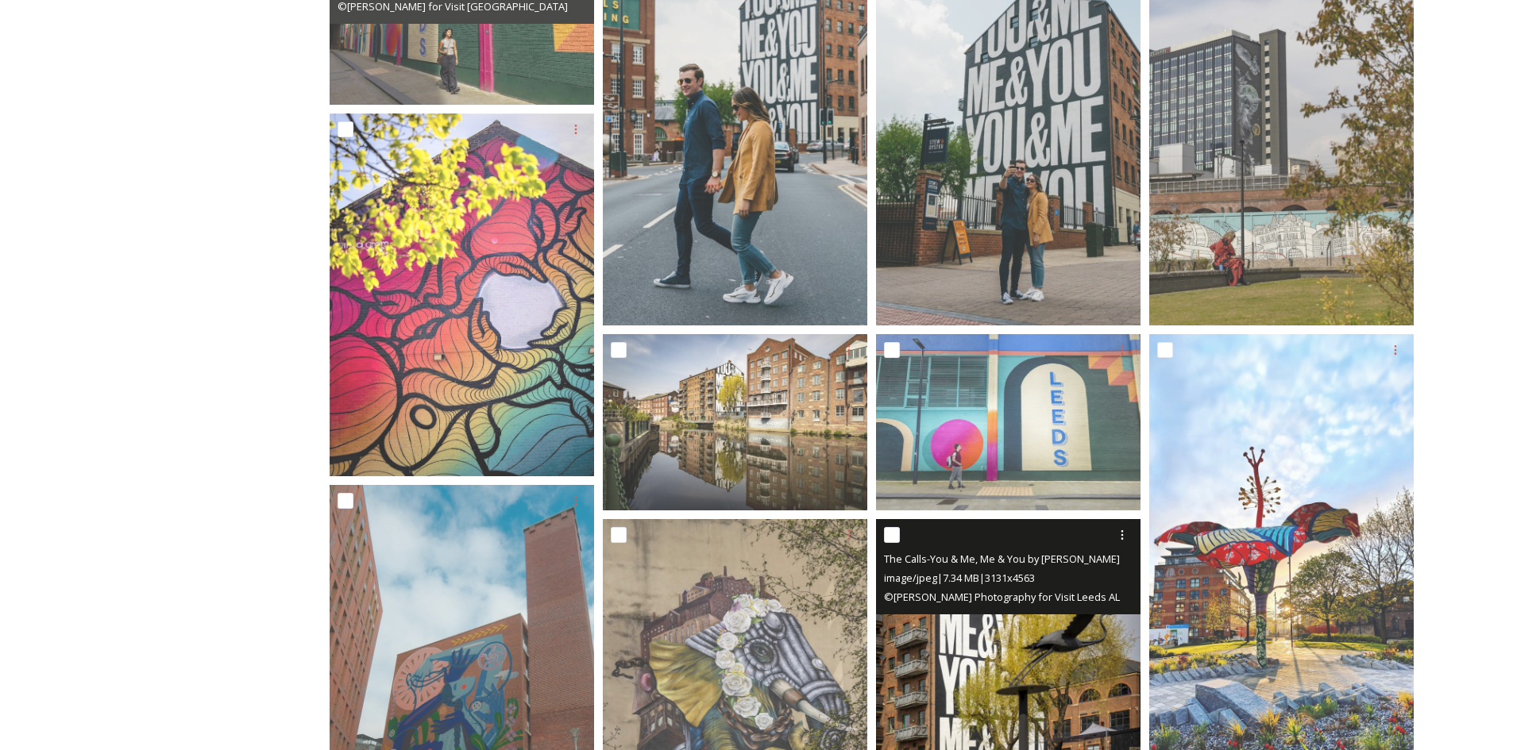
scroll to position [0, 0]
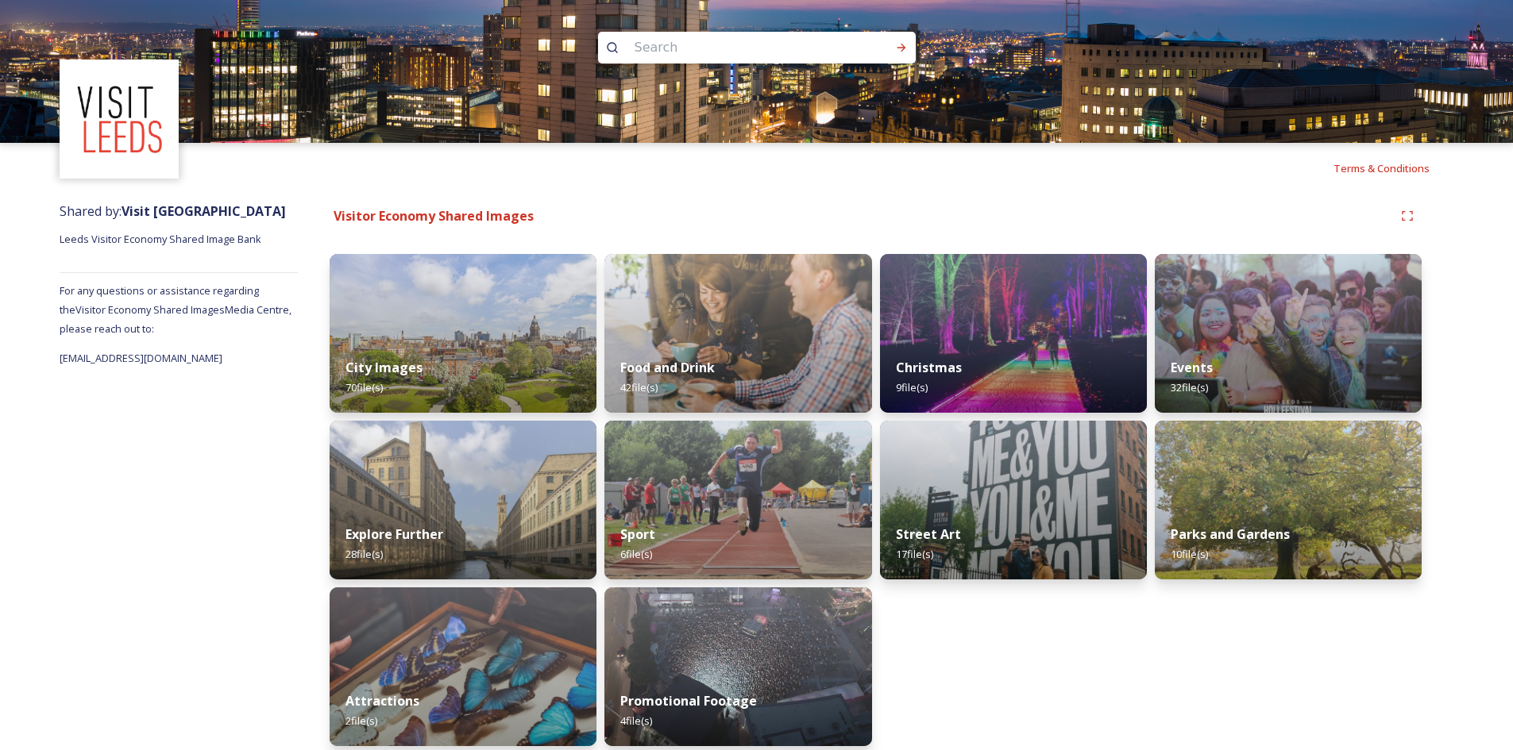
click at [370, 198] on div "Visitor Economy Shared Images City Images 70 file(s) Explore Further 28 file(s)…" at bounding box center [875, 478] width 1155 height 569
